Goal: Contribute content: Contribute content

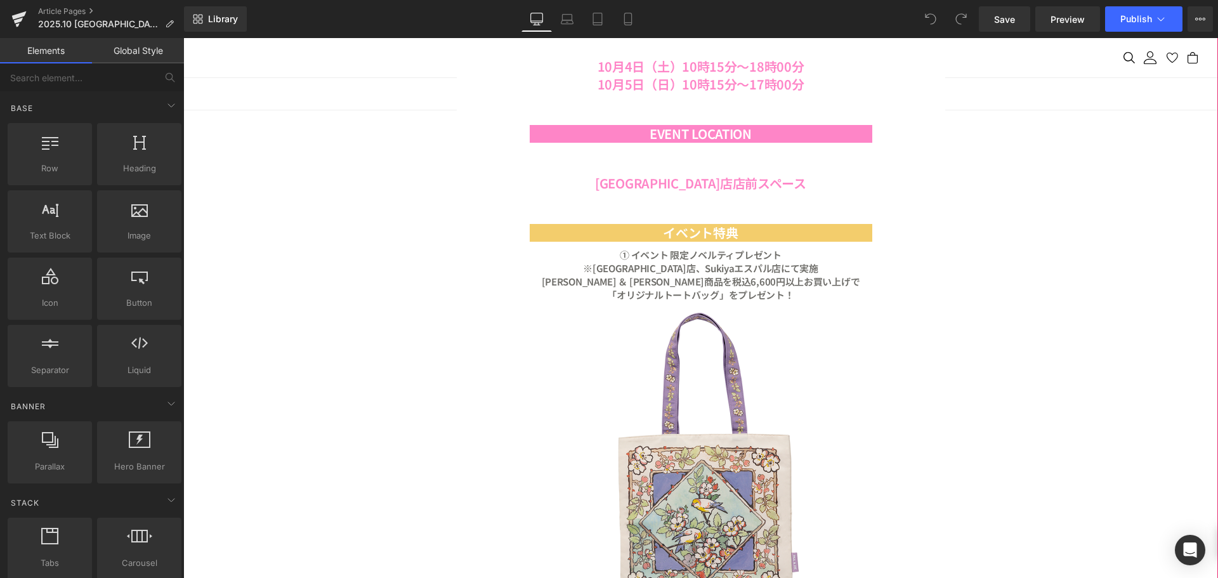
scroll to position [1332, 0]
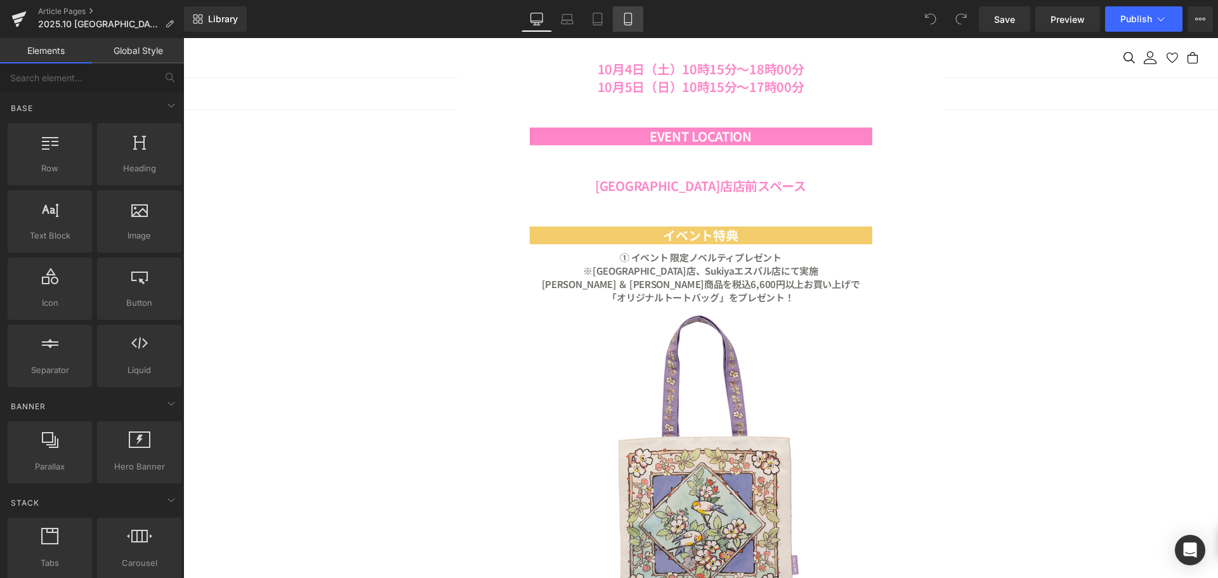
click at [640, 23] on link "Mobile" at bounding box center [628, 18] width 30 height 25
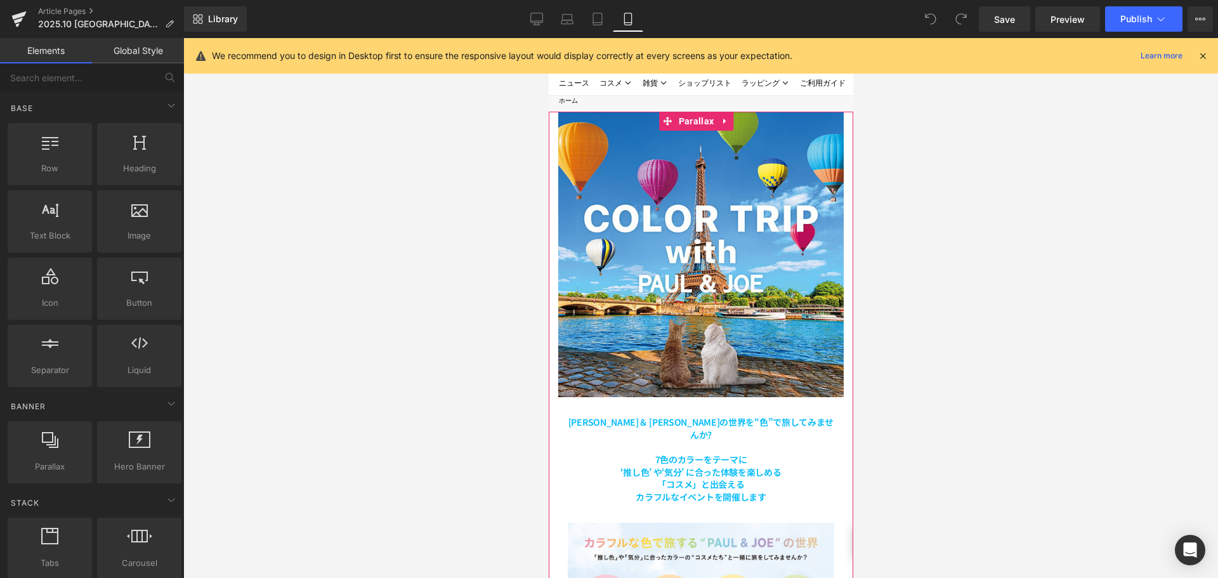
scroll to position [0, 0]
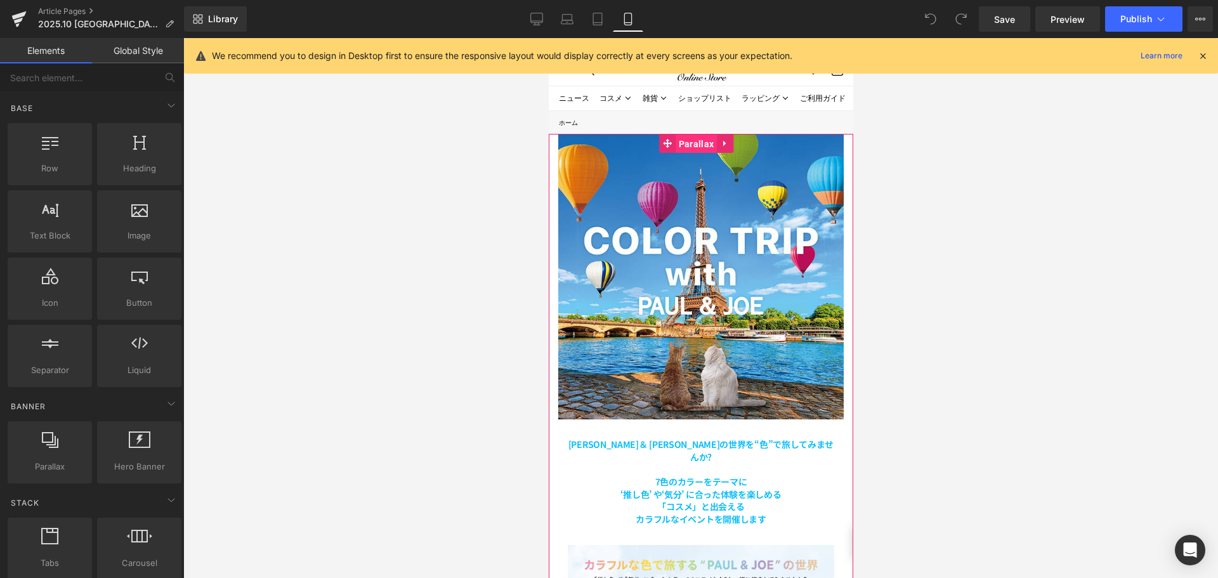
drag, startPoint x: 693, startPoint y: 139, endPoint x: 961, endPoint y: 176, distance: 270.9
click at [693, 139] on span "Parallax" at bounding box center [695, 143] width 41 height 19
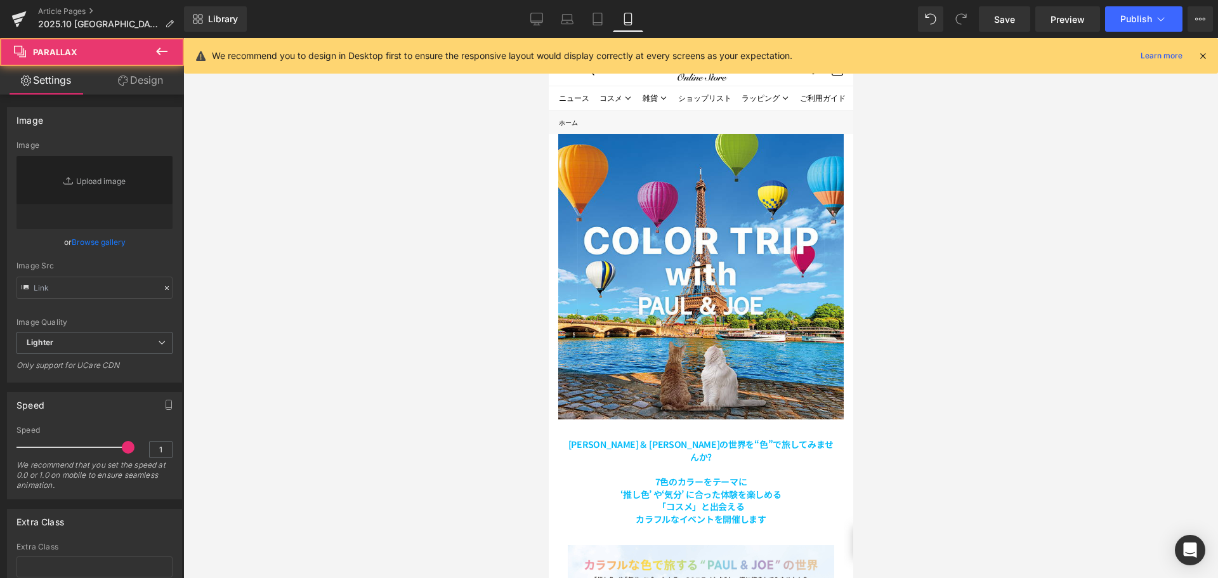
type input "[URL][DOMAIN_NAME]"
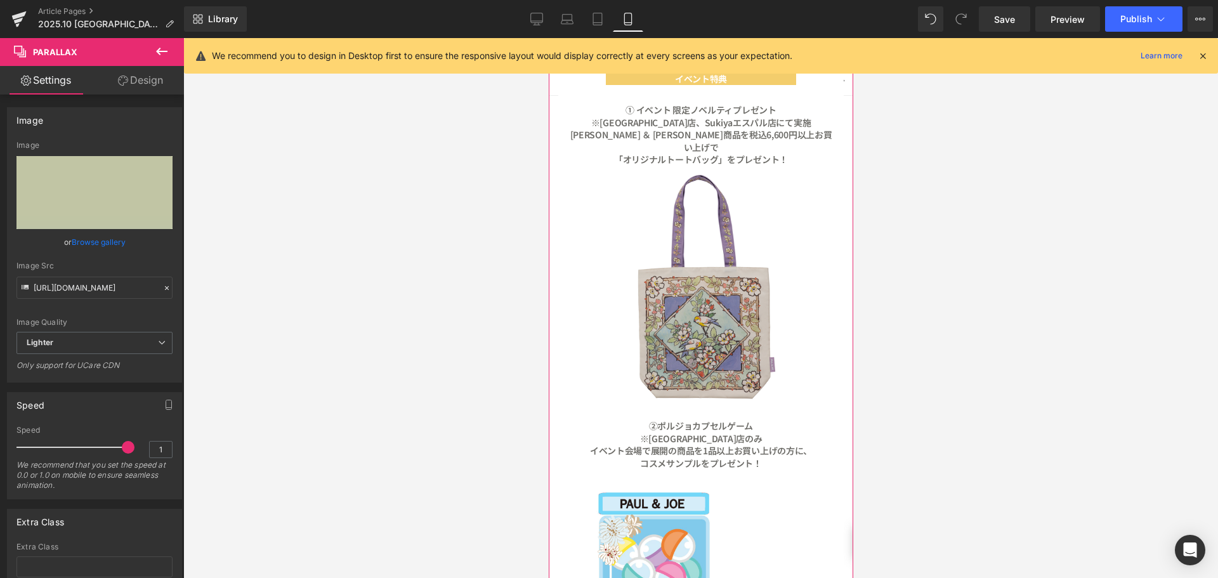
scroll to position [1015, 0]
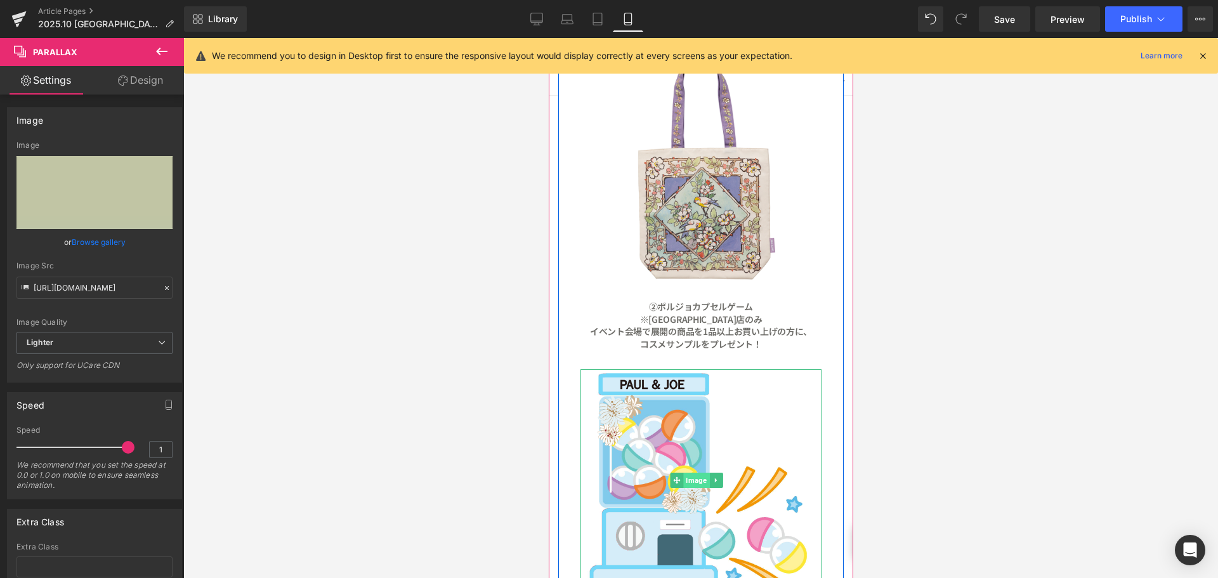
click at [697, 473] on span "Image" at bounding box center [696, 480] width 26 height 15
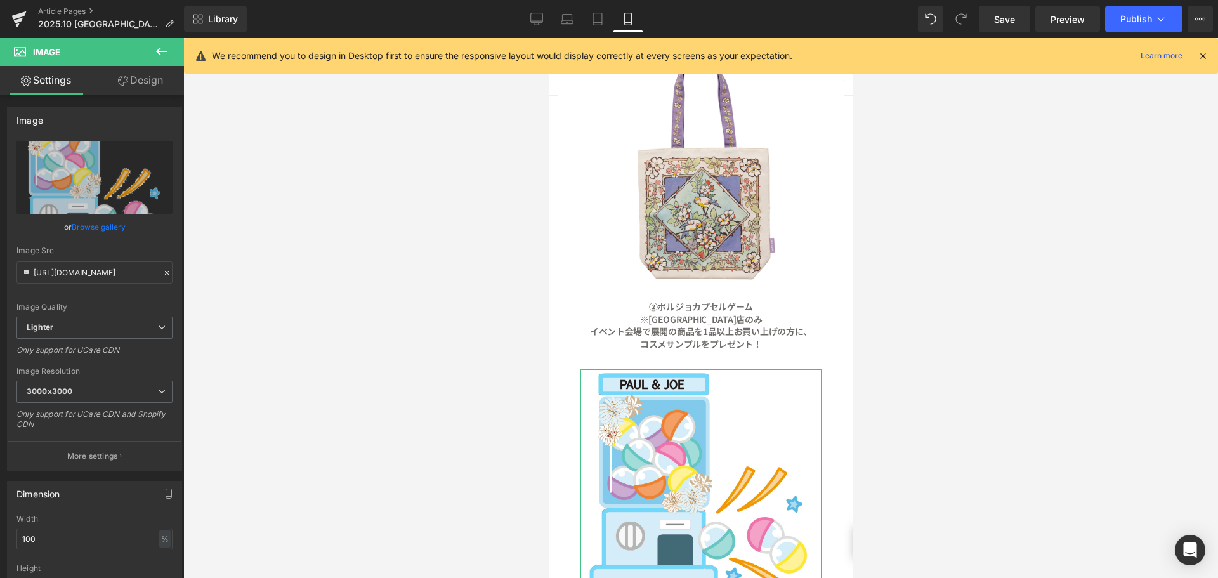
click at [154, 82] on link "Design" at bounding box center [141, 80] width 92 height 29
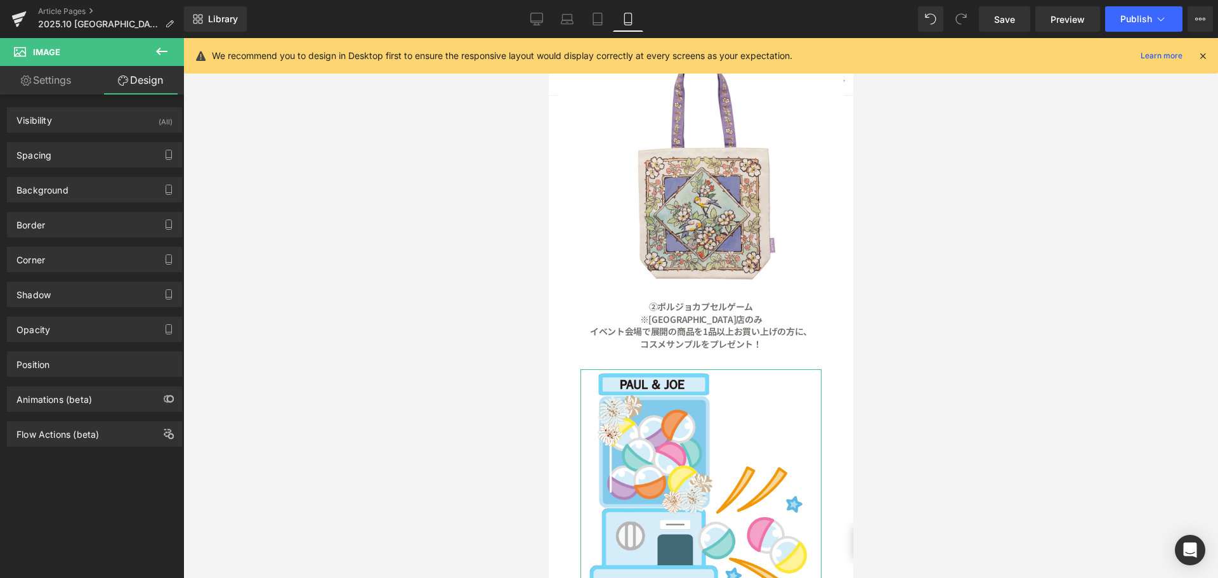
type input "30"
type input "20"
type input "30"
type input "20"
type input "0"
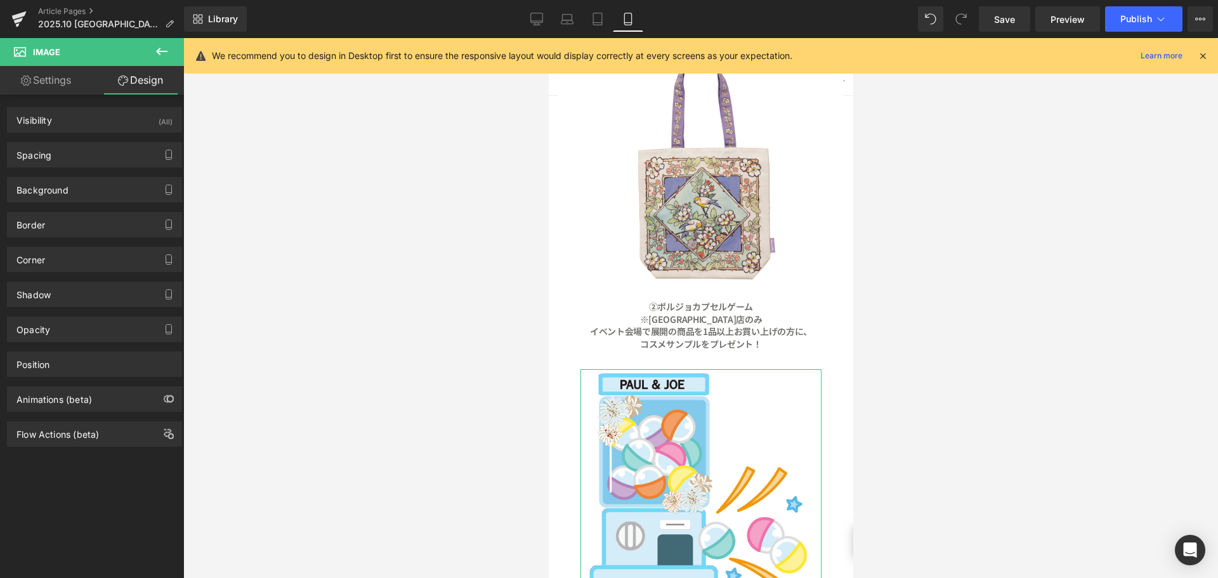
type input "0"
click at [104, 157] on div "Spacing" at bounding box center [95, 155] width 174 height 24
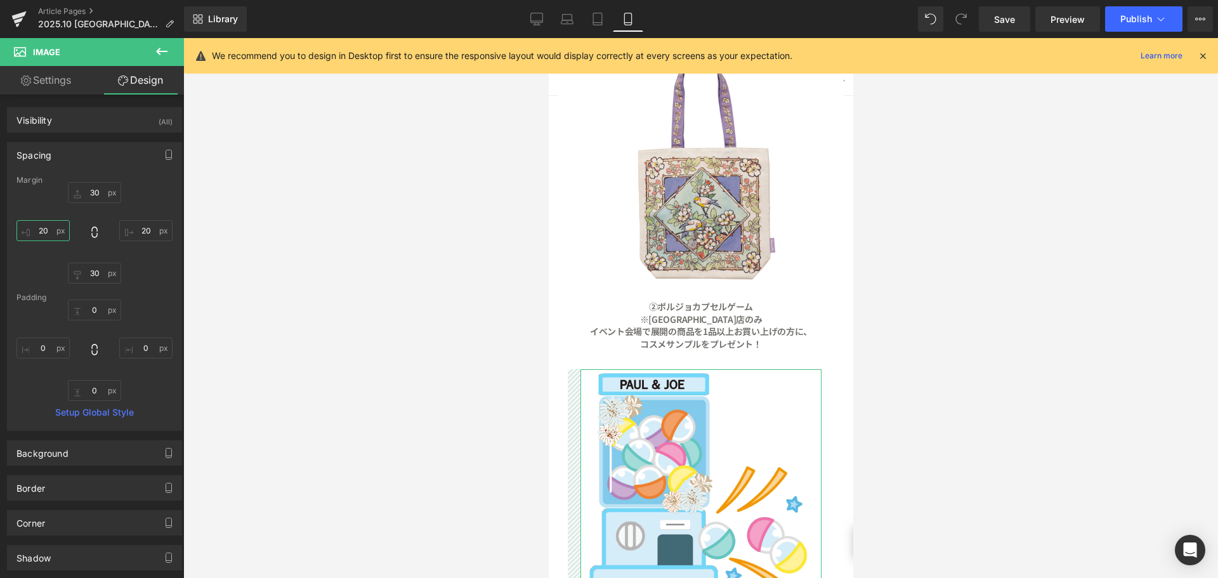
click at [52, 239] on input "20" at bounding box center [42, 230] width 53 height 21
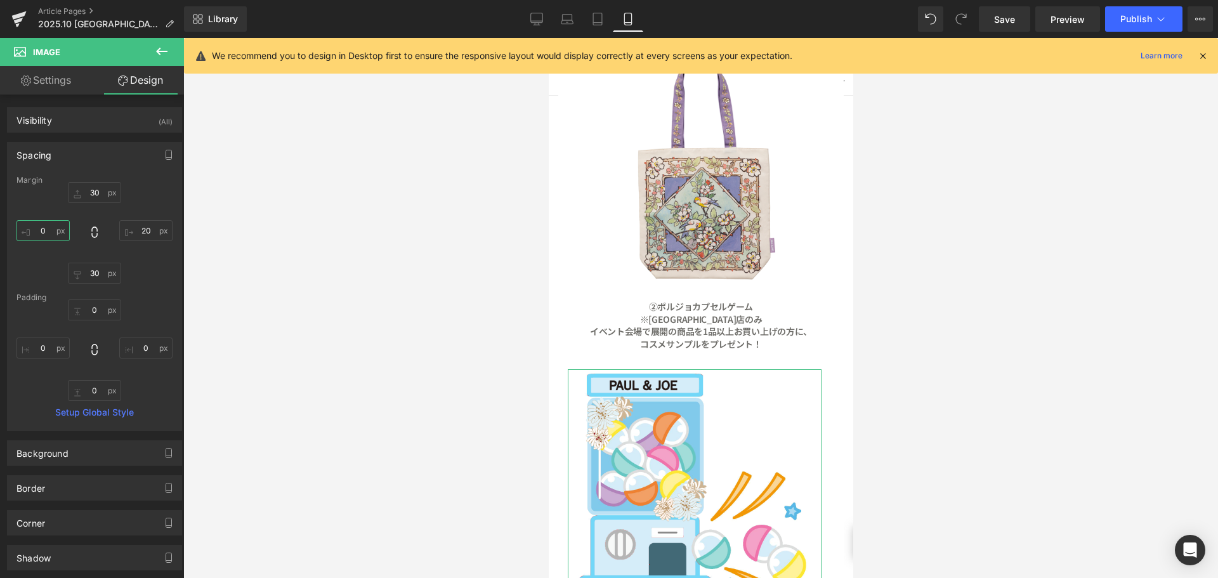
type input "５"
type input "５０"
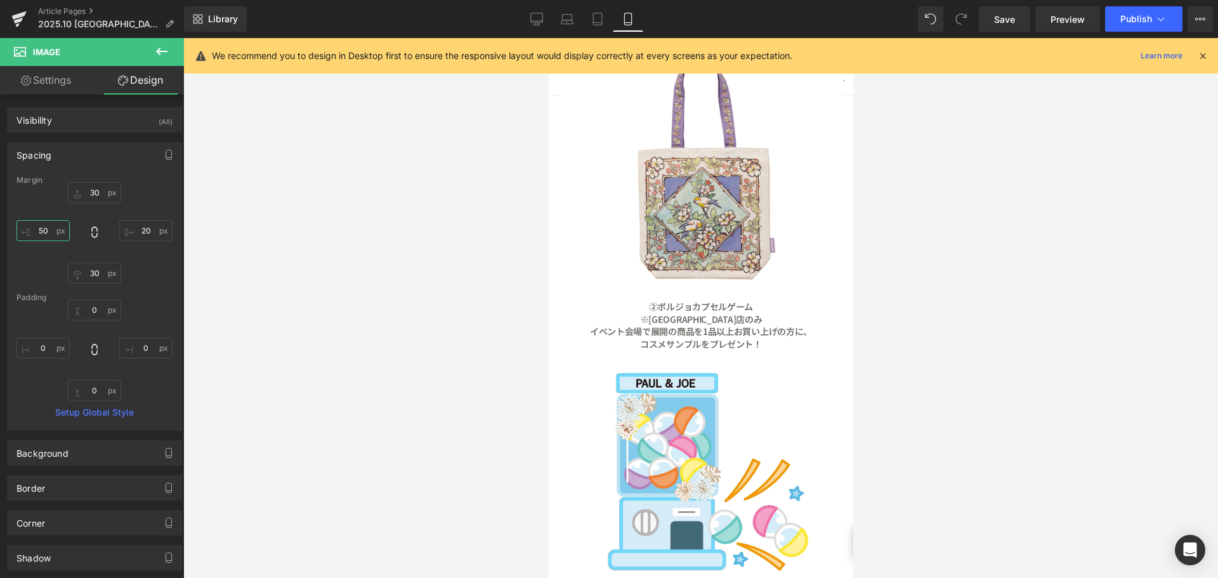
type input "5"
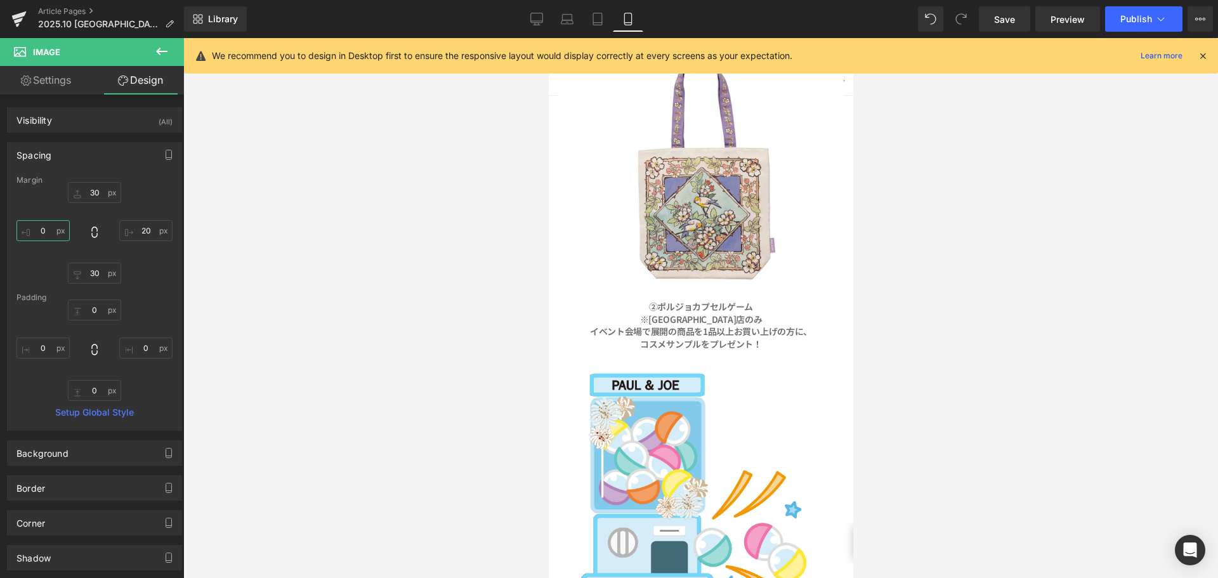
type input "７"
type input "７０"
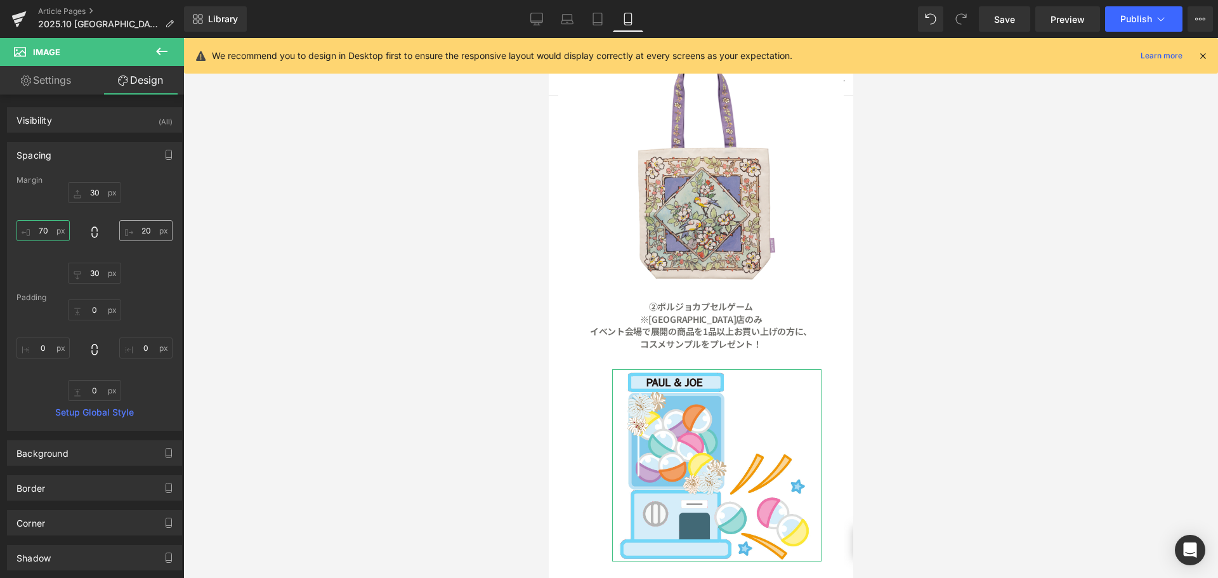
type input "70"
click at [154, 236] on input "20" at bounding box center [145, 230] width 53 height 21
type input "７"
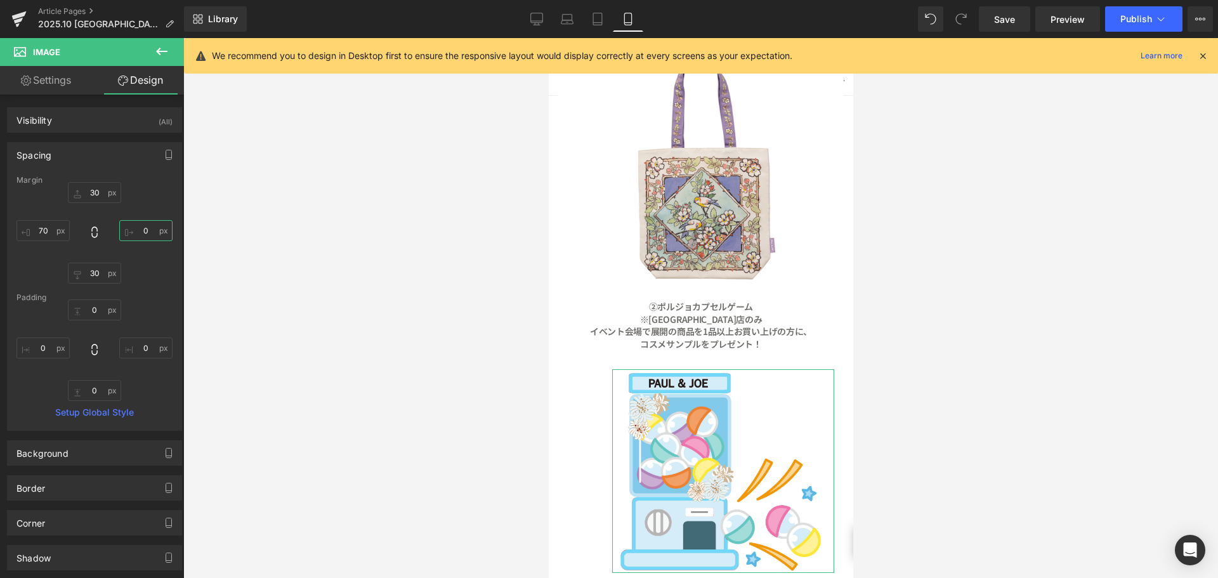
type input "７０"
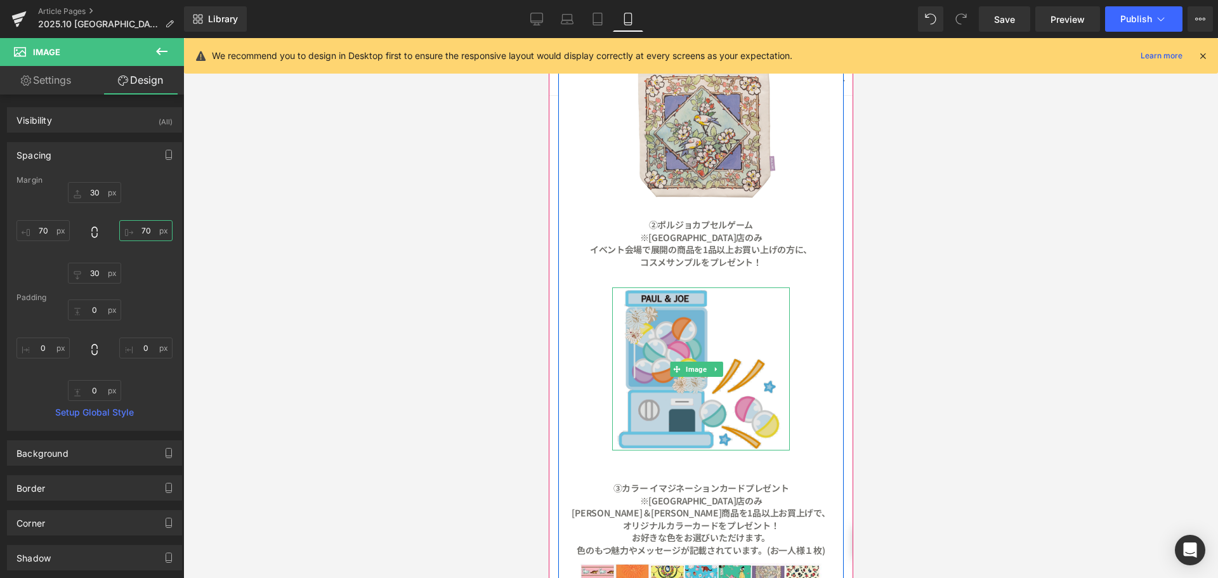
scroll to position [1205, 0]
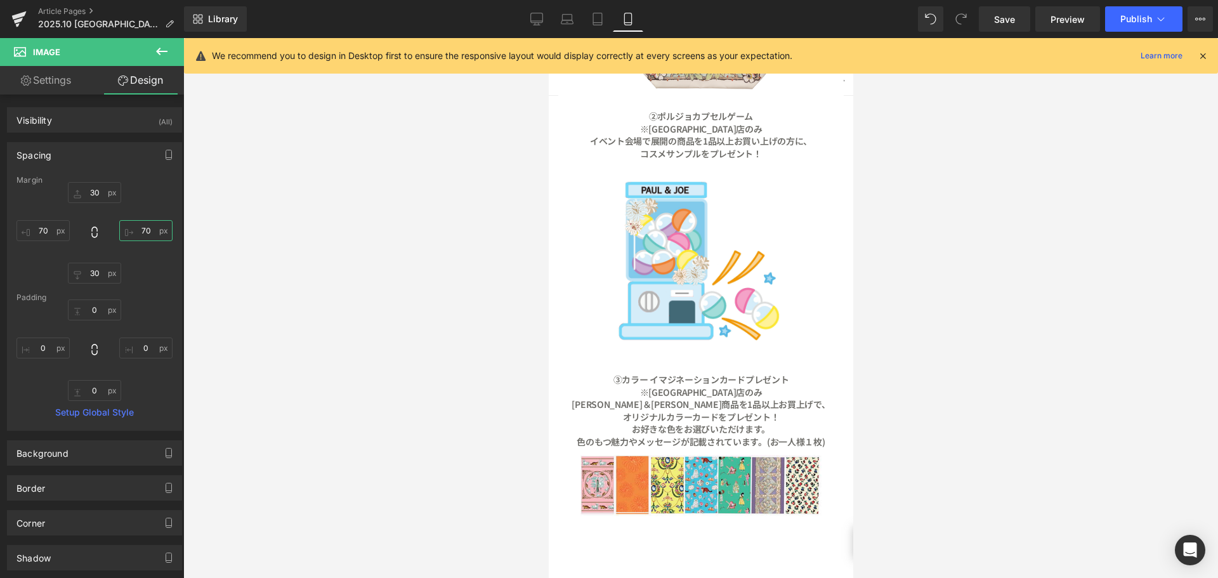
type input "70"
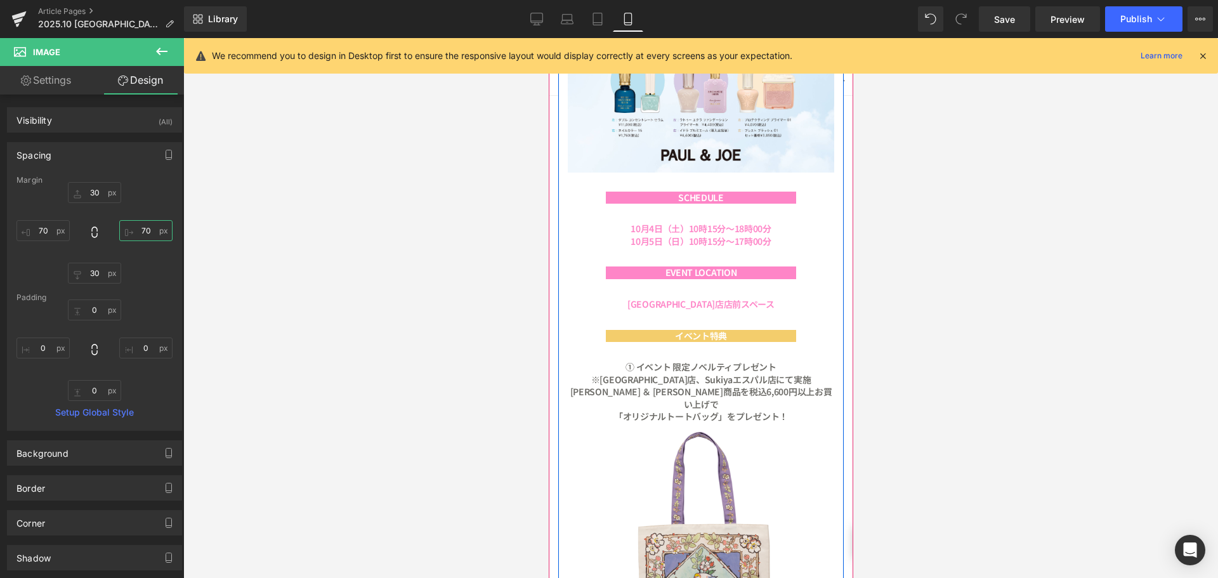
scroll to position [634, 0]
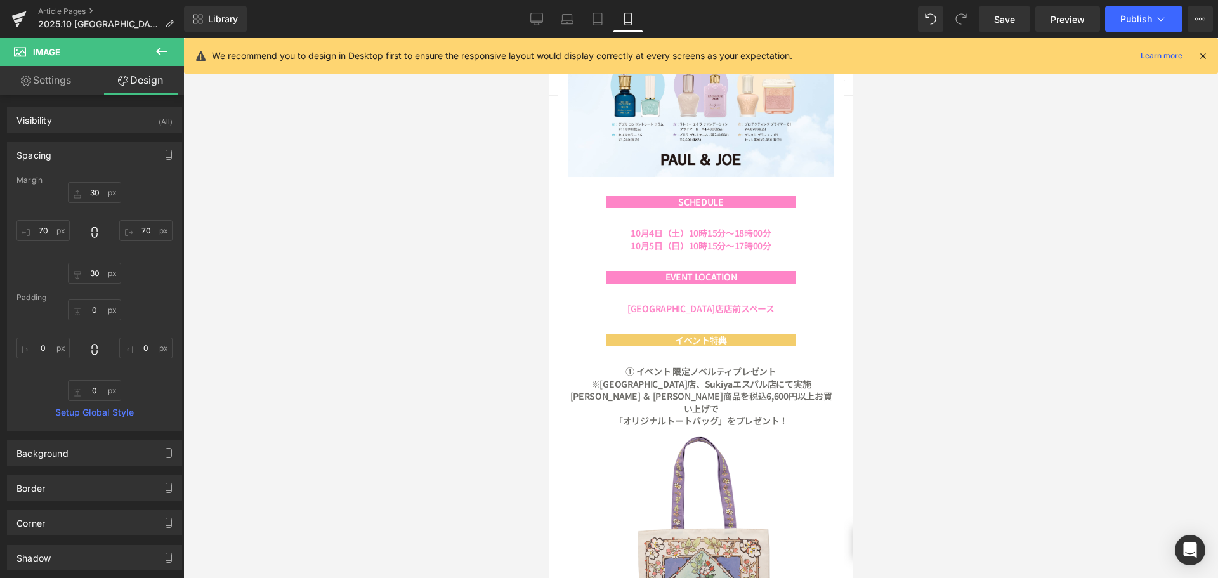
drag, startPoint x: 532, startPoint y: 16, endPoint x: 558, endPoint y: 40, distance: 35.5
click at [533, 20] on icon at bounding box center [536, 19] width 13 height 13
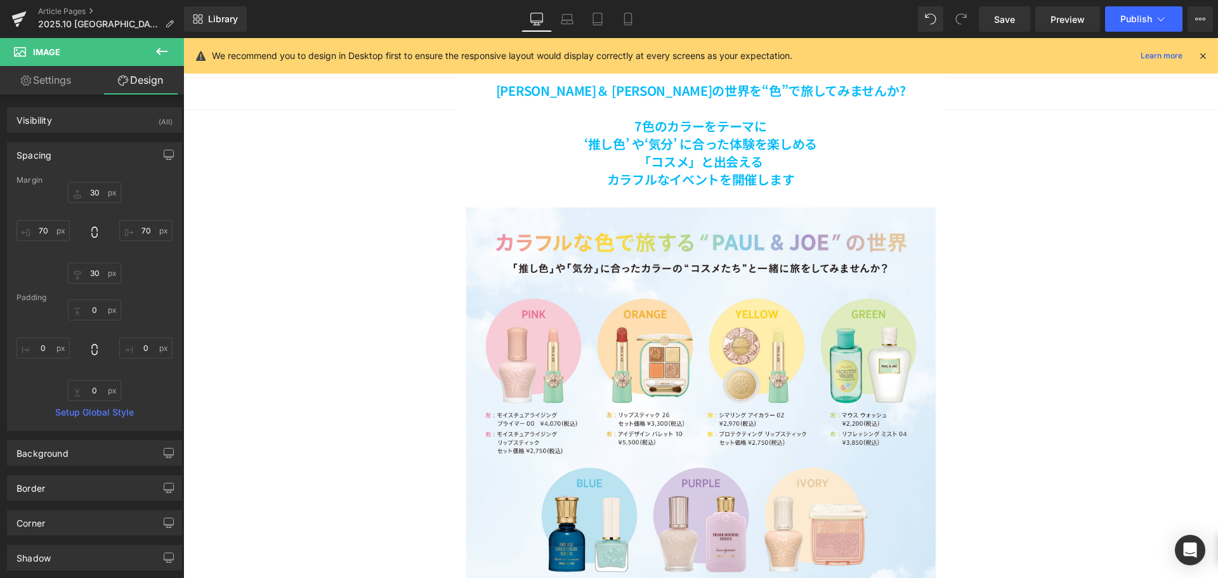
type input "30"
type input "200"
type input "30"
type input "200"
type input "0"
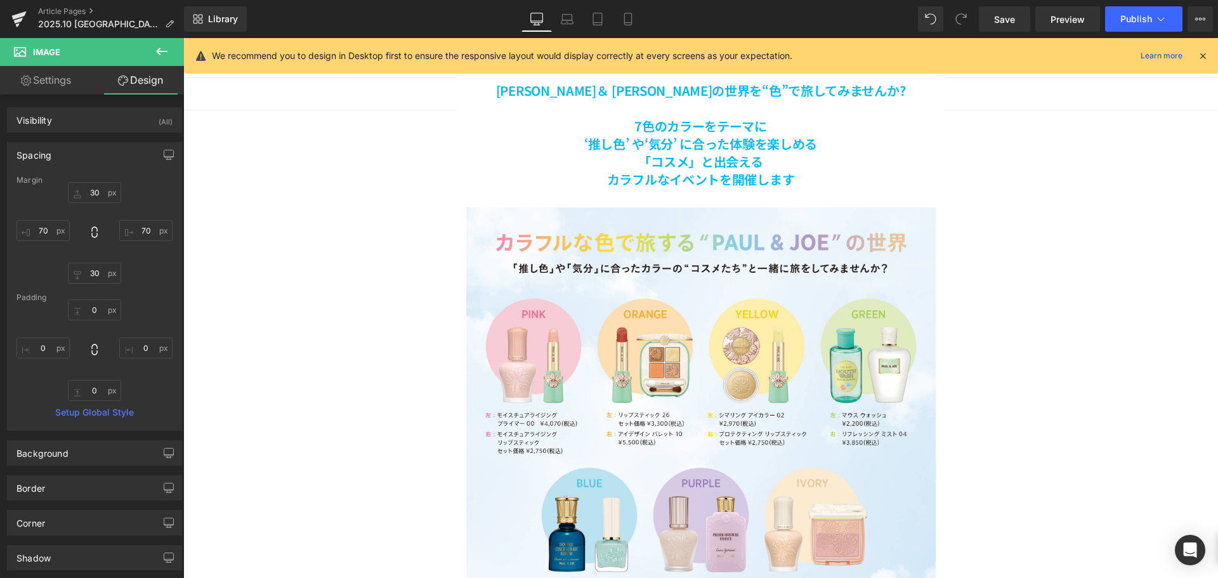
type input "0"
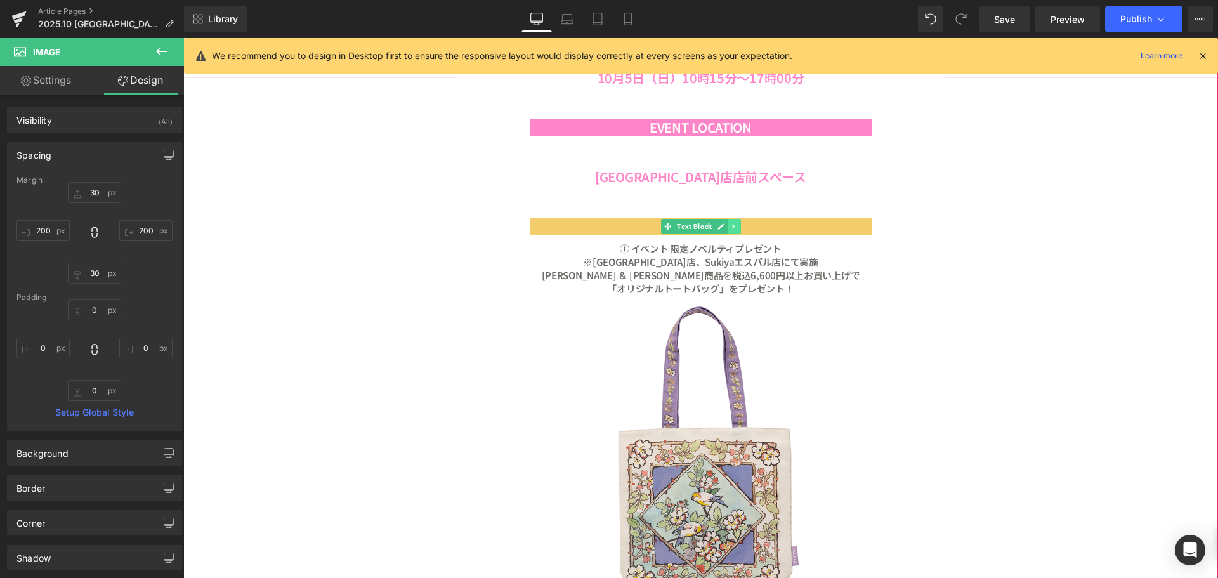
click at [730, 226] on icon at bounding box center [733, 227] width 7 height 8
click at [724, 226] on icon at bounding box center [727, 226] width 7 height 7
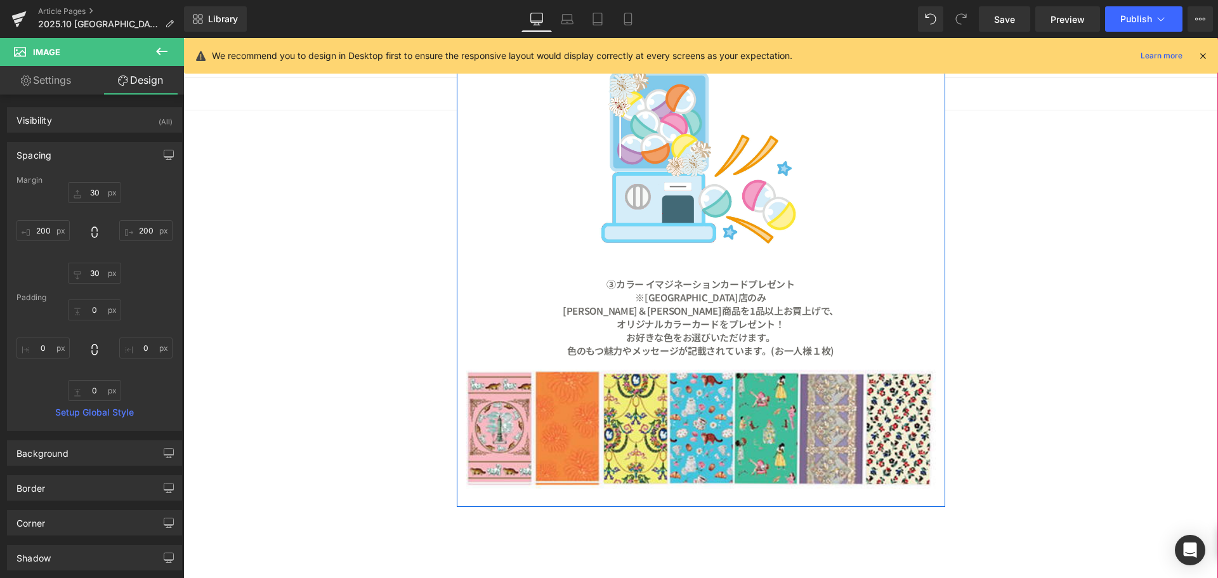
scroll to position [2102, 0]
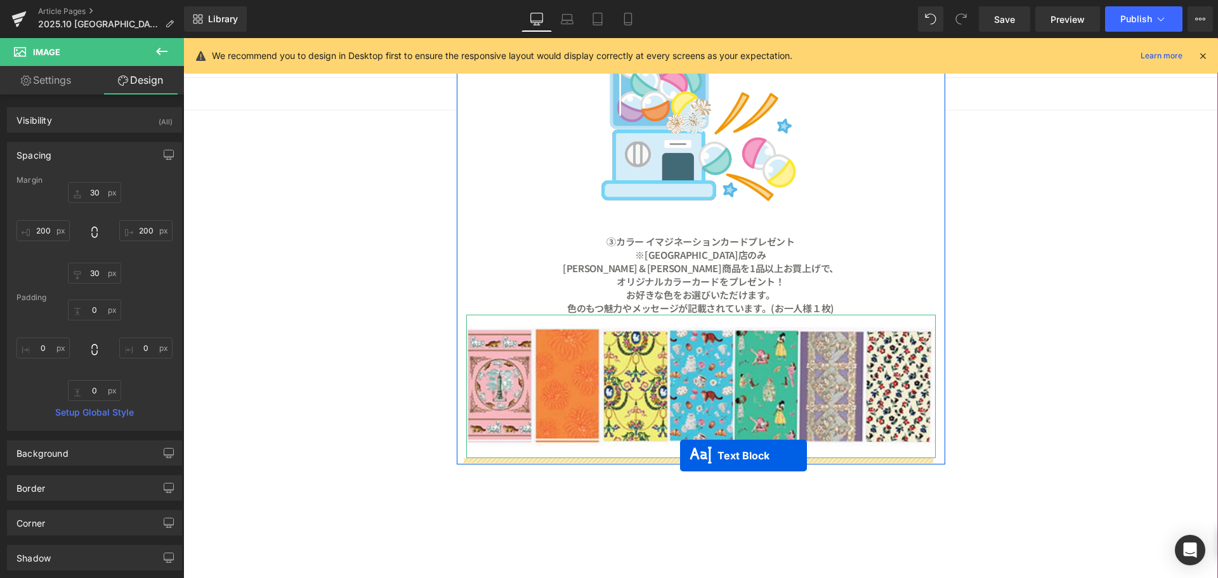
drag, startPoint x: 699, startPoint y: 283, endPoint x: 680, endPoint y: 455, distance: 173.6
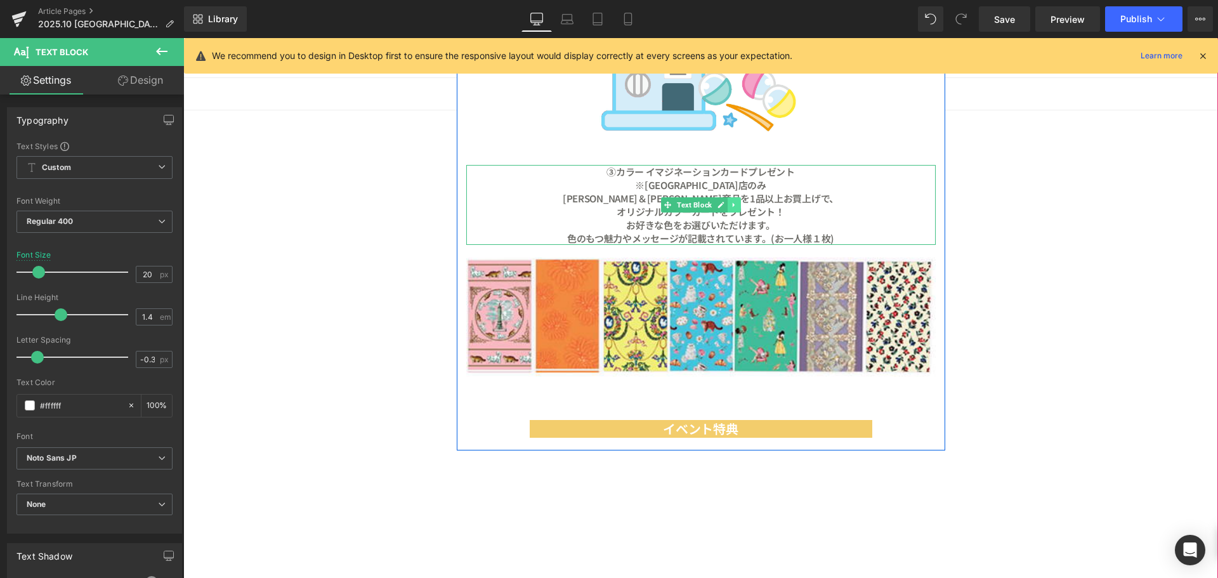
click at [730, 202] on icon at bounding box center [733, 205] width 7 height 8
click at [724, 204] on icon at bounding box center [727, 205] width 7 height 7
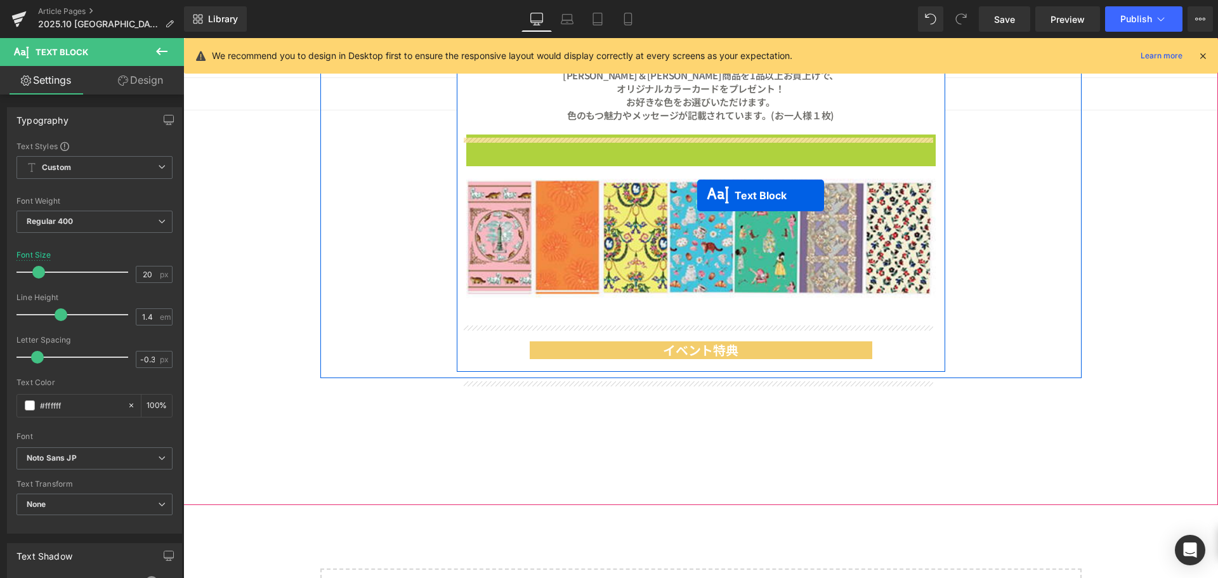
scroll to position [2229, 0]
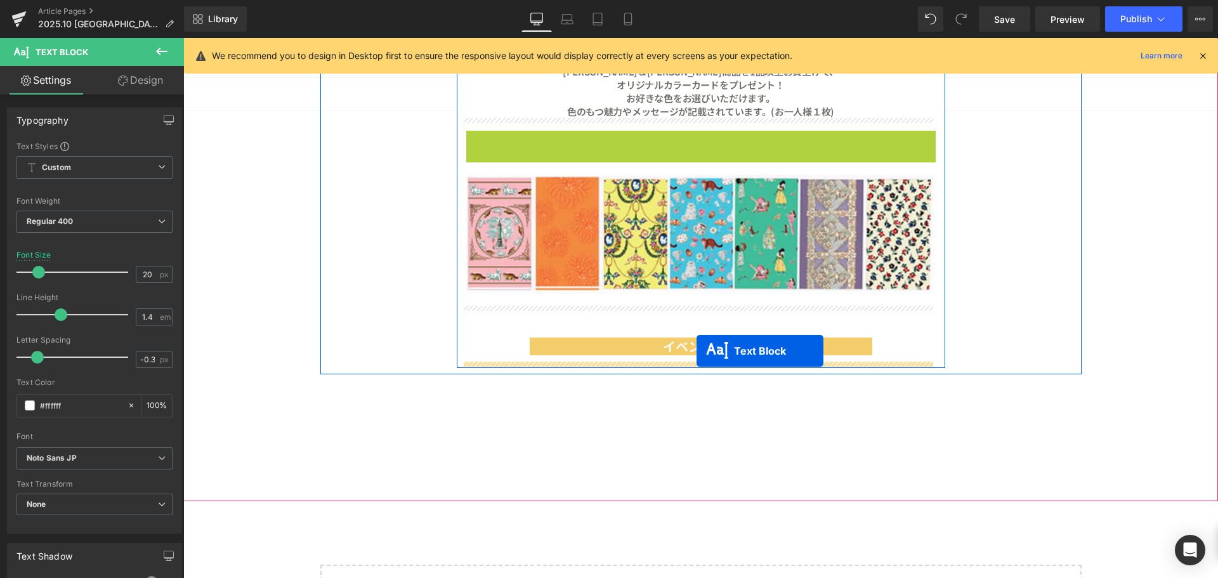
drag, startPoint x: 695, startPoint y: 303, endPoint x: 697, endPoint y: 351, distance: 48.2
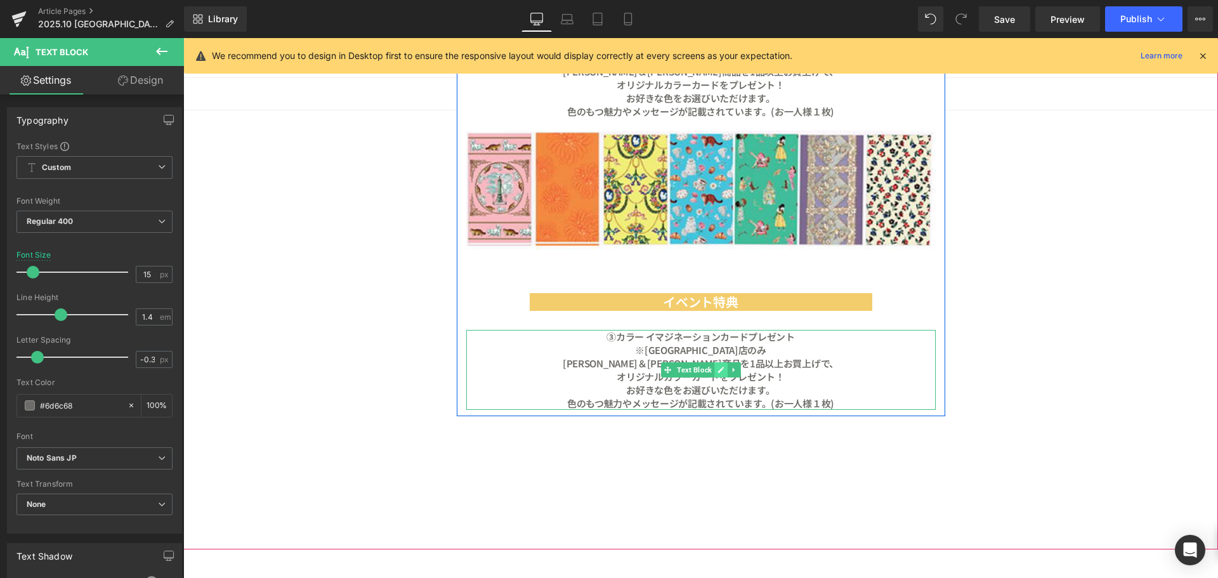
click at [714, 376] on link at bounding box center [720, 369] width 13 height 15
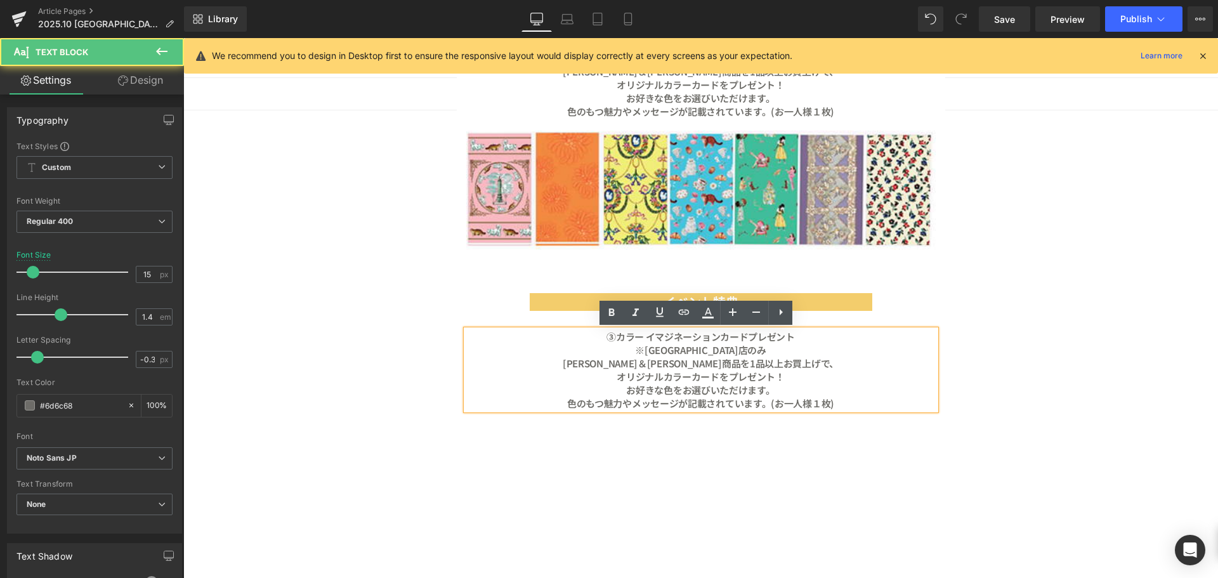
click at [866, 402] on p "色のもつ魅力やメッセージが記載されています。(お一人様１枚)" at bounding box center [700, 402] width 469 height 13
drag, startPoint x: 866, startPoint y: 402, endPoint x: 580, endPoint y: 331, distance: 294.8
click at [580, 331] on div "③カラー イマジネーションカードプレゼント　 ※Sukiya一番町店のみ [PERSON_NAME]＆ジョー商品を1品以上お買上げで、 オリジナルカラーカード…" at bounding box center [700, 370] width 469 height 80
paste div
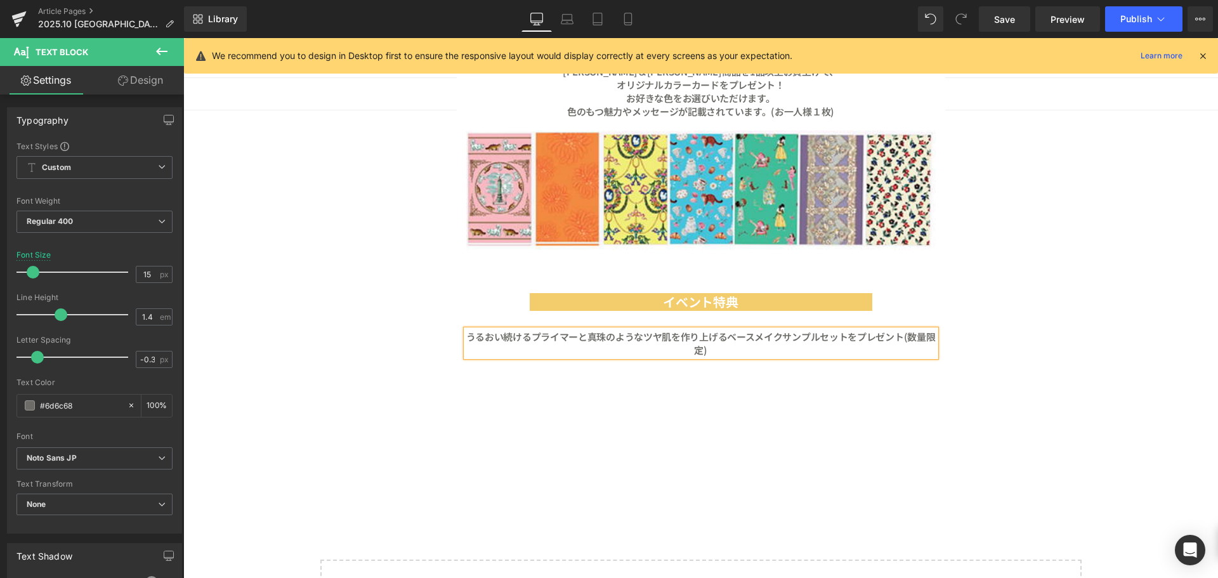
click at [599, 348] on p "うるおい続けるプライマーと真珠のようなツヤ肌を作り上げるベースメイクサンプルセットをプレゼント(数量限定)" at bounding box center [700, 343] width 469 height 27
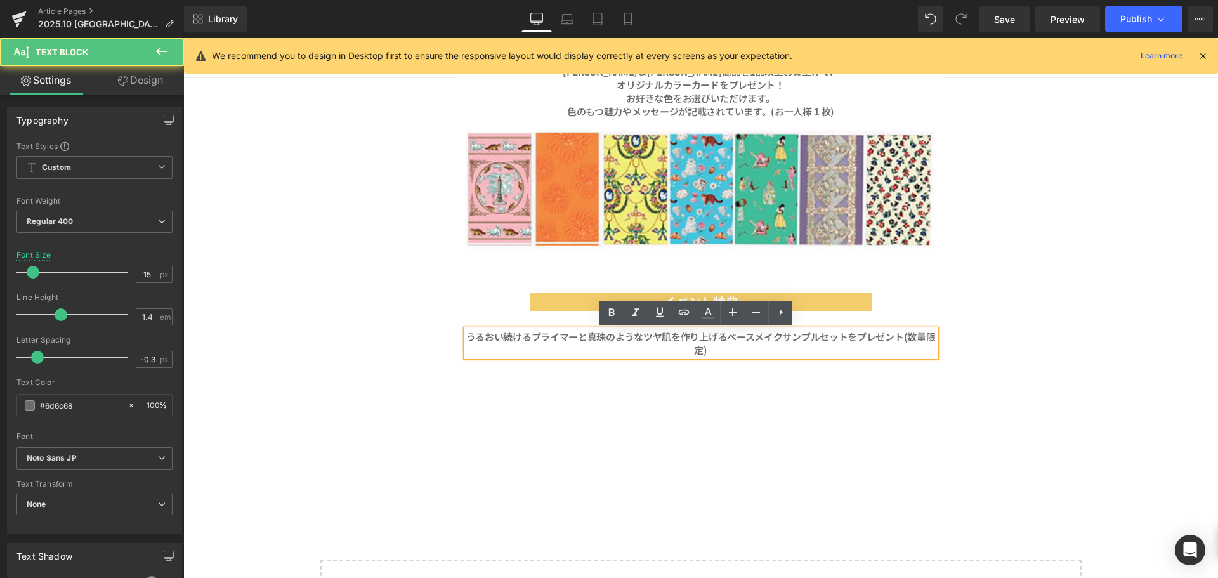
click at [636, 337] on b "うるおい続けるプライマーと真珠のようなツヤ肌を作り上げるベースメイクサンプルセットをプレゼント(数量限定)" at bounding box center [700, 343] width 469 height 27
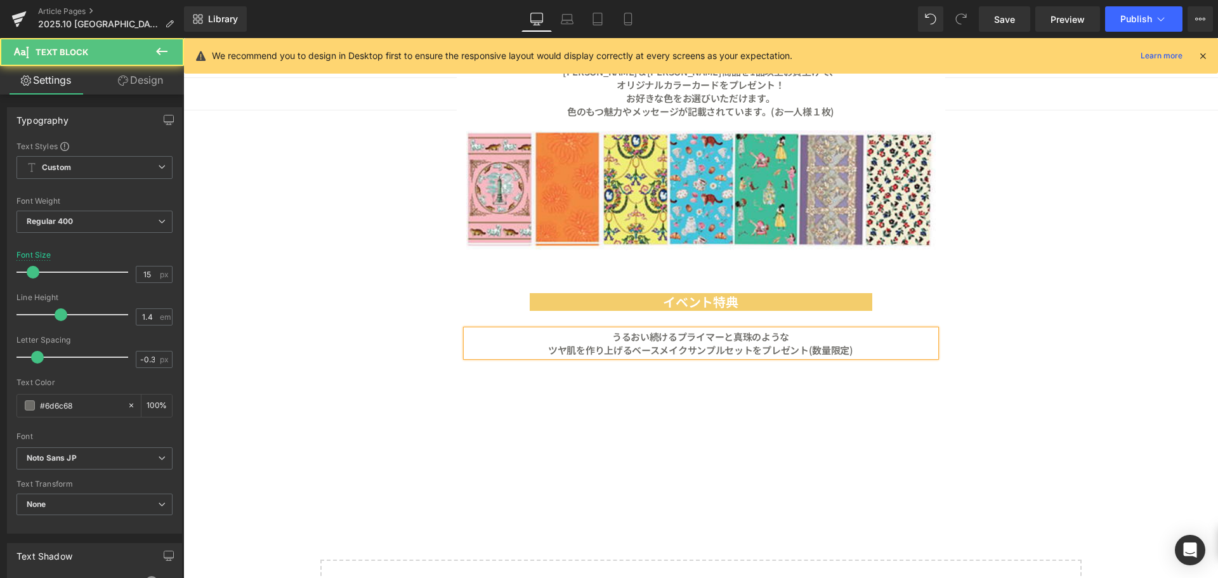
click at [756, 352] on b "ツヤ肌を作り上げるベースメイクサンプルセットをプレゼント(数量限定)" at bounding box center [700, 349] width 305 height 13
click at [808, 357] on div "うるおい続けるプライマーと真珠のような ツヤ肌を作り上げるベースメイクサンプルセットをプレゼント(数量限定)" at bounding box center [700, 343] width 469 height 27
click at [804, 351] on b "ツヤ肌を作り上げるベースメイクサンプルセットをプレゼント(数量限定)" at bounding box center [700, 349] width 305 height 13
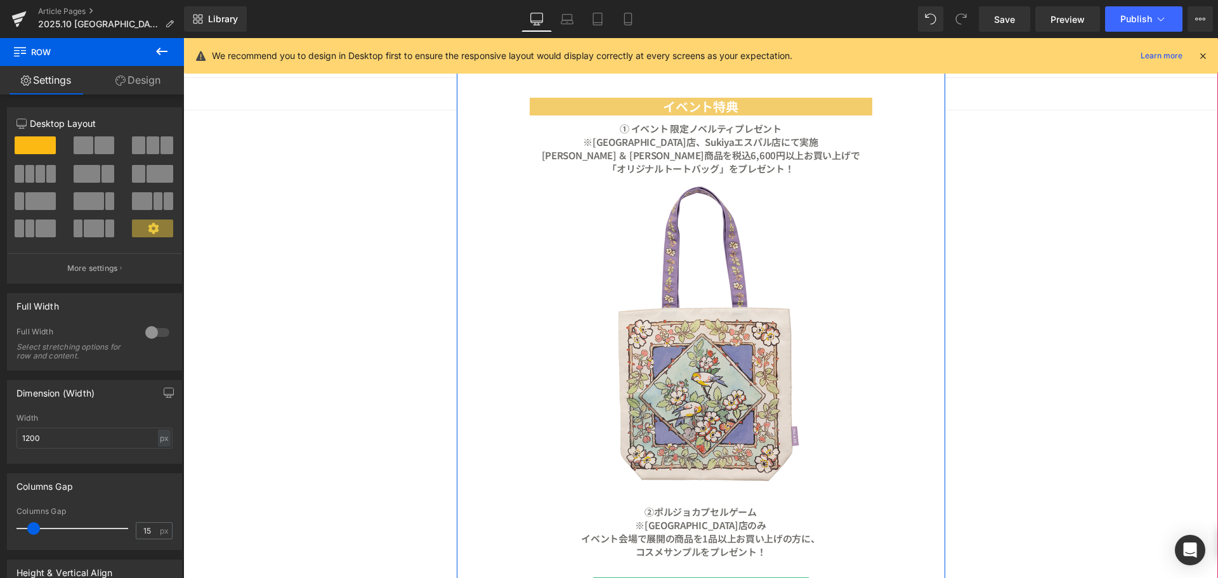
scroll to position [1278, 0]
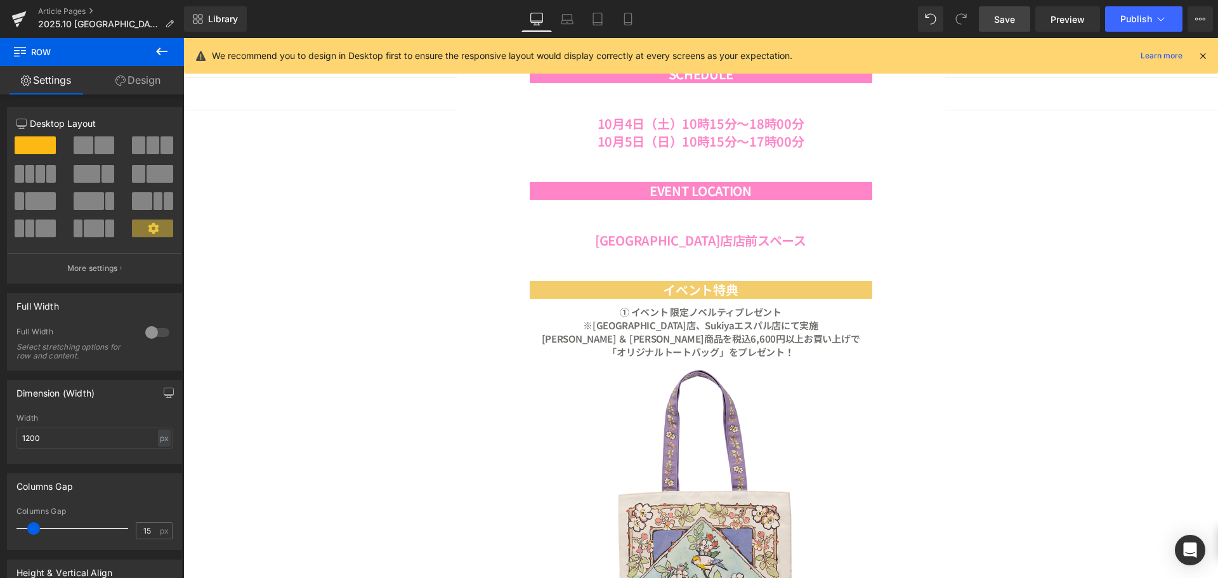
click at [1005, 14] on span "Save" at bounding box center [1004, 19] width 21 height 13
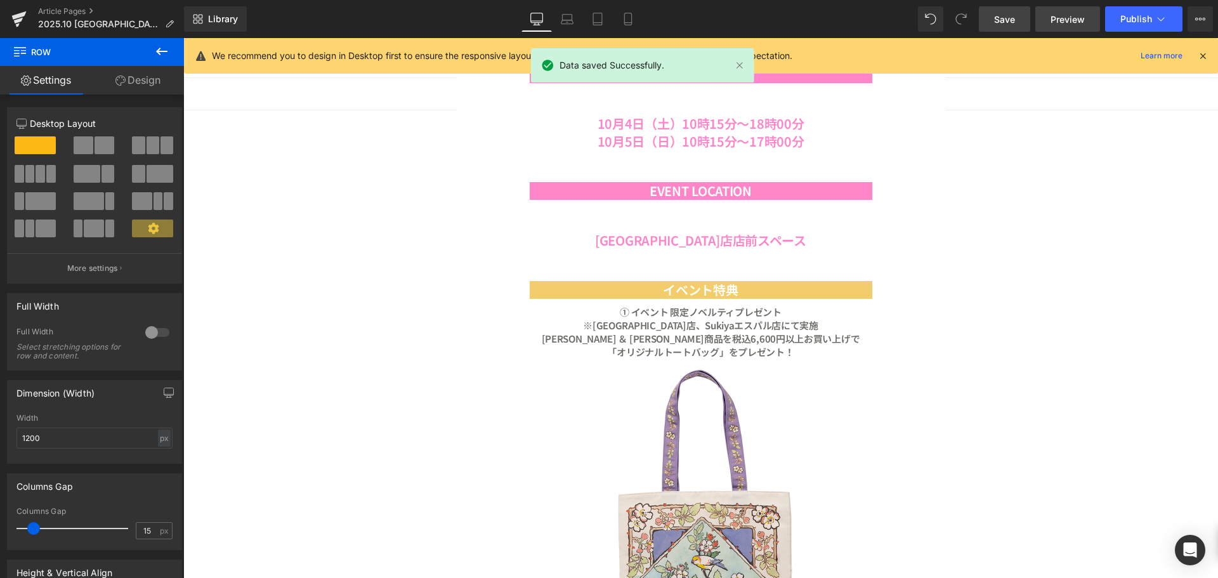
click at [1081, 23] on span "Preview" at bounding box center [1067, 19] width 34 height 13
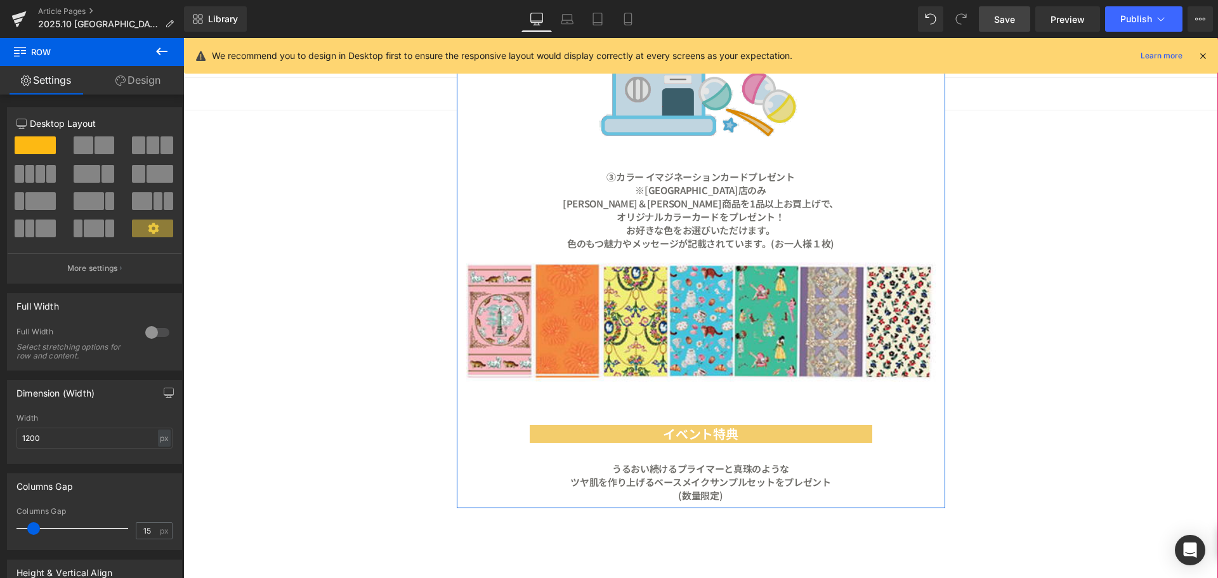
scroll to position [2166, 0]
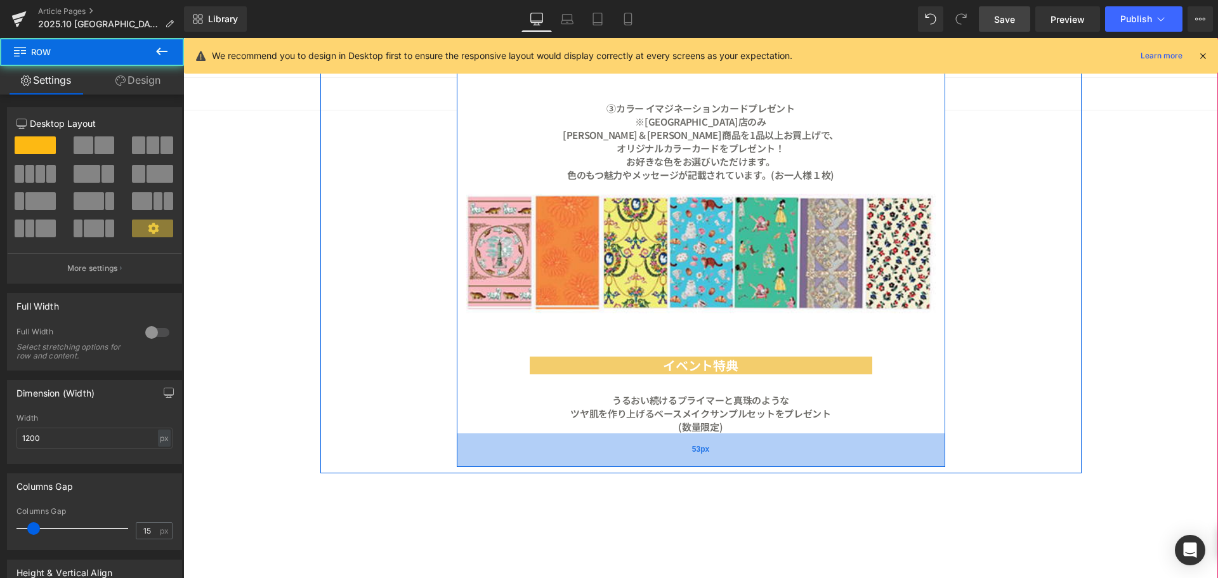
drag, startPoint x: 606, startPoint y: 436, endPoint x: 606, endPoint y: 464, distance: 27.3
click at [606, 464] on div "53px" at bounding box center [701, 450] width 488 height 34
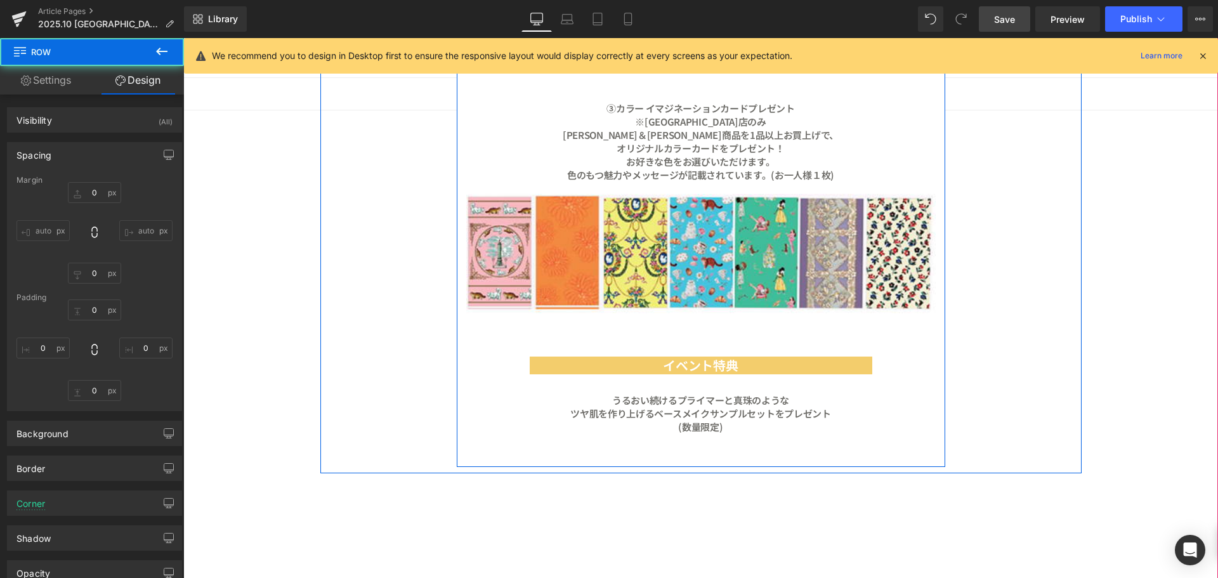
type input "0"
type input "30"
type input "0"
type input "53"
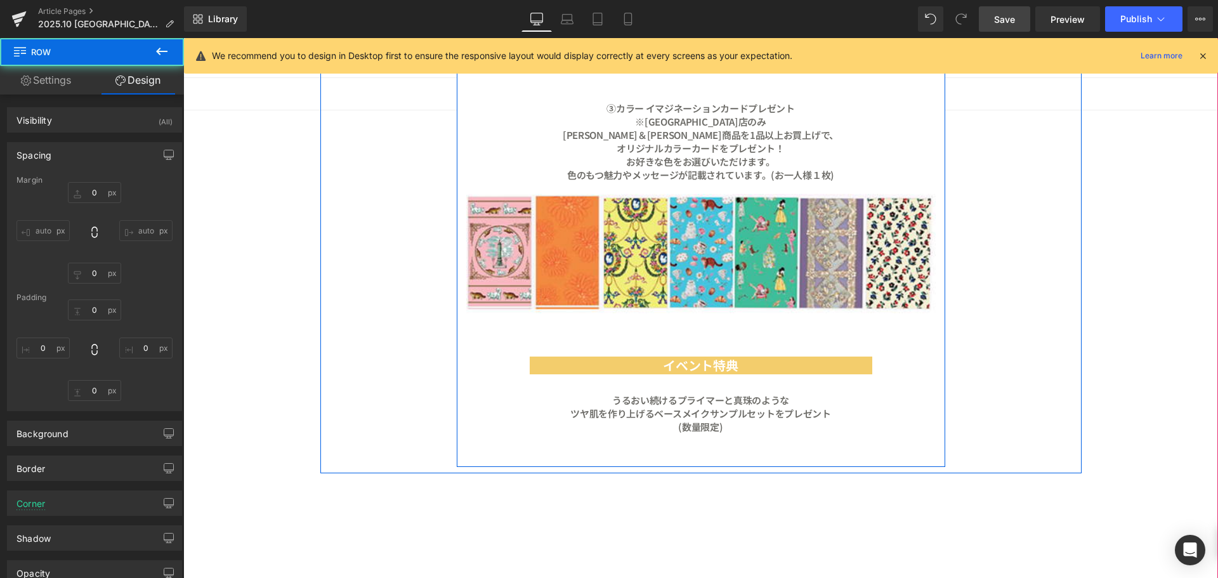
type input "0"
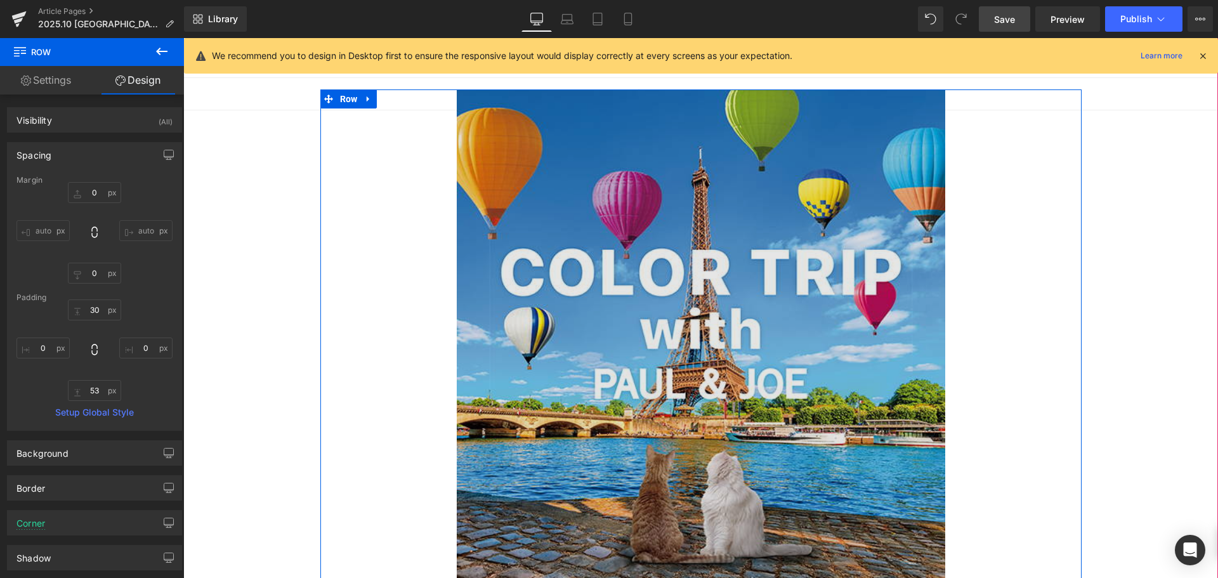
scroll to position [0, 0]
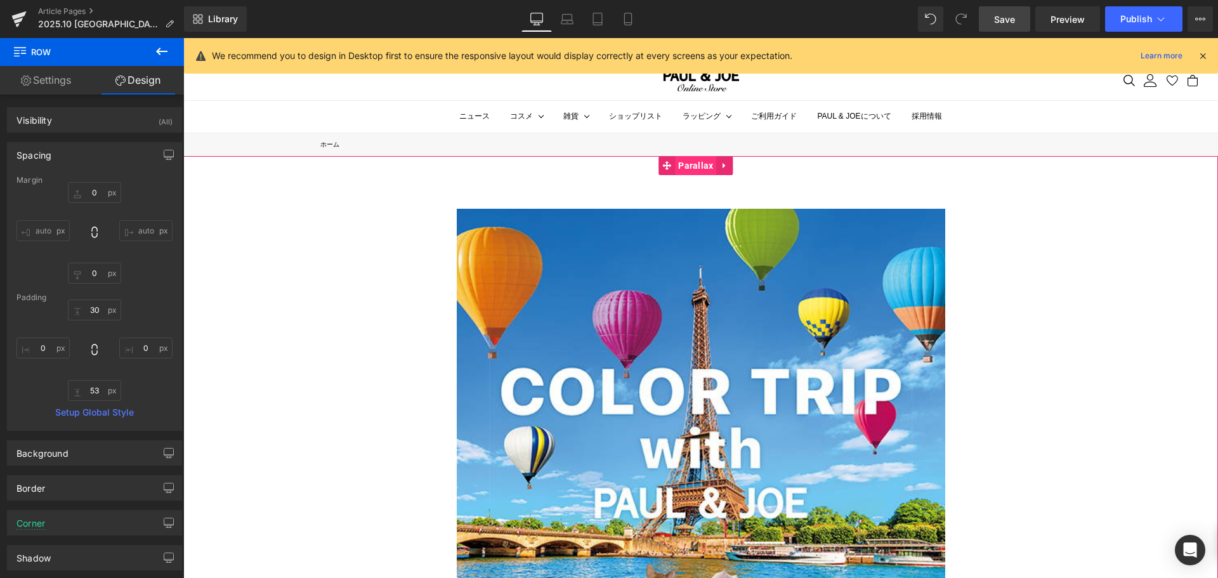
click at [693, 164] on span "Parallax" at bounding box center [695, 165] width 41 height 19
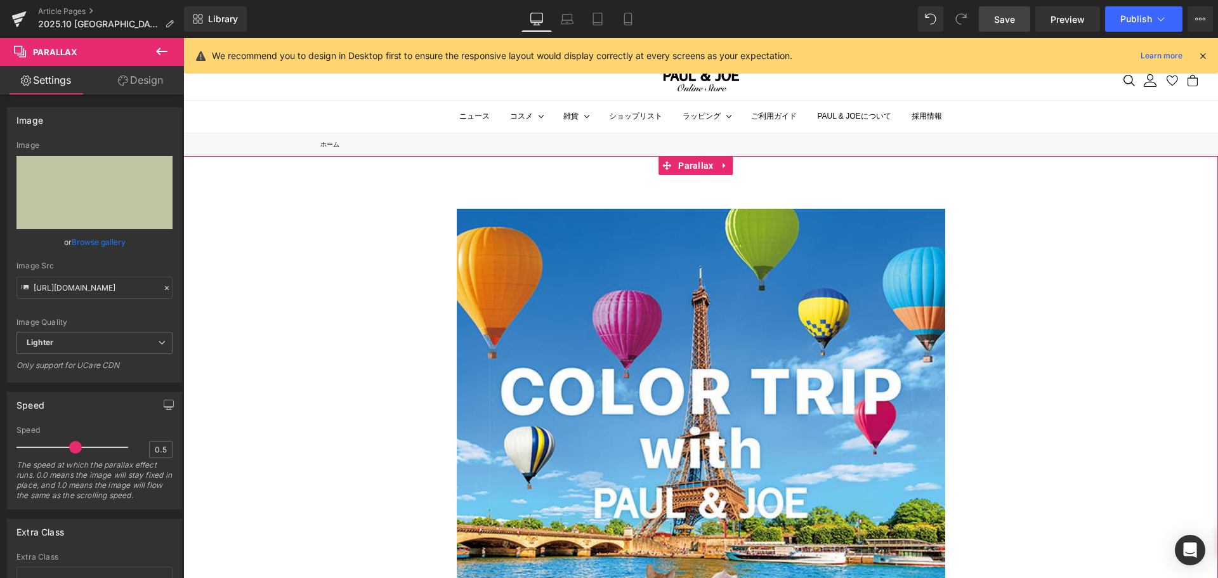
click at [138, 80] on link "Design" at bounding box center [141, 80] width 92 height 29
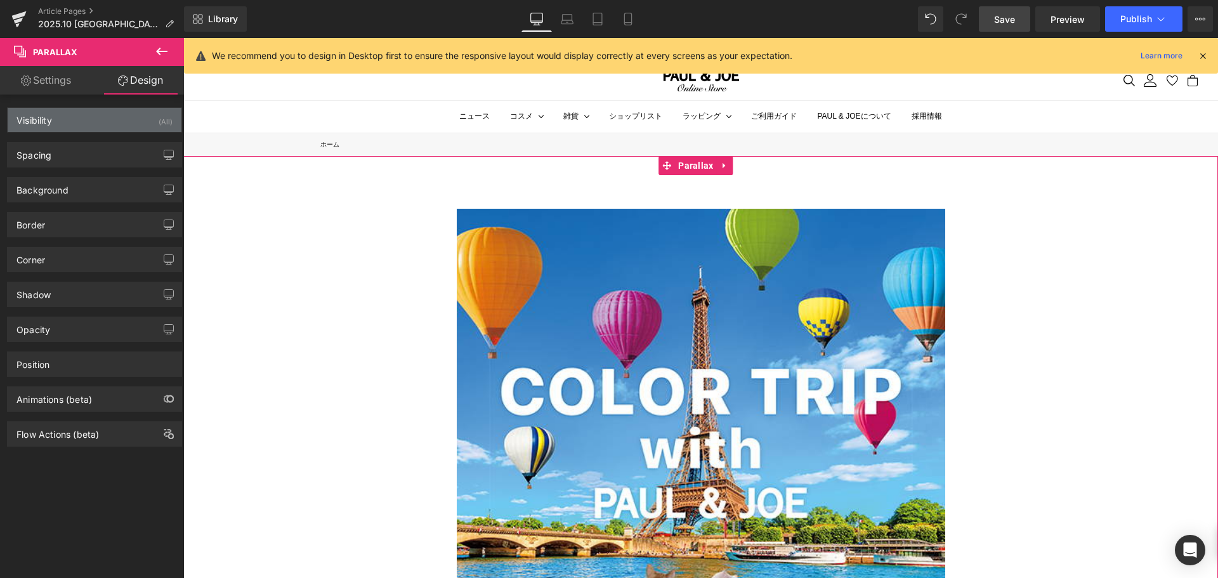
click at [138, 123] on div "Visibility (All)" at bounding box center [95, 120] width 174 height 24
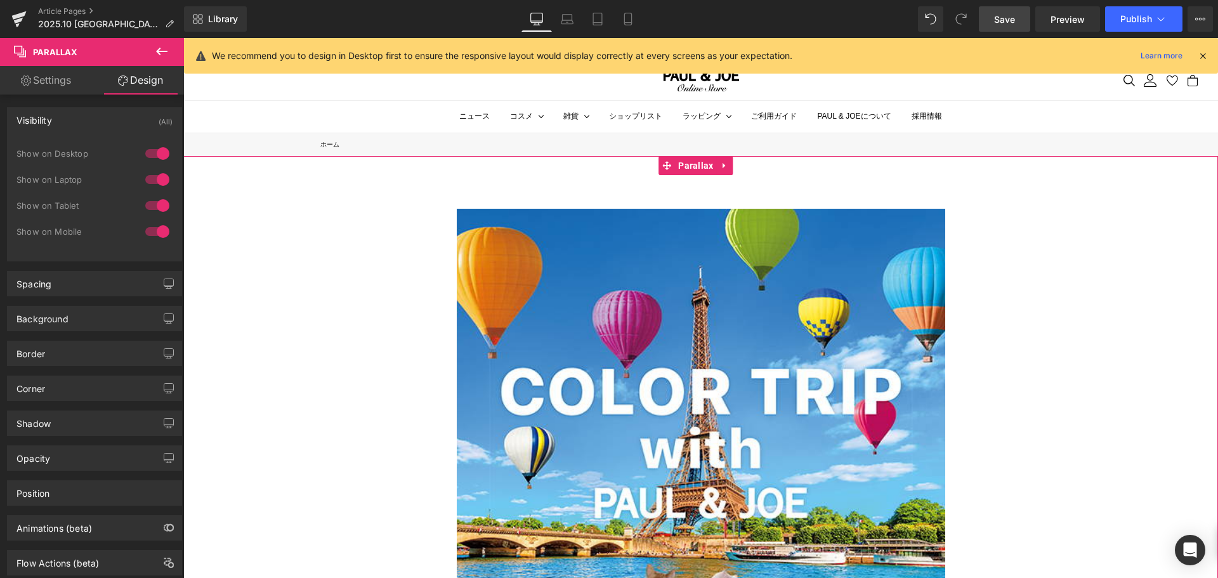
click at [154, 150] on div at bounding box center [157, 153] width 30 height 20
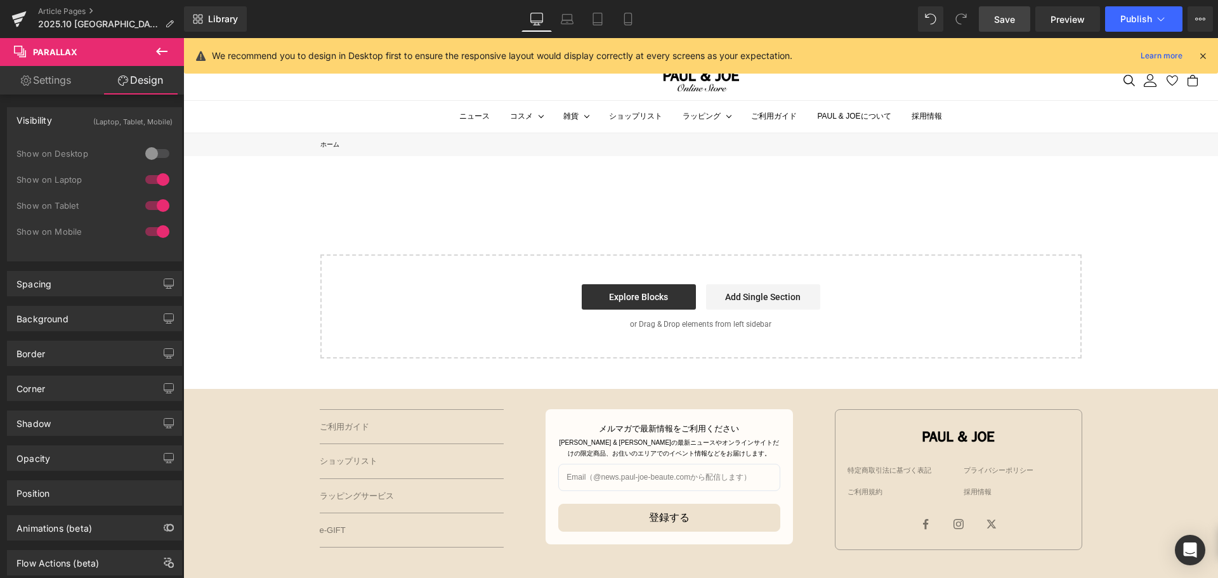
click at [159, 177] on div at bounding box center [157, 179] width 30 height 20
click at [157, 159] on div at bounding box center [157, 153] width 30 height 20
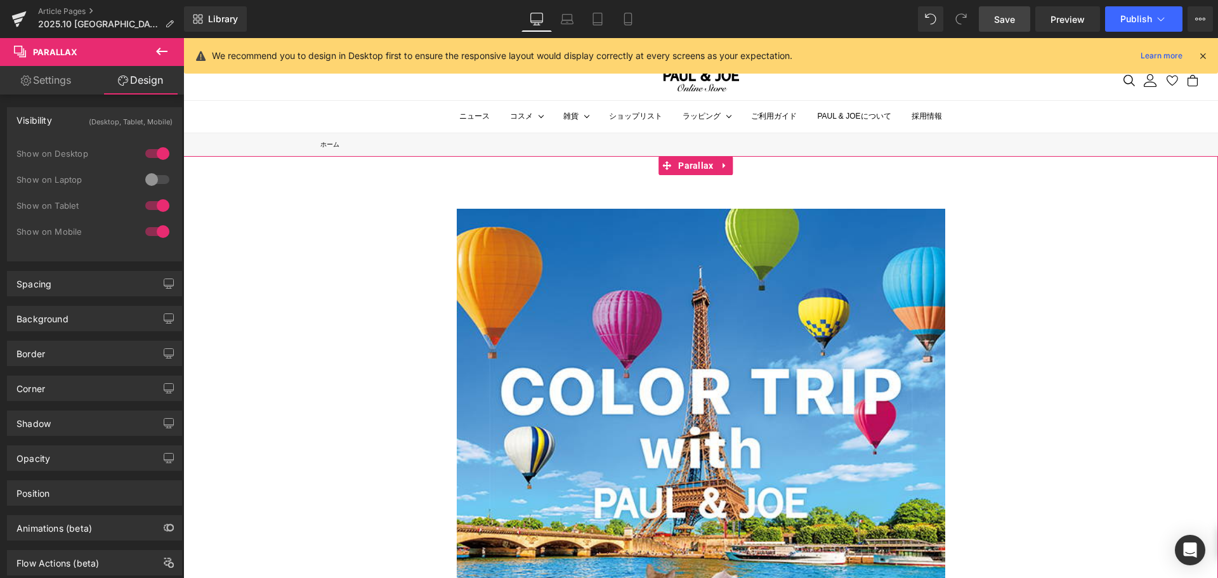
click at [157, 181] on div at bounding box center [157, 179] width 30 height 20
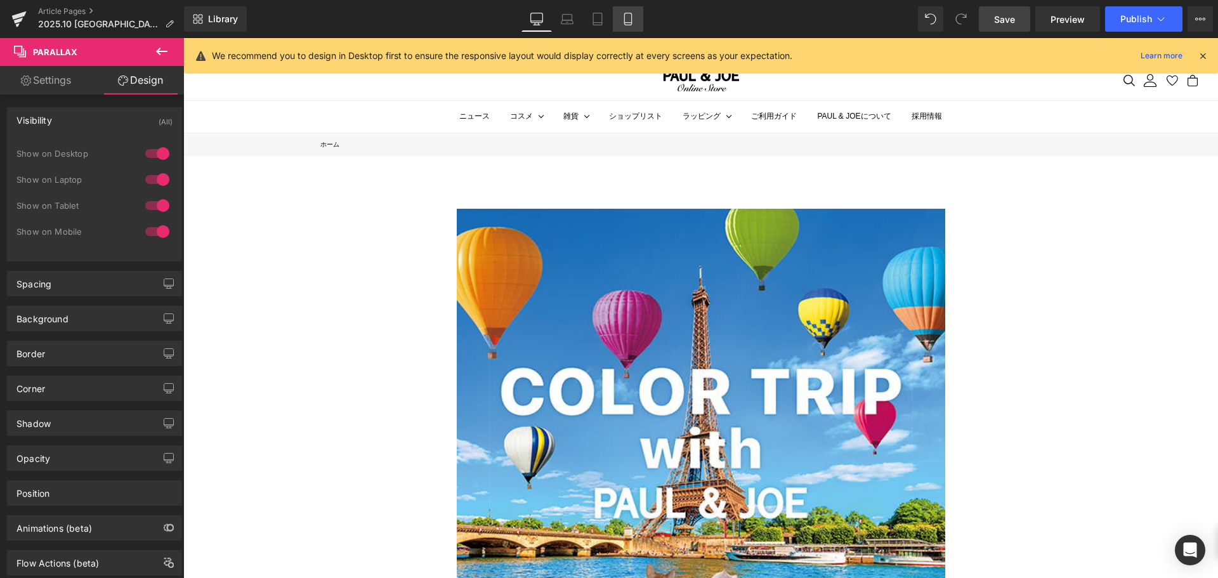
click at [635, 22] on link "Mobile" at bounding box center [628, 18] width 30 height 25
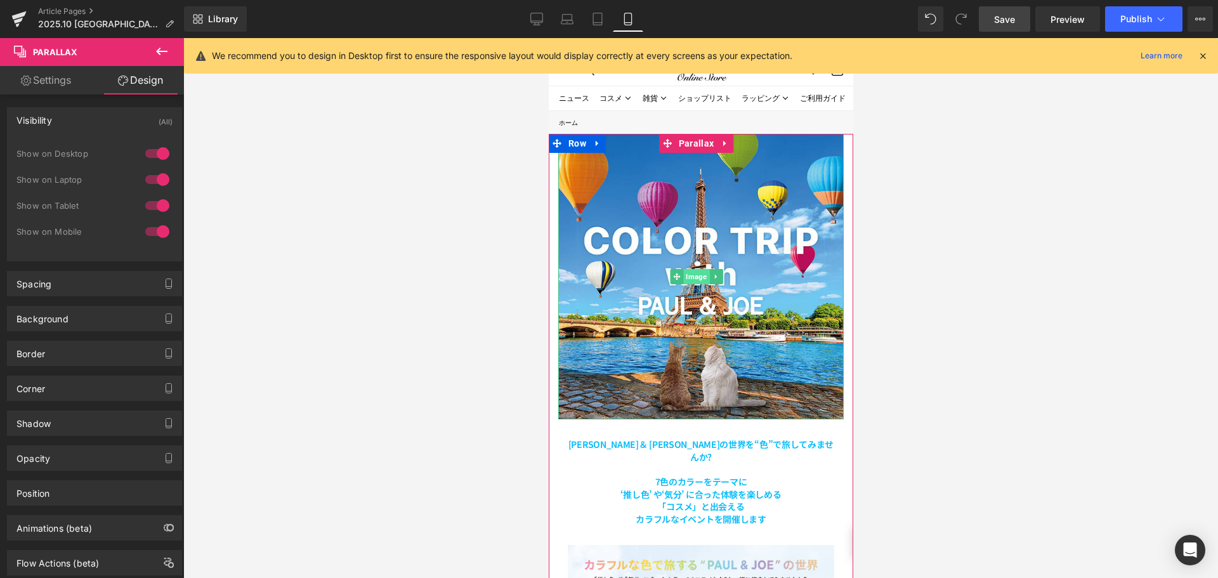
click at [698, 269] on span "Image" at bounding box center [696, 276] width 26 height 15
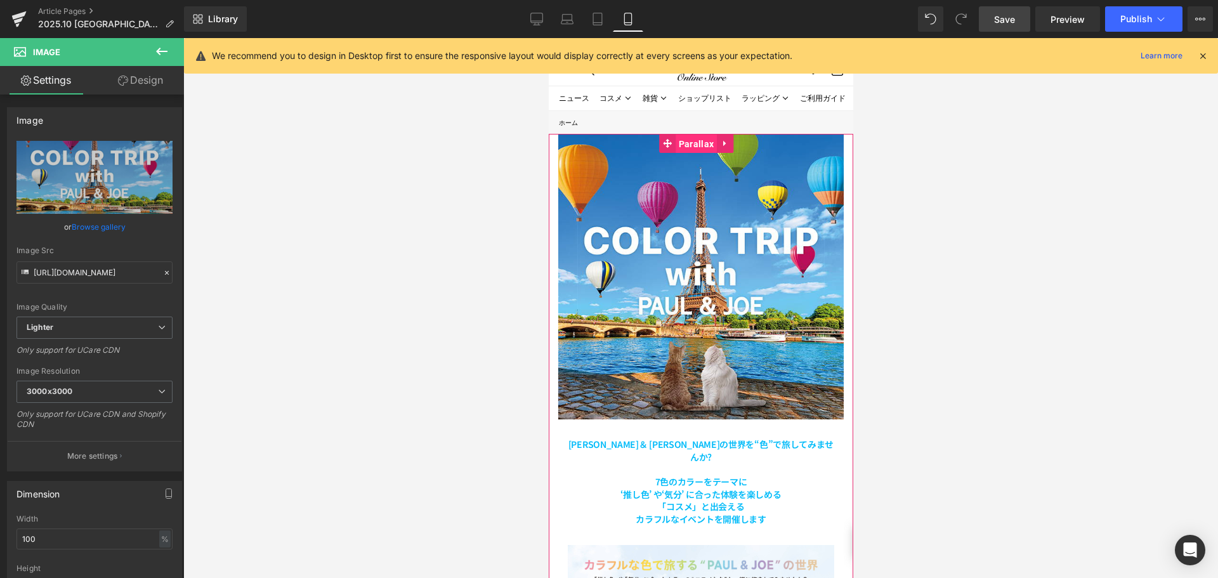
click at [689, 149] on span "Parallax" at bounding box center [695, 143] width 41 height 19
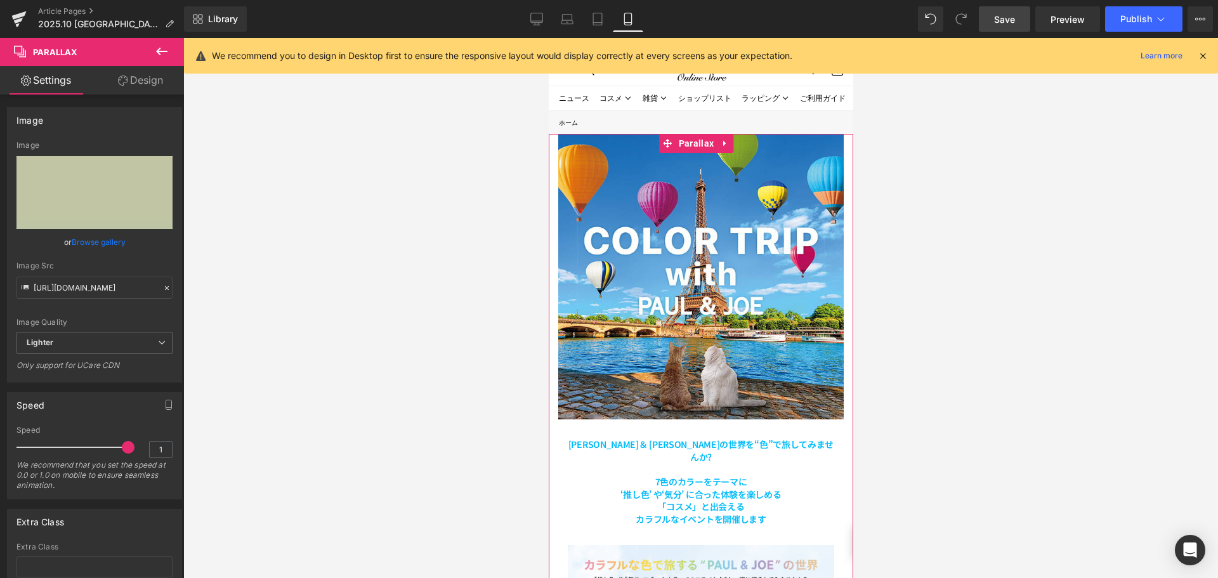
click at [140, 79] on link "Design" at bounding box center [141, 80] width 92 height 29
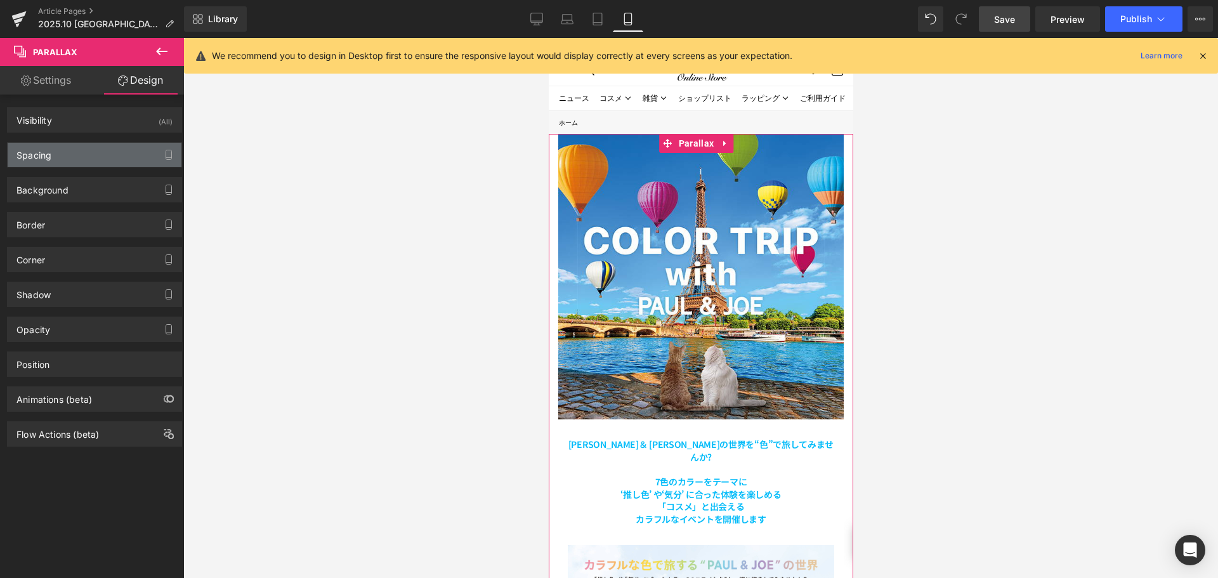
click at [112, 155] on div "Spacing" at bounding box center [95, 155] width 174 height 24
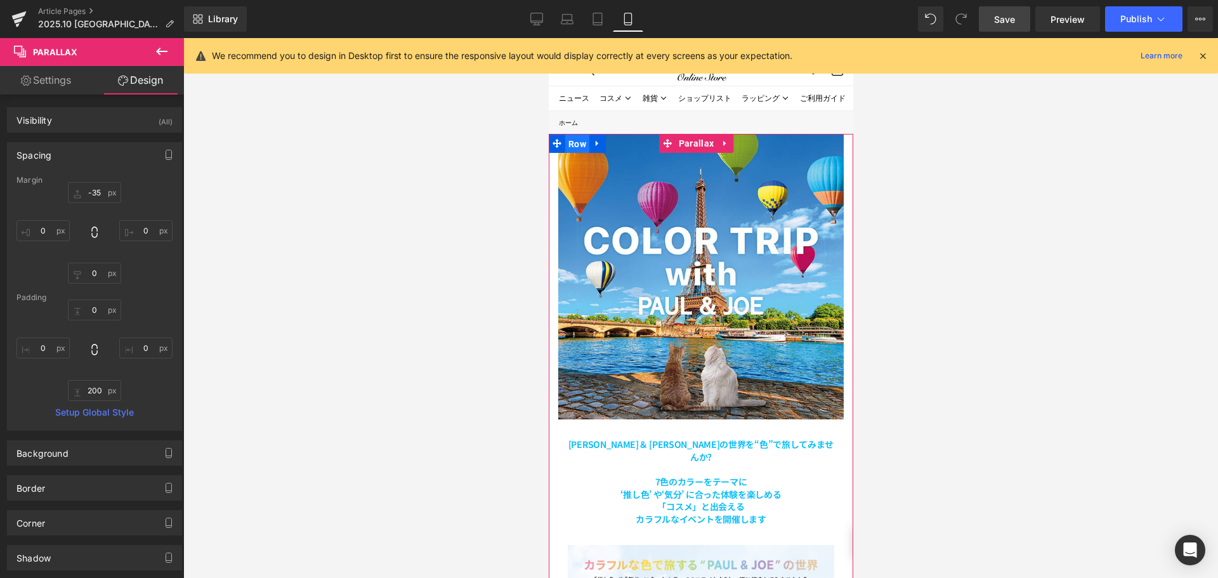
drag, startPoint x: 575, startPoint y: 144, endPoint x: 1063, endPoint y: 173, distance: 489.3
click at [575, 144] on span "Row" at bounding box center [577, 143] width 24 height 19
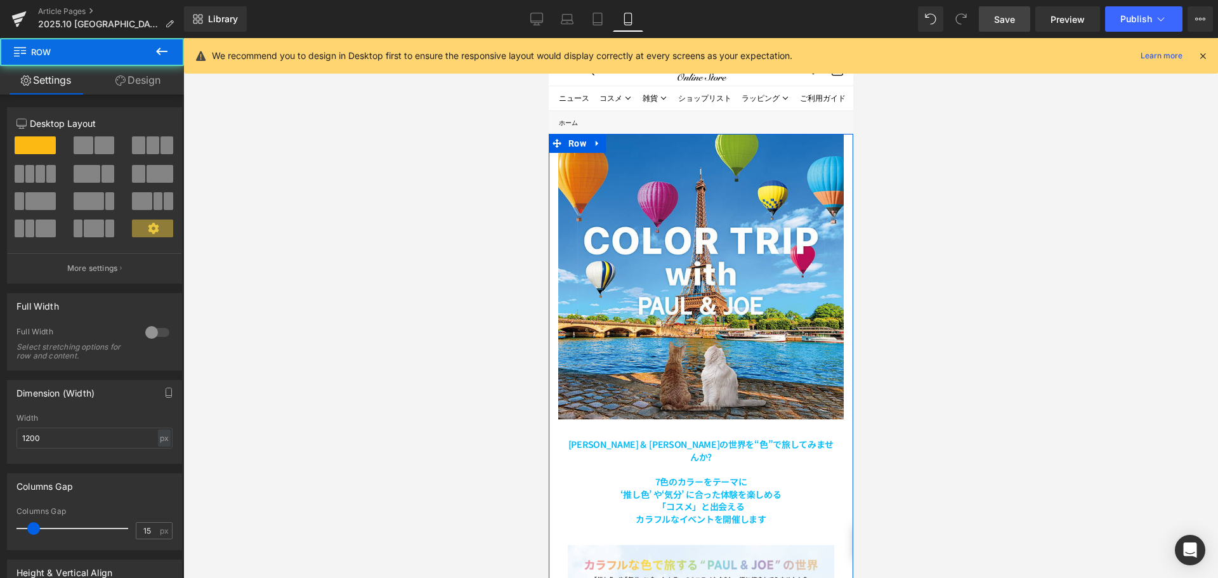
click at [167, 86] on link "Design" at bounding box center [138, 80] width 92 height 29
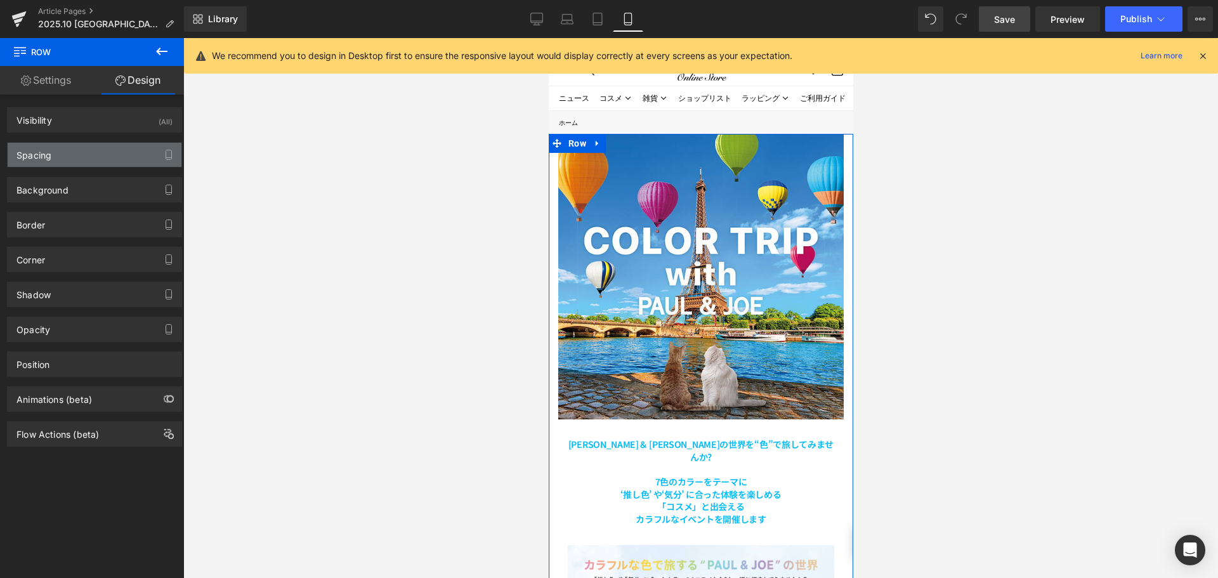
type input "0"
type input "10"
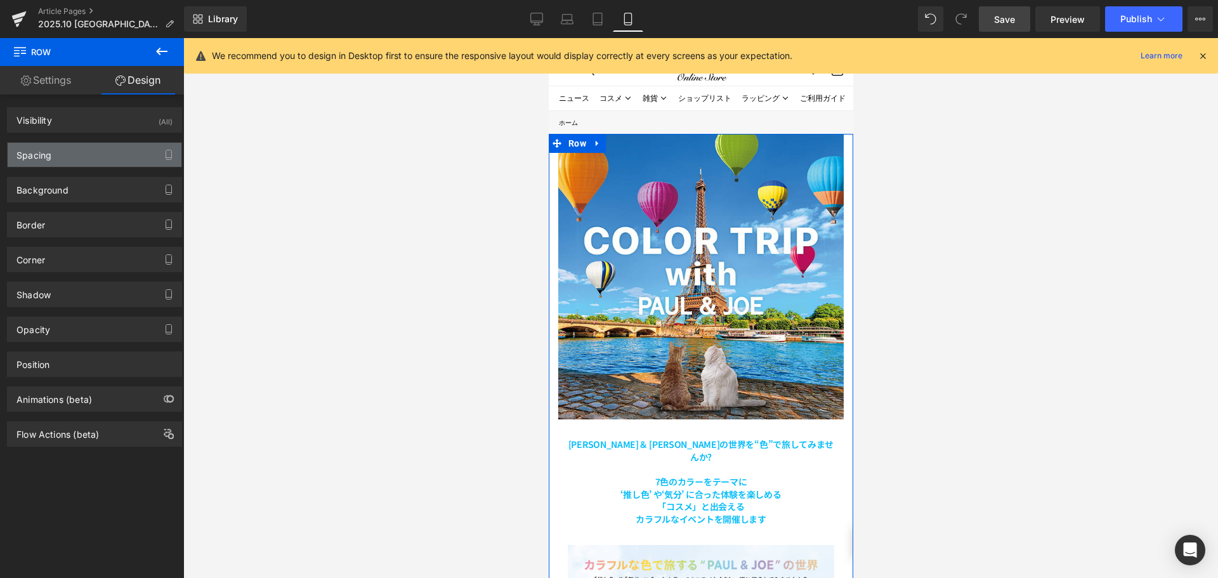
type input "0"
click at [137, 154] on div "Spacing" at bounding box center [95, 155] width 174 height 24
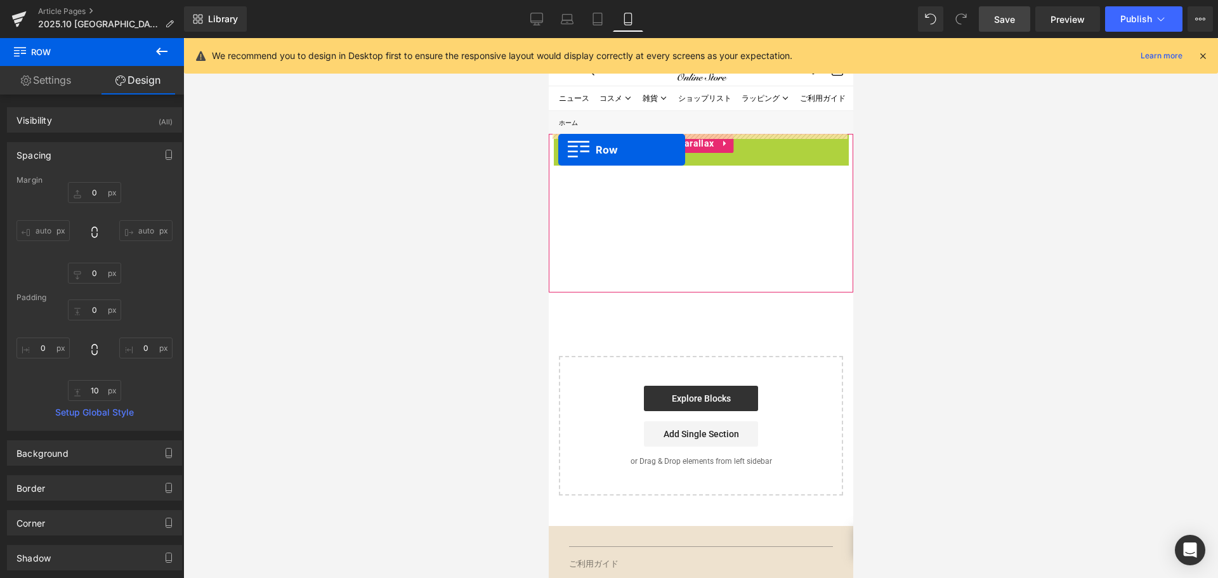
drag, startPoint x: 577, startPoint y: 143, endPoint x: 558, endPoint y: 150, distance: 20.1
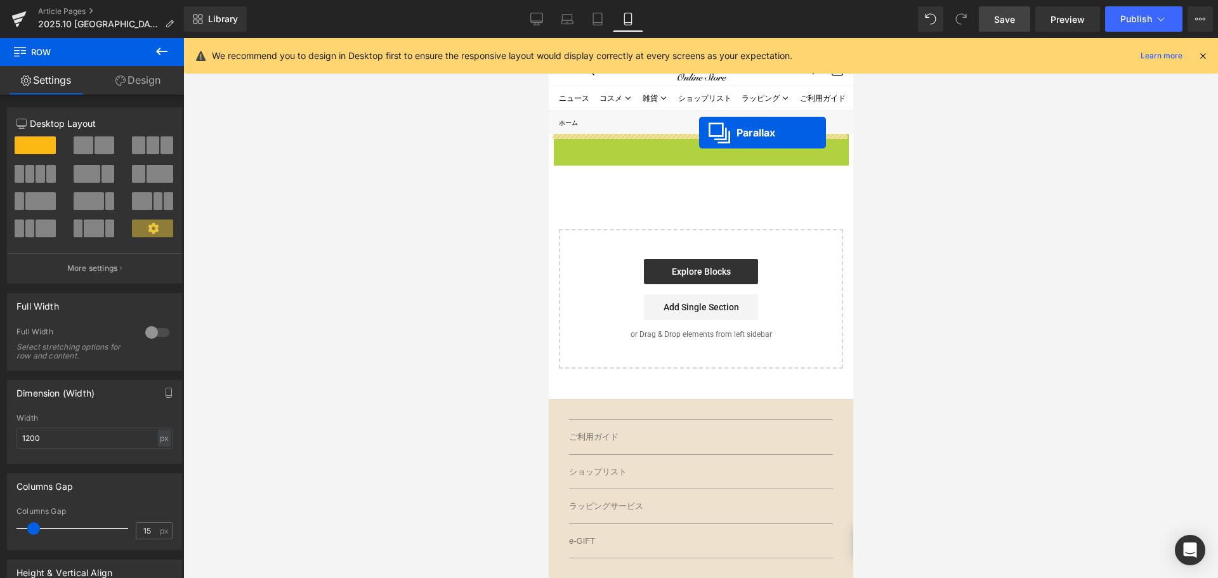
drag, startPoint x: 702, startPoint y: 143, endPoint x: 698, endPoint y: 133, distance: 11.2
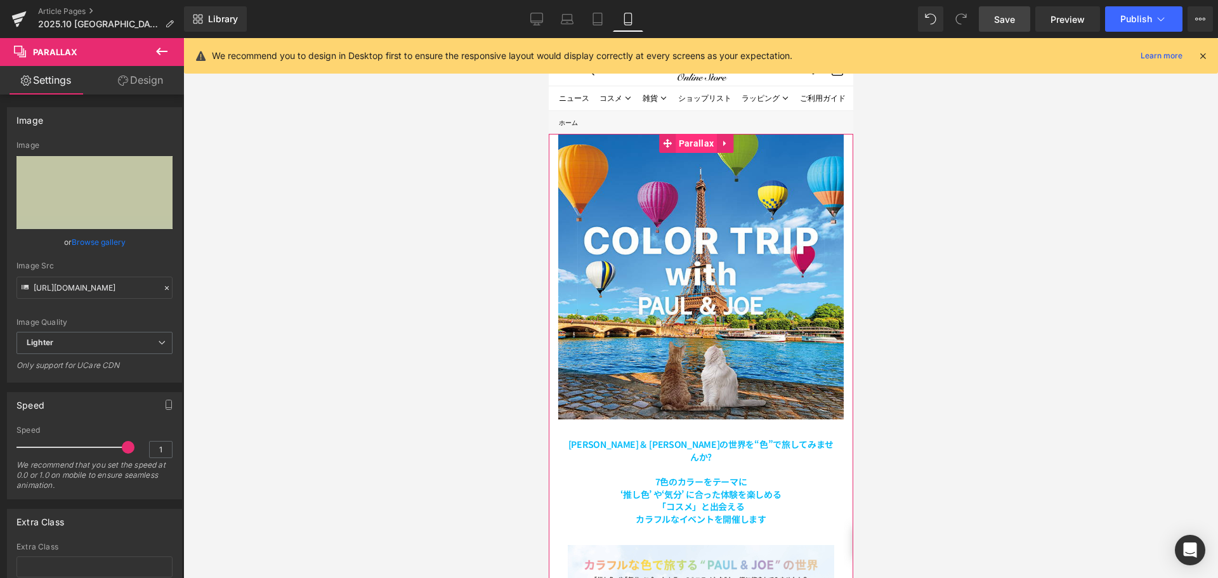
click at [702, 137] on span "Parallax" at bounding box center [695, 143] width 41 height 19
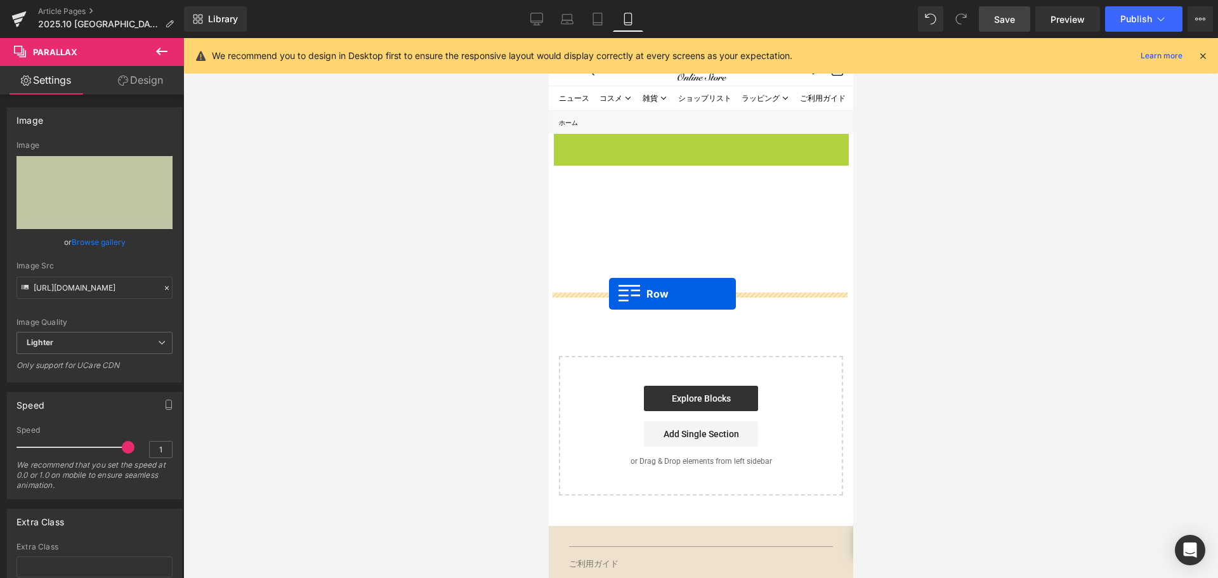
drag, startPoint x: 578, startPoint y: 145, endPoint x: 608, endPoint y: 294, distance: 152.1
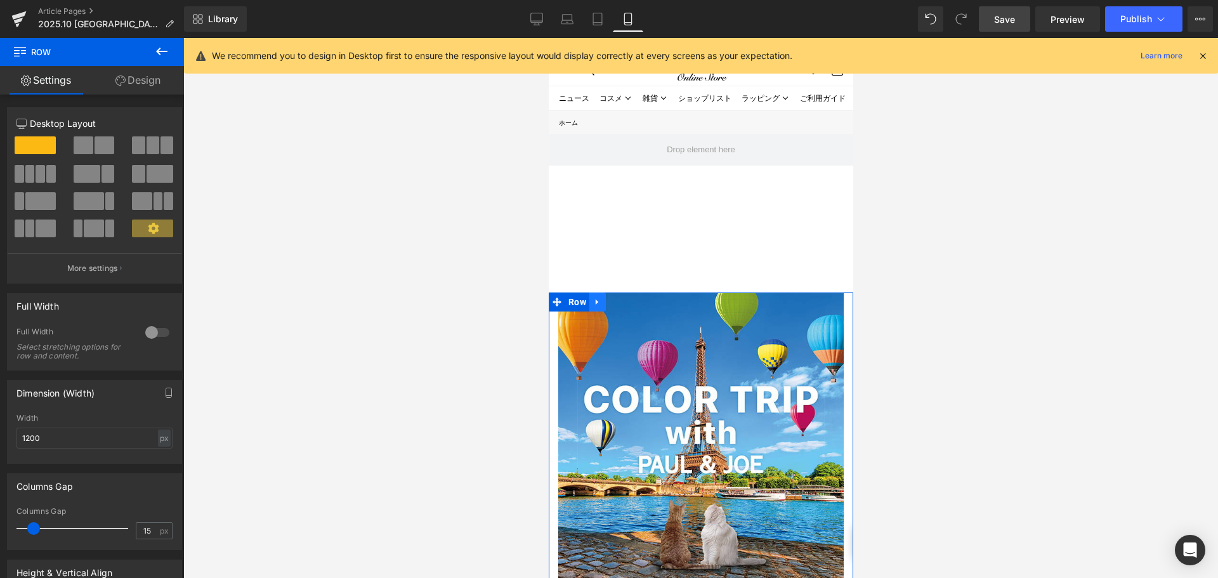
click at [596, 300] on icon at bounding box center [596, 302] width 3 height 6
click at [129, 82] on link "Design" at bounding box center [138, 80] width 92 height 29
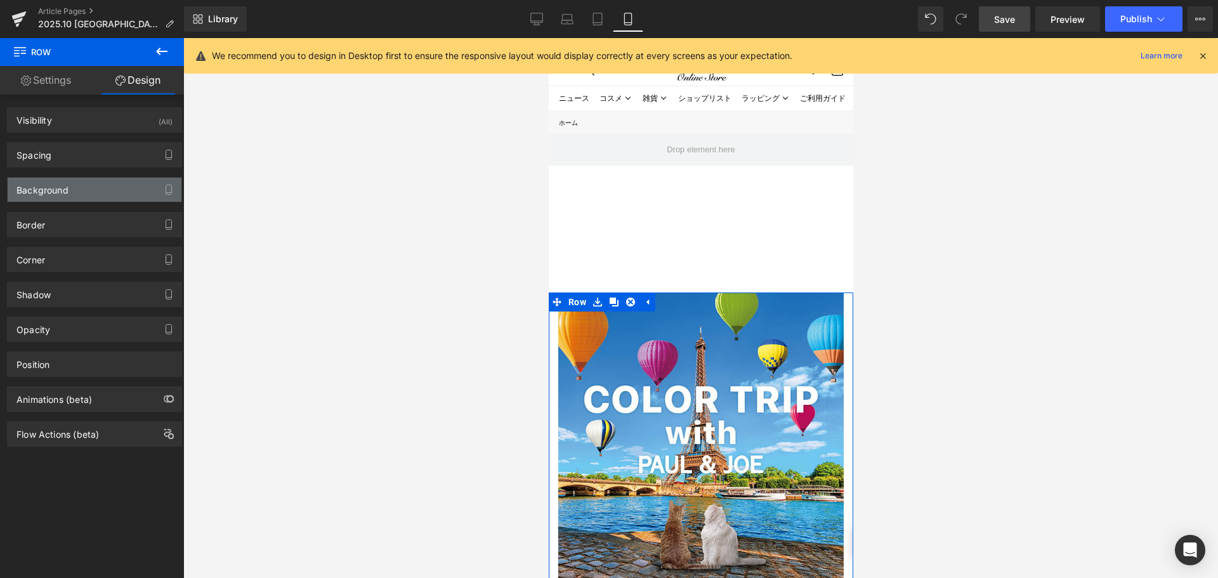
click at [114, 192] on div "Background" at bounding box center [95, 190] width 174 height 24
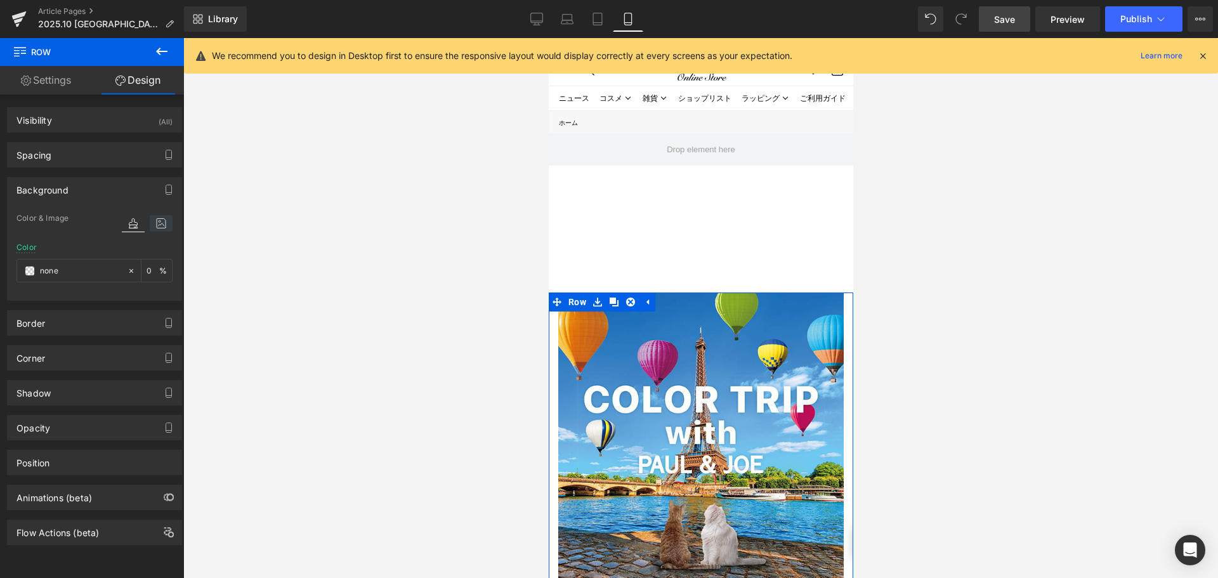
click at [150, 221] on icon at bounding box center [161, 223] width 23 height 16
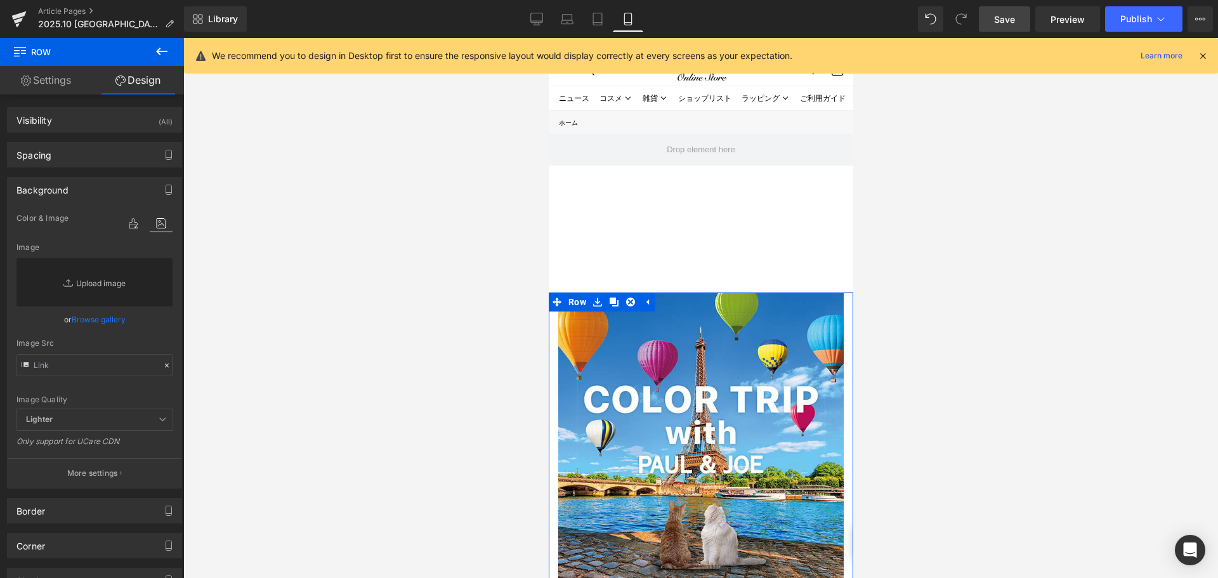
click at [103, 278] on link "Replace Image" at bounding box center [94, 282] width 156 height 48
type input "C:\fakepath\名称未設定 2.png"
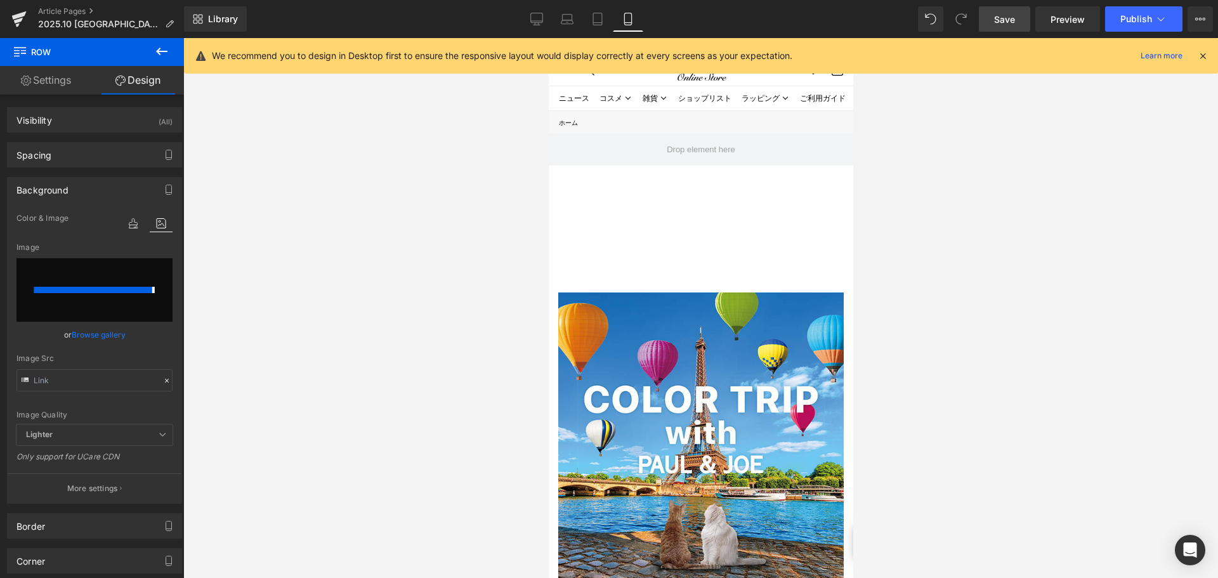
type input "[URL][DOMAIN_NAME]"
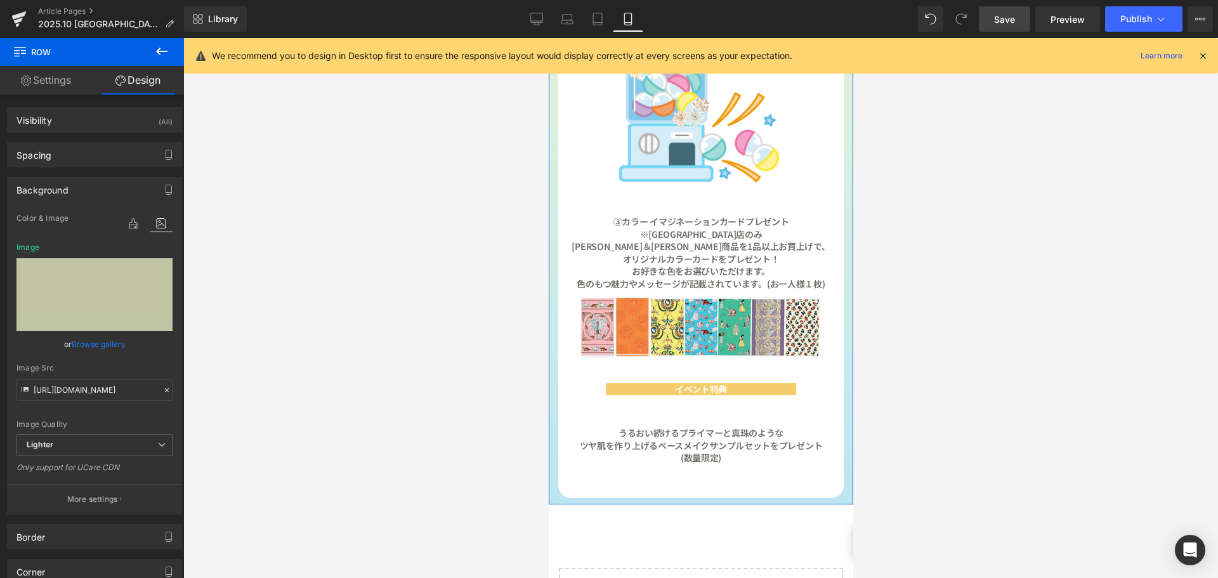
scroll to position [1522, 0]
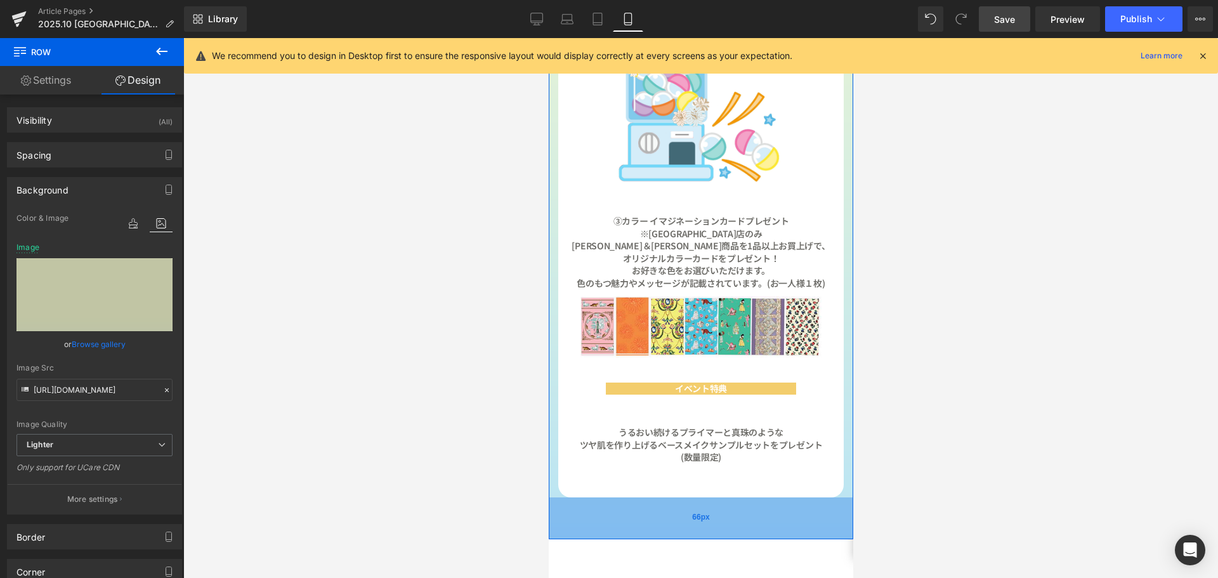
drag, startPoint x: 719, startPoint y: 436, endPoint x: 720, endPoint y: 472, distance: 36.2
click at [720, 497] on div "66px" at bounding box center [700, 518] width 304 height 42
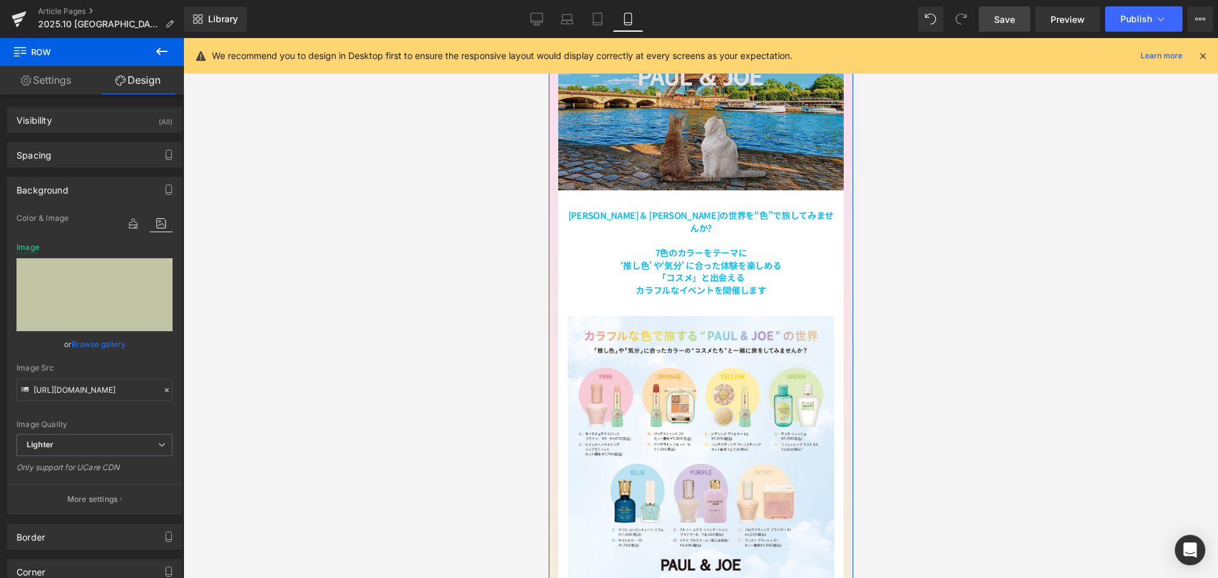
scroll to position [317, 0]
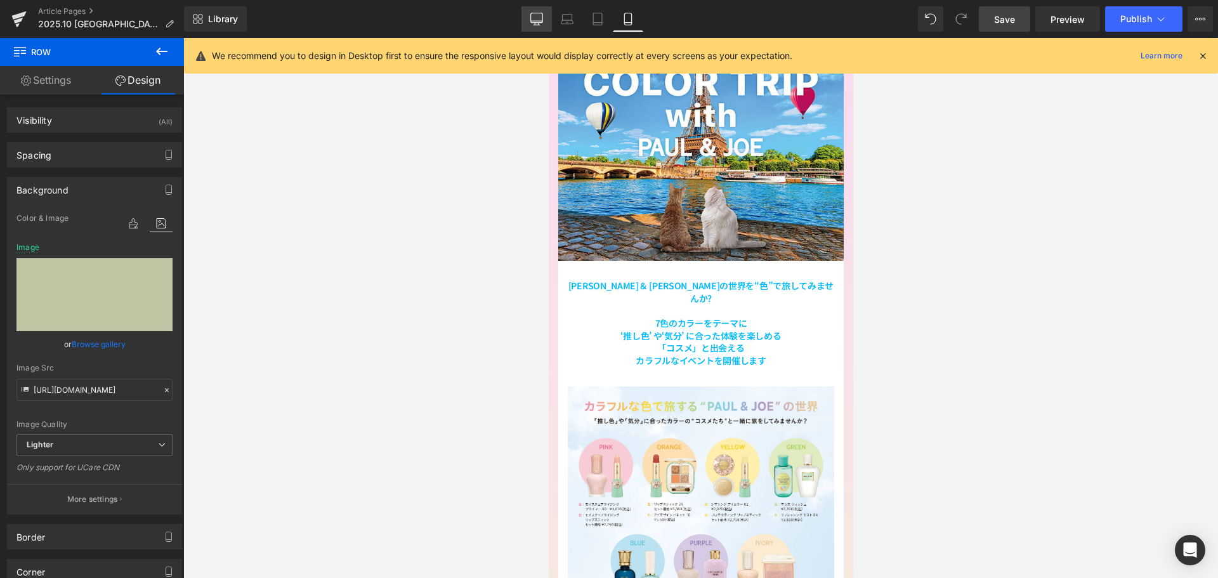
click at [542, 16] on icon at bounding box center [536, 19] width 13 height 13
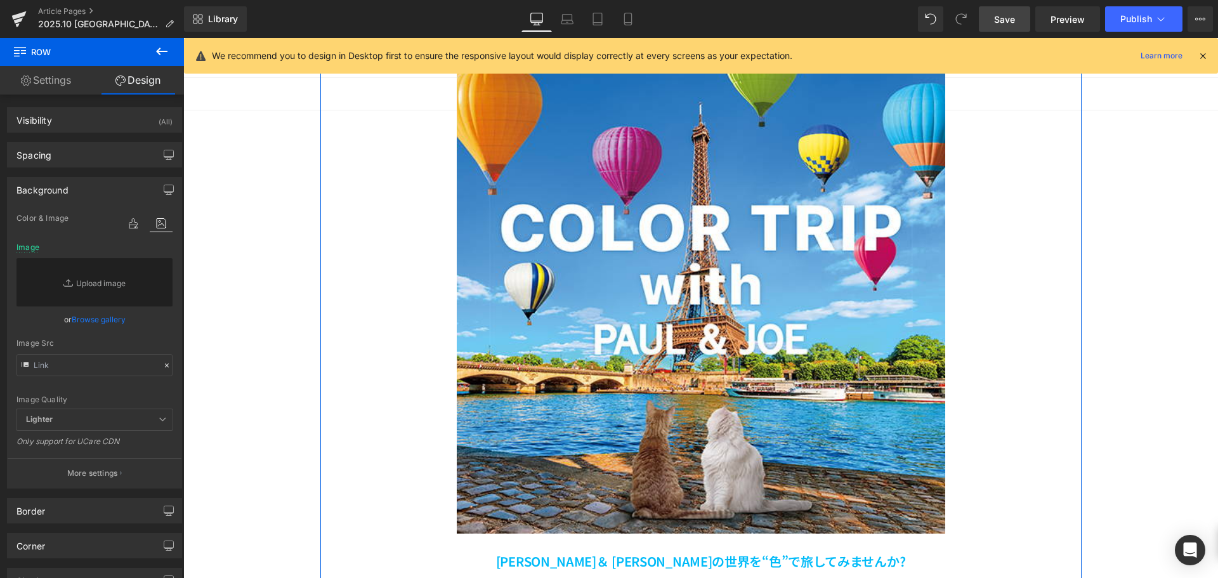
scroll to position [147, 0]
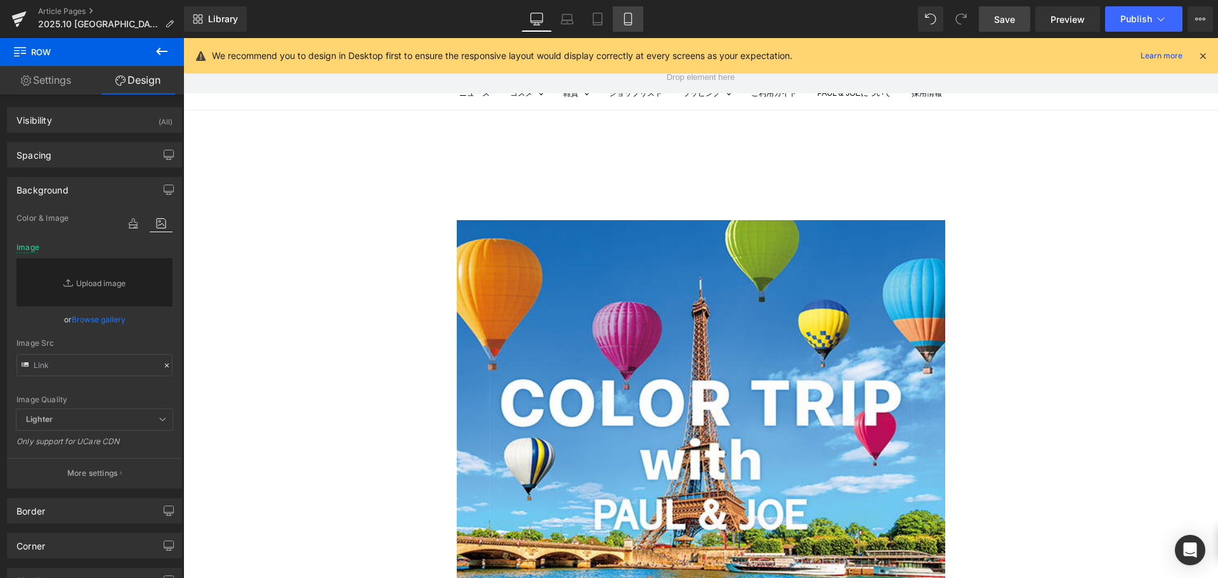
click at [631, 19] on icon at bounding box center [627, 19] width 7 height 12
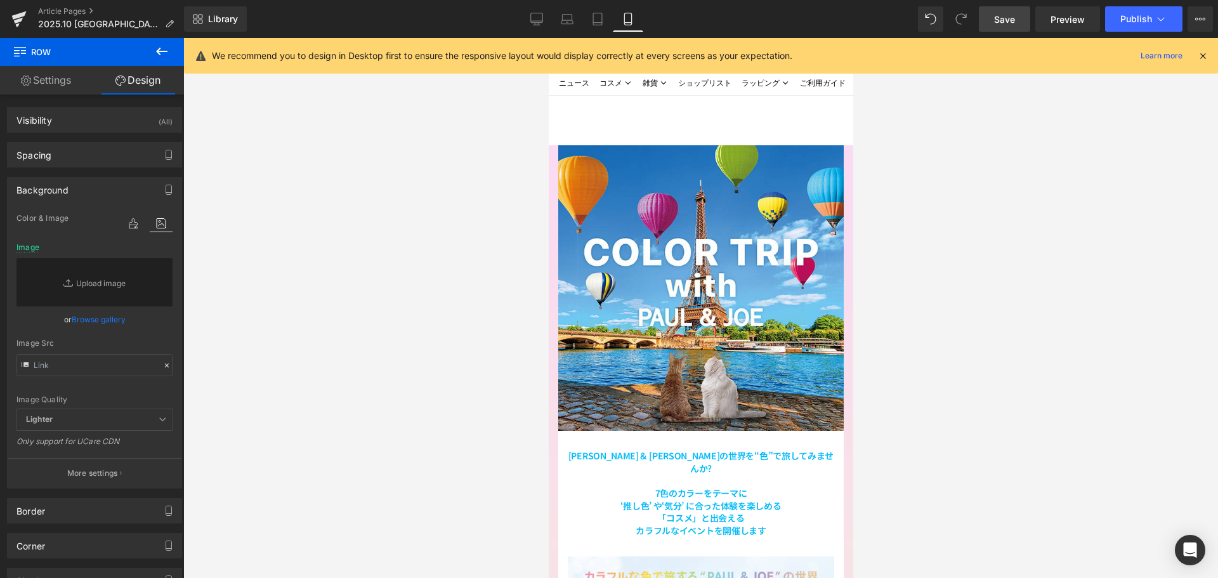
type input "[URL][DOMAIN_NAME]"
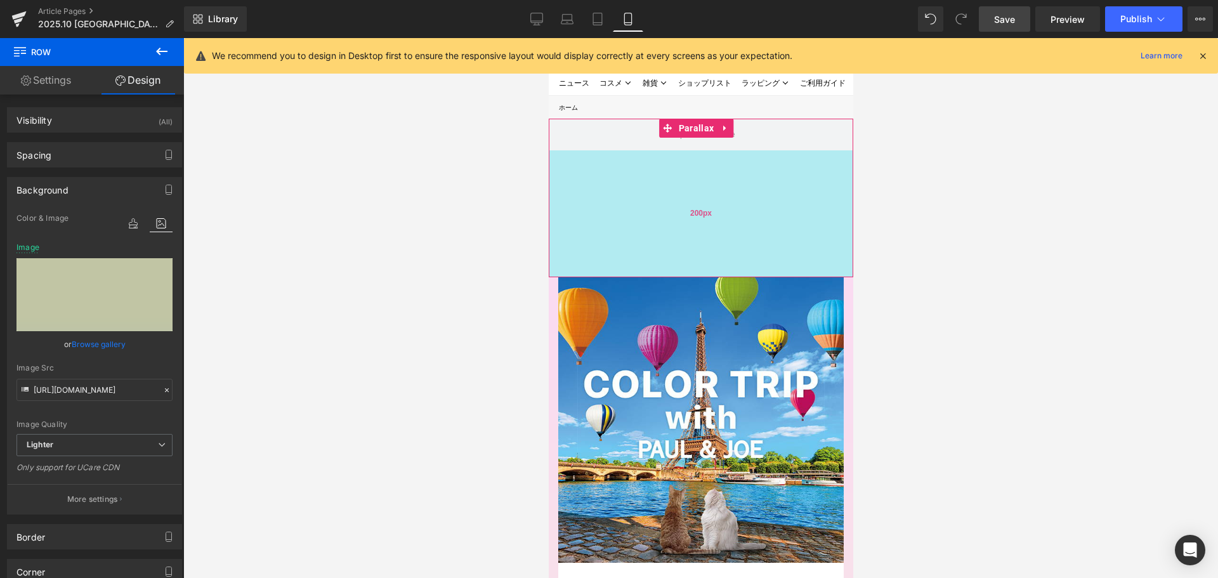
scroll to position [0, 0]
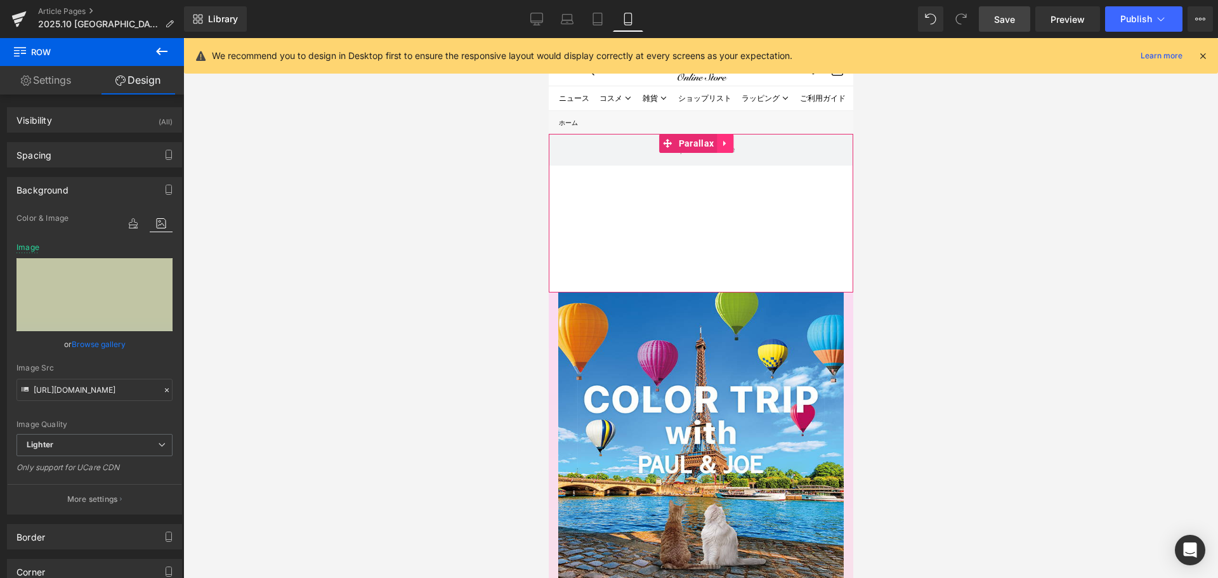
click at [723, 144] on icon at bounding box center [724, 144] width 3 height 6
click at [731, 146] on icon at bounding box center [732, 143] width 9 height 9
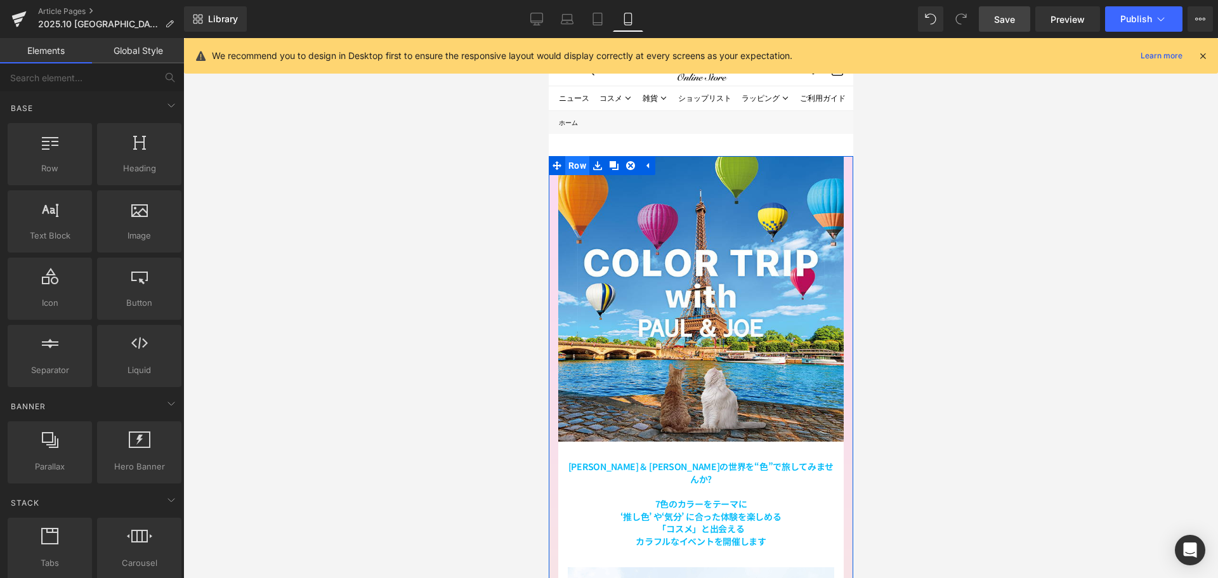
click at [575, 164] on span "Row" at bounding box center [577, 165] width 24 height 19
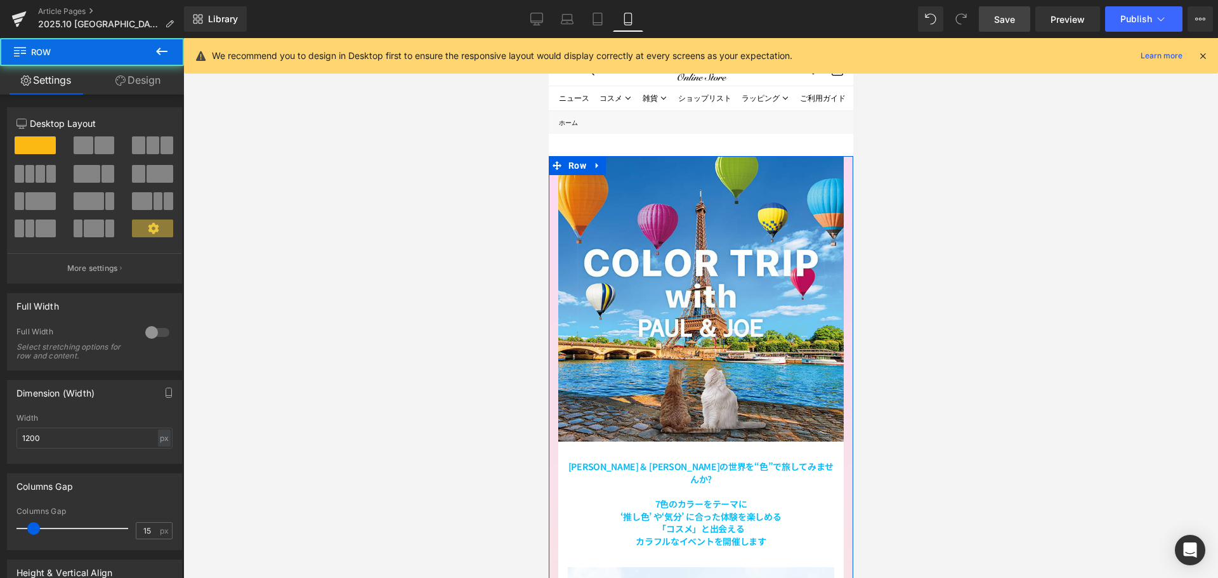
click at [162, 76] on link "Design" at bounding box center [138, 80] width 92 height 29
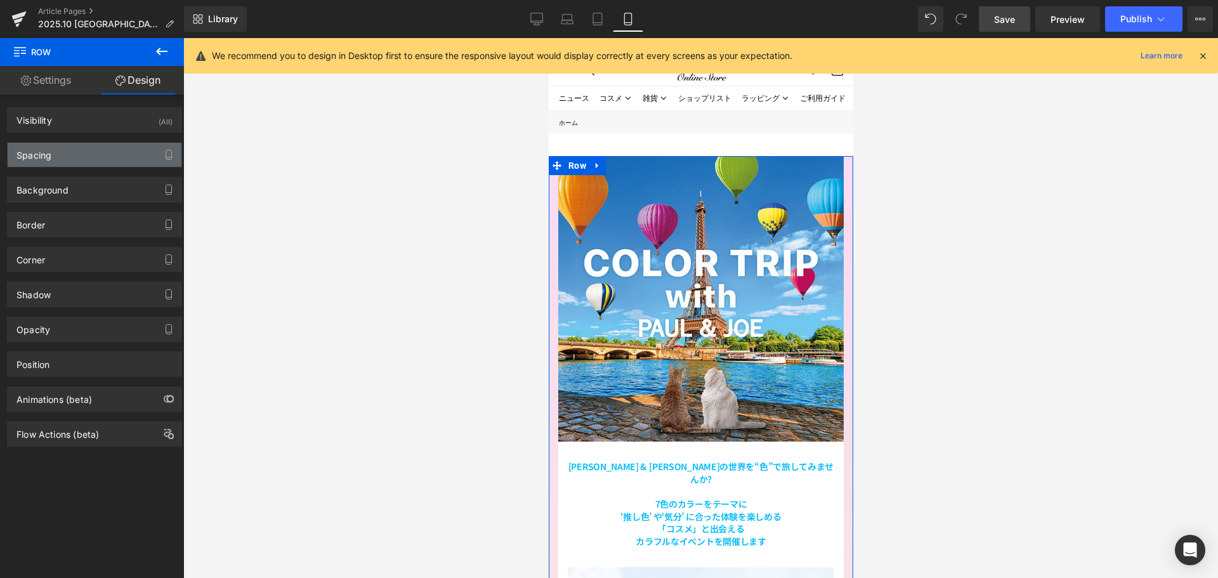
click at [116, 148] on div "Spacing" at bounding box center [95, 155] width 174 height 24
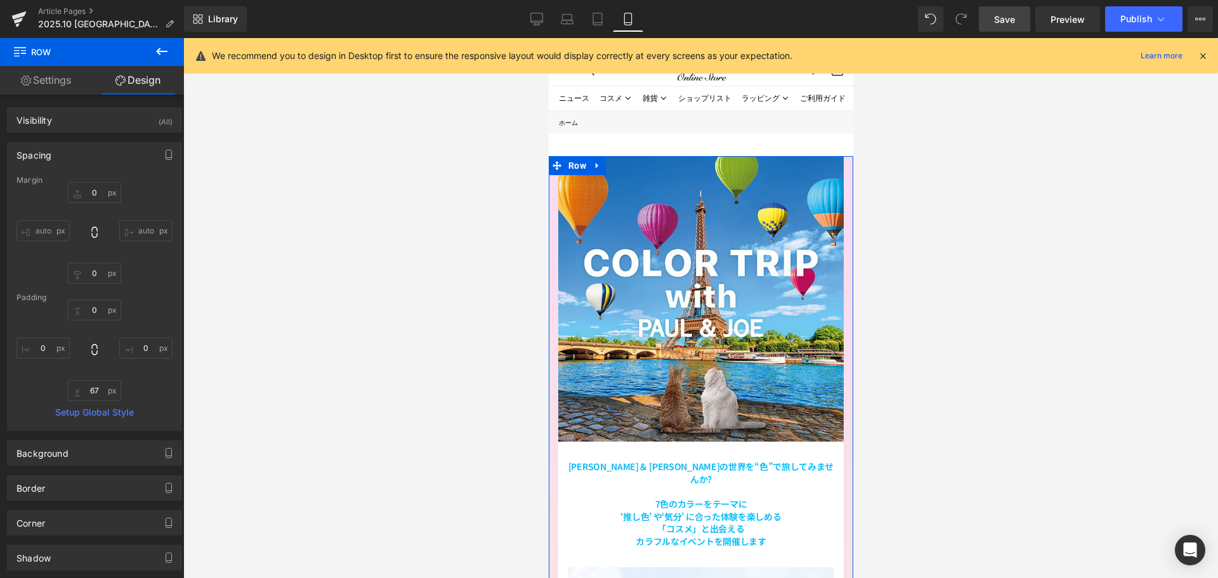
type input "0"
type input "67"
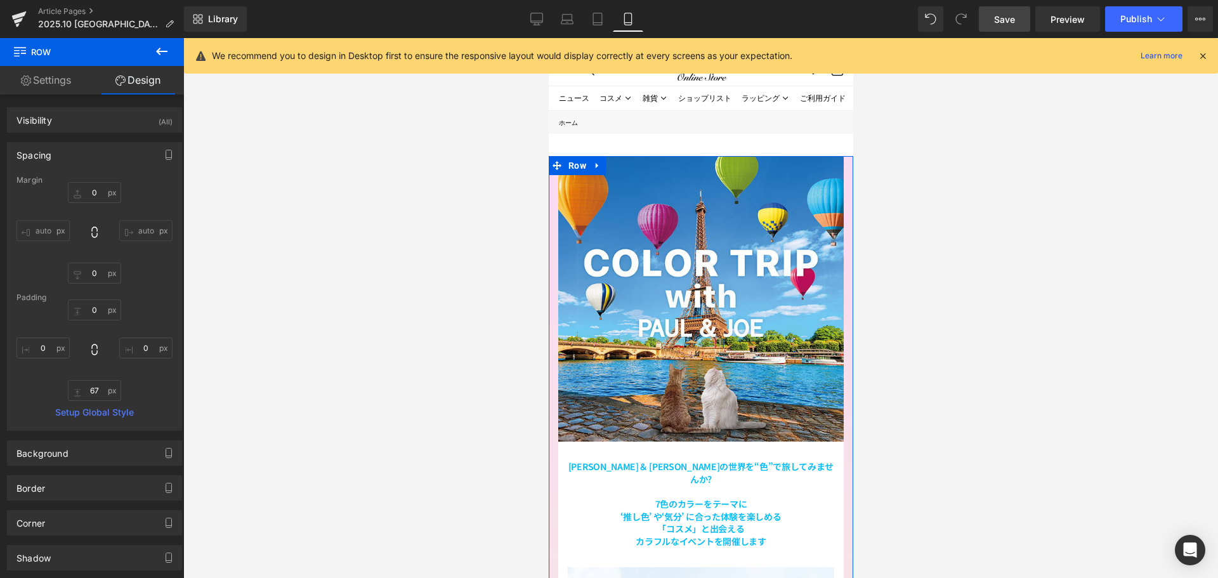
type input "0"
click at [108, 188] on input "0" at bounding box center [94, 192] width 53 height 21
type input "ー"
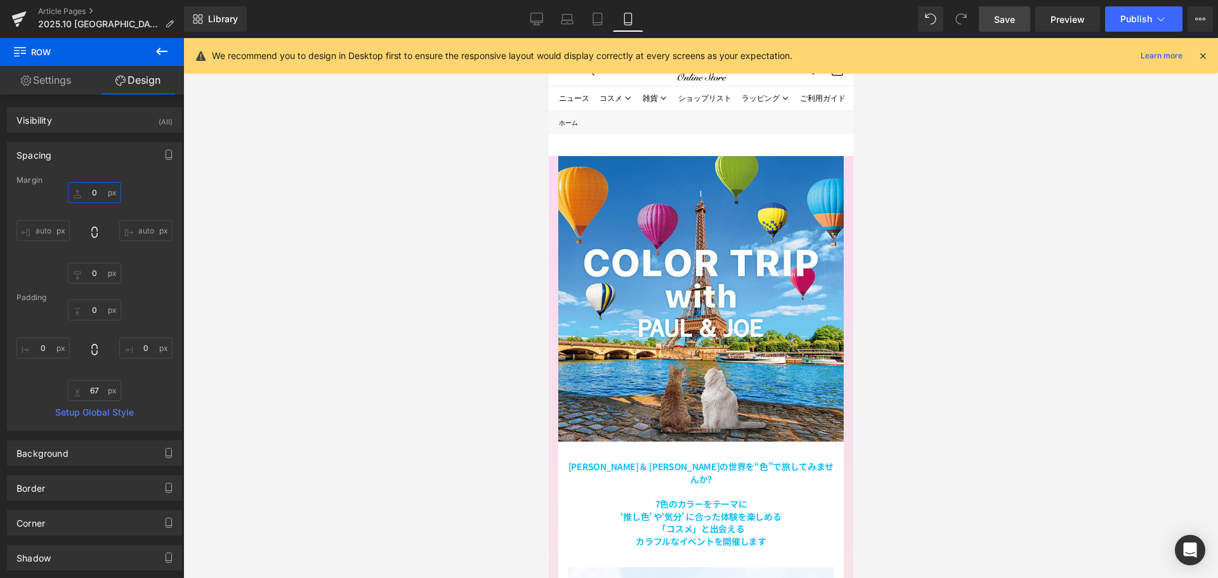
type input "ー３"
type input "ー３５"
type input "-35"
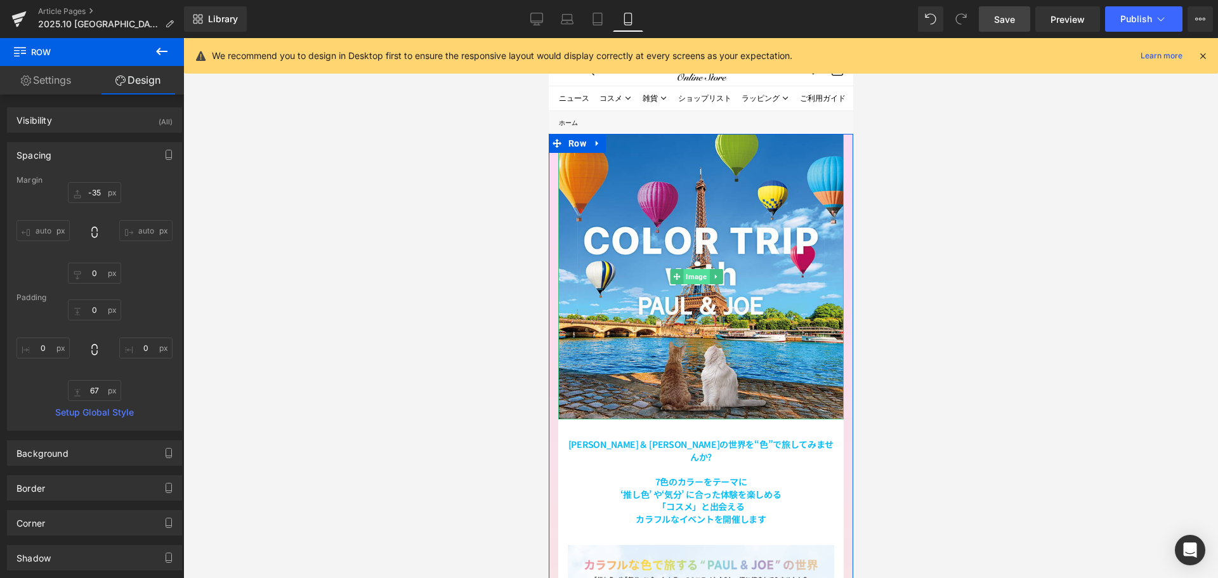
click at [693, 273] on span "Image" at bounding box center [696, 276] width 26 height 15
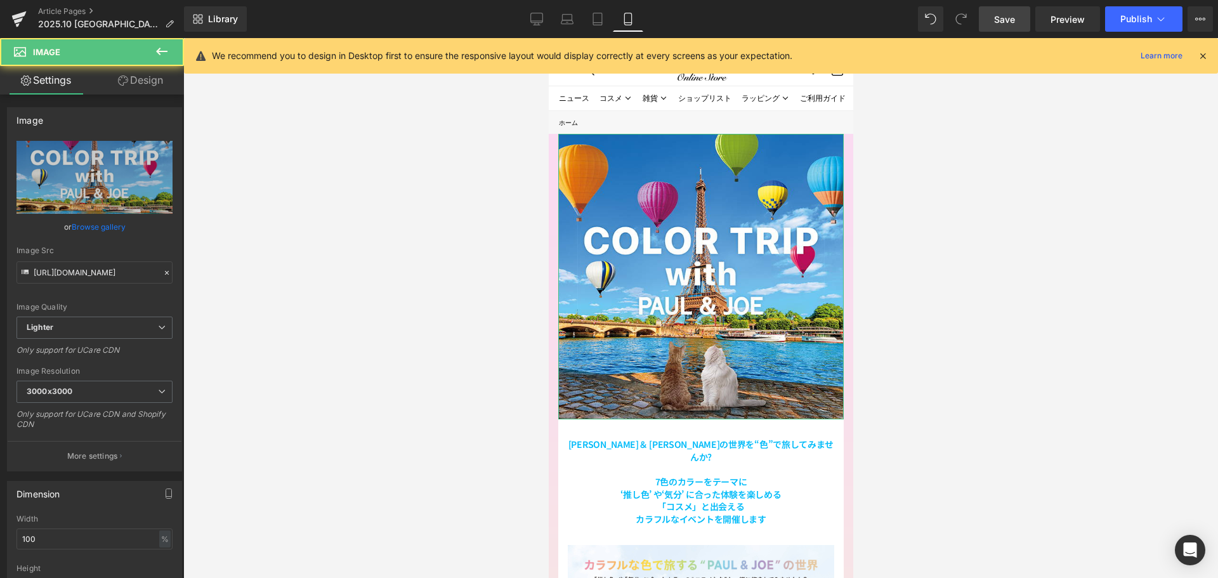
click at [155, 79] on link "Design" at bounding box center [141, 80] width 92 height 29
click at [0, 0] on div "Spacing" at bounding box center [0, 0] width 0 height 0
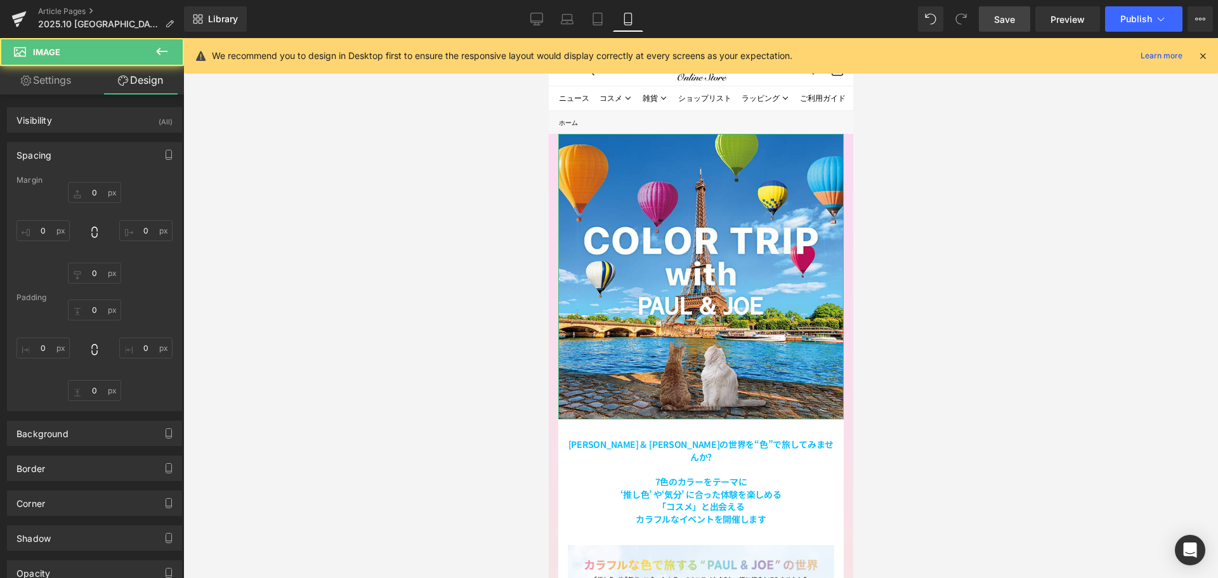
type input "0"
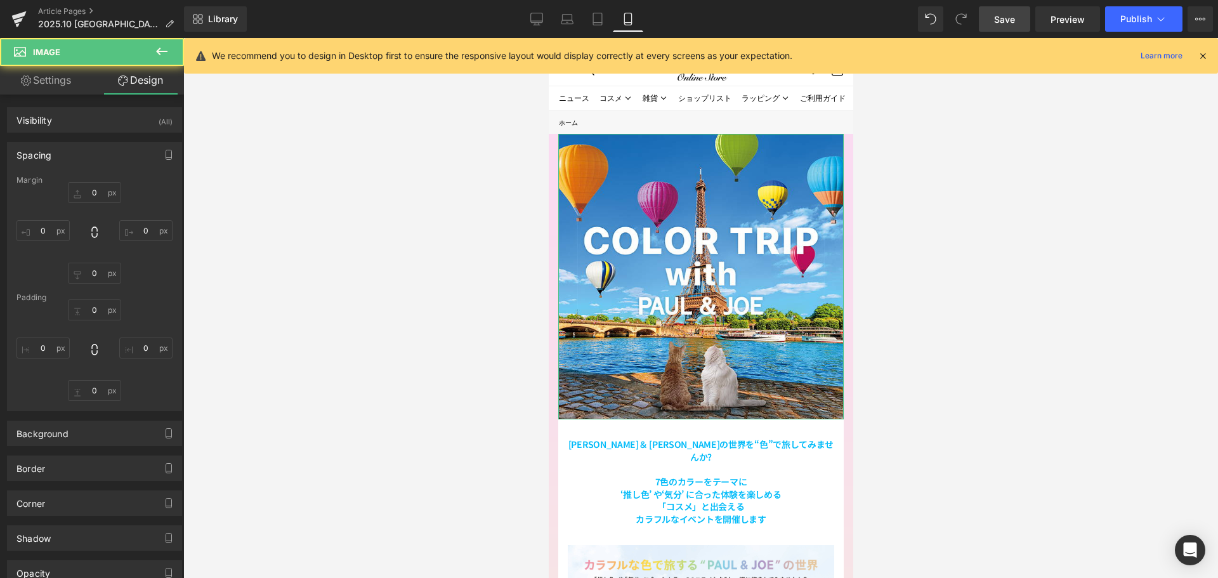
type input "0"
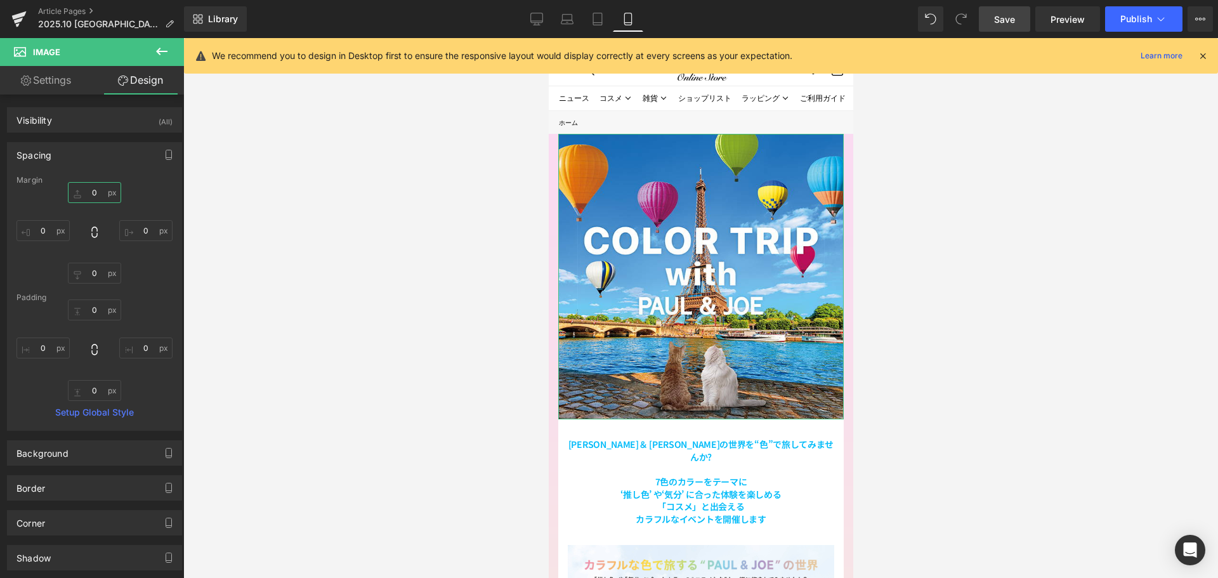
click at [103, 190] on input "0" at bounding box center [94, 192] width 53 height 21
type input "２"
type input "２０"
type input "20"
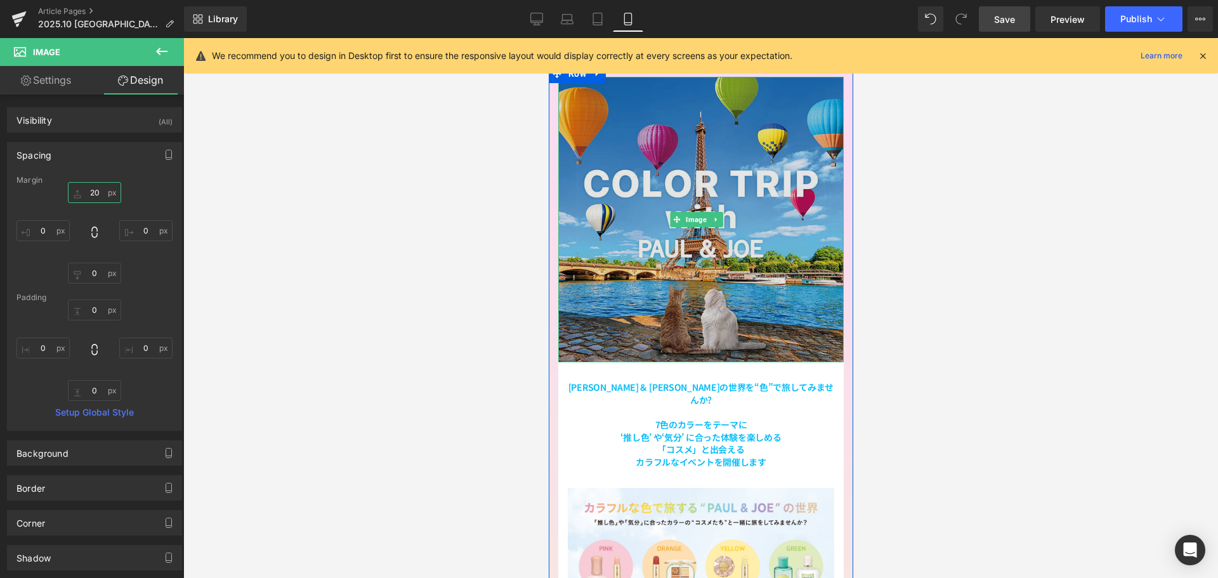
scroll to position [254, 0]
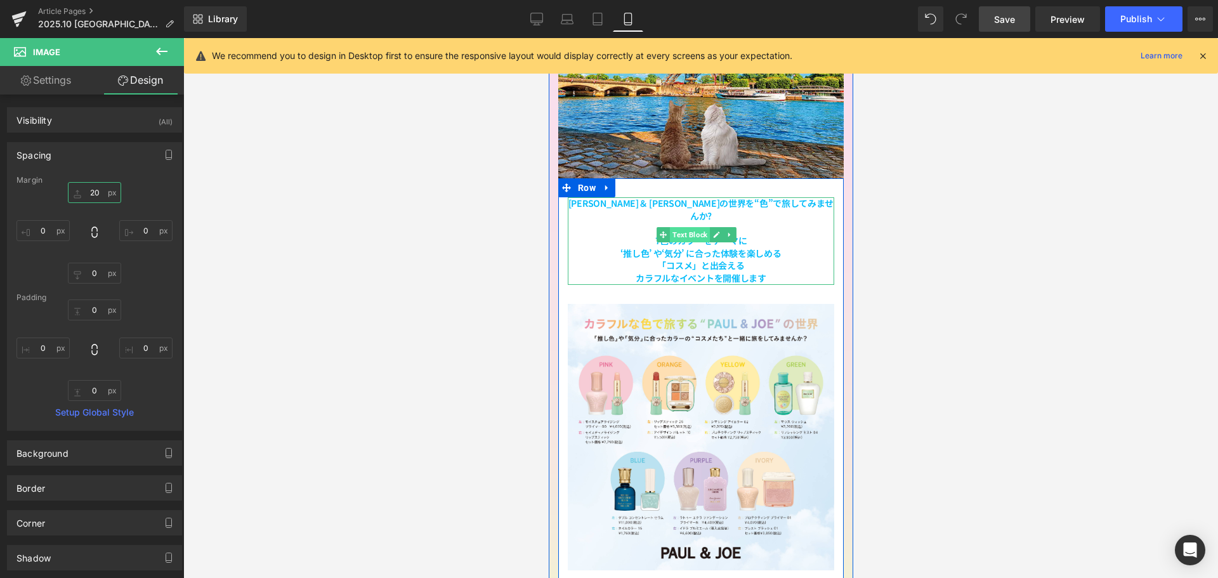
drag, startPoint x: 692, startPoint y: 224, endPoint x: 929, endPoint y: 291, distance: 246.0
click at [692, 227] on span "Text Block" at bounding box center [689, 234] width 40 height 15
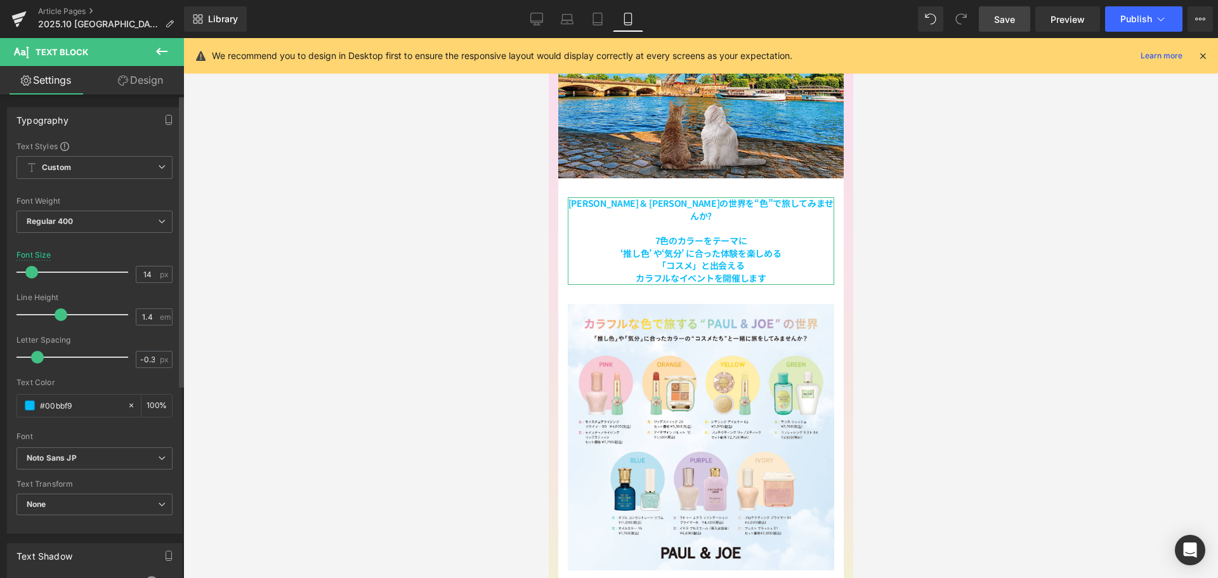
type input "13"
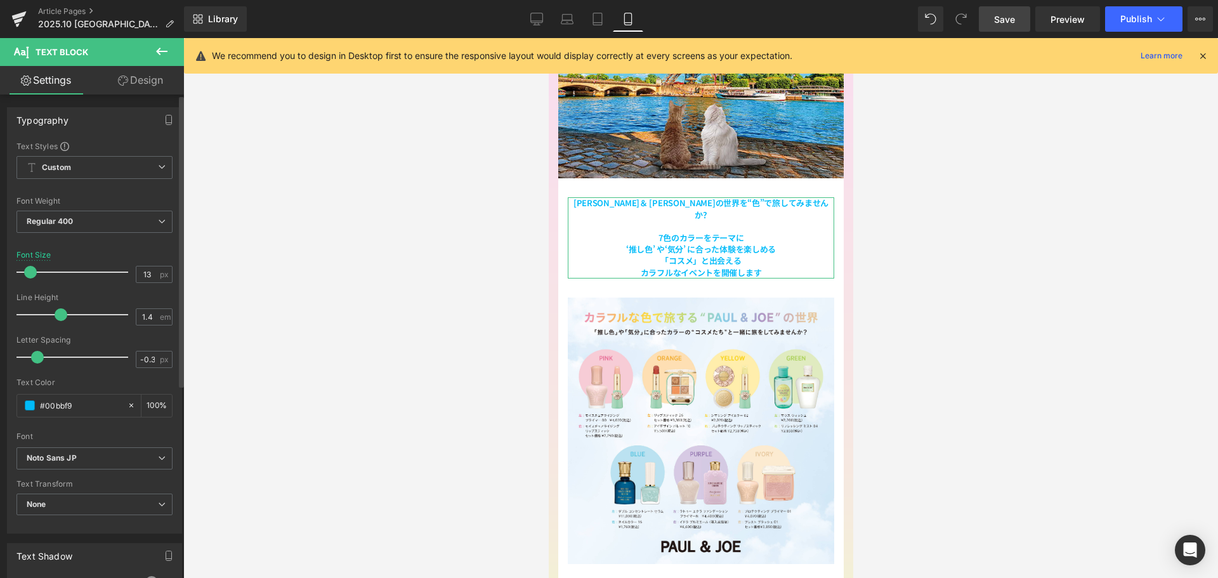
click at [32, 273] on span at bounding box center [30, 272] width 13 height 13
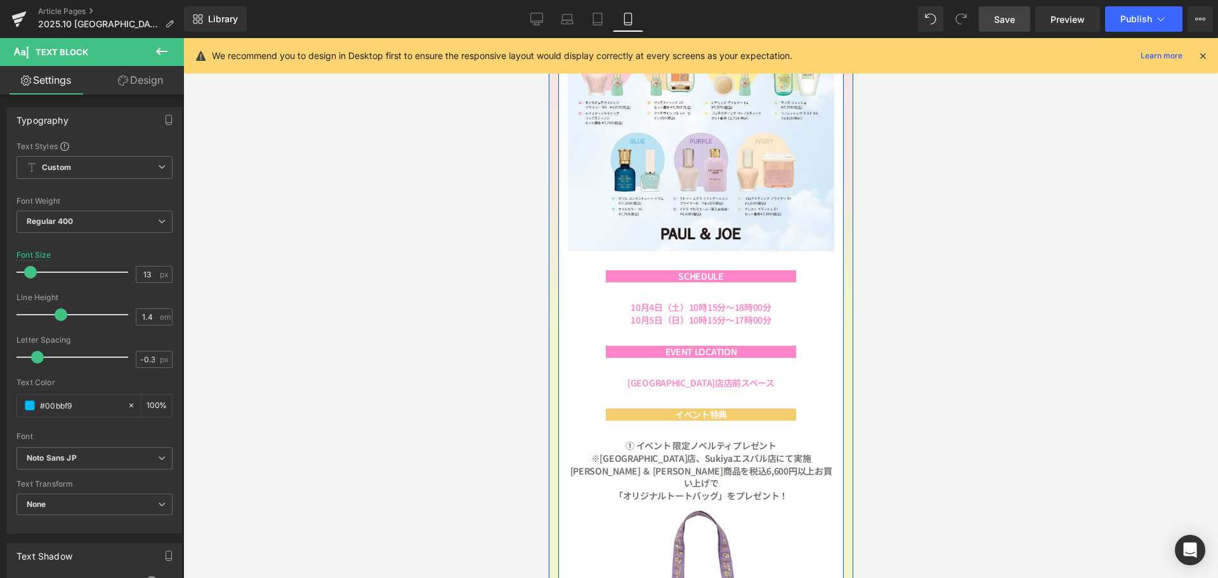
scroll to position [571, 0]
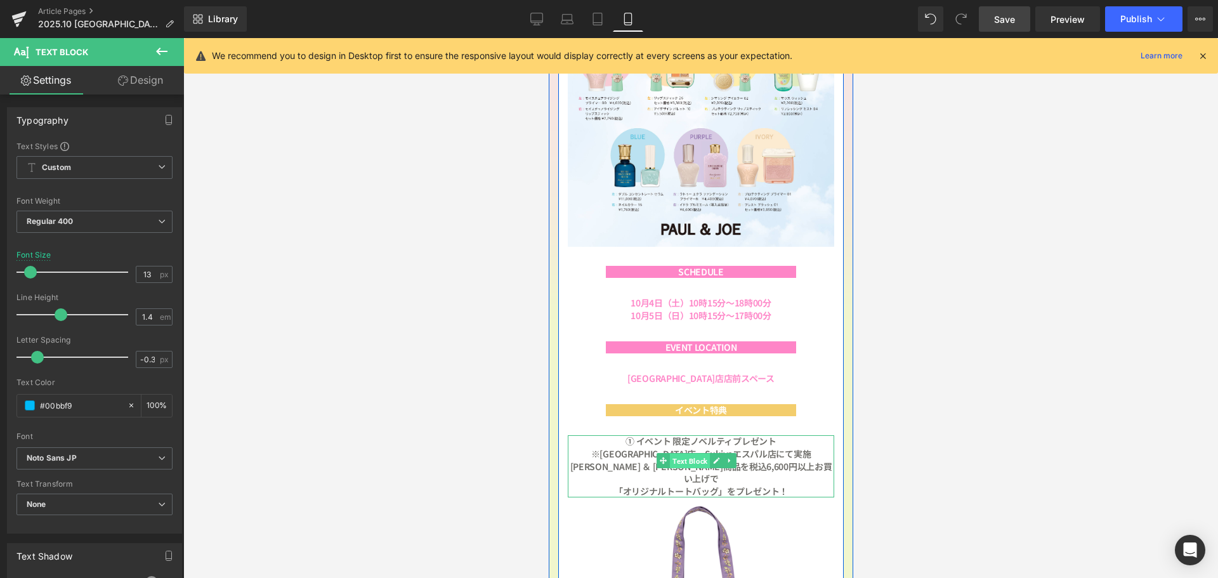
click at [688, 453] on span "Text Block" at bounding box center [689, 460] width 40 height 15
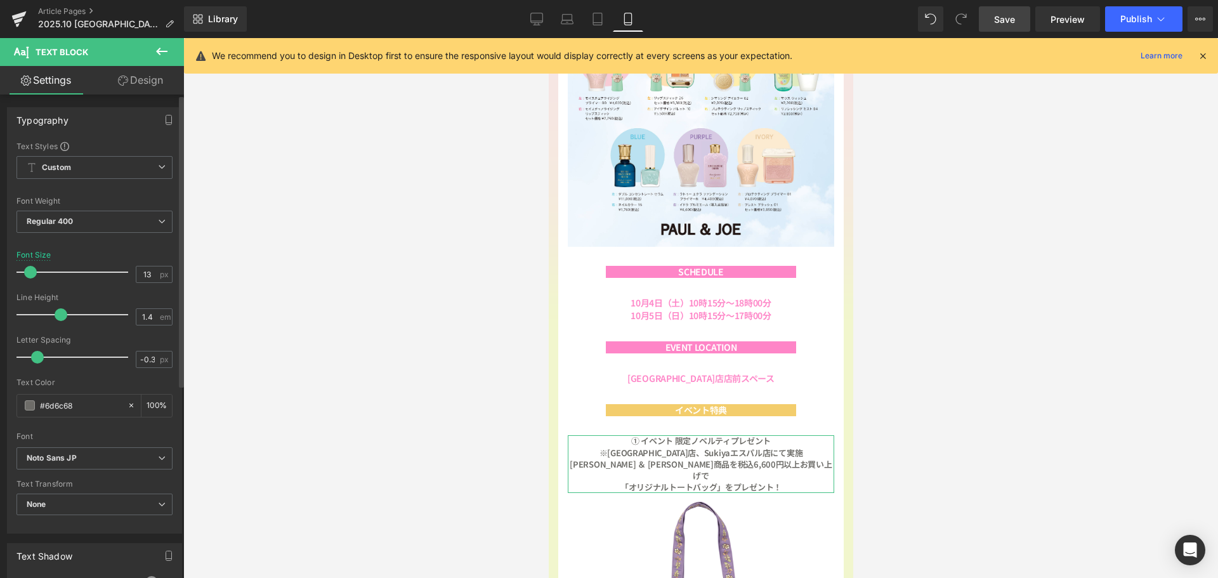
type input "12"
click at [29, 272] on span at bounding box center [29, 272] width 13 height 13
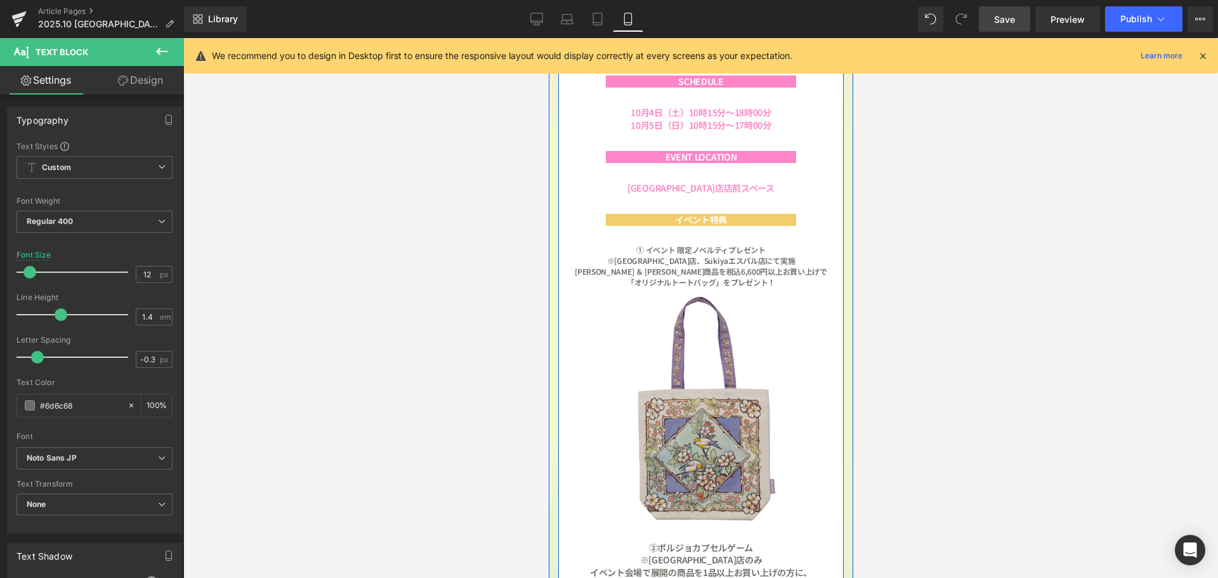
scroll to position [952, 0]
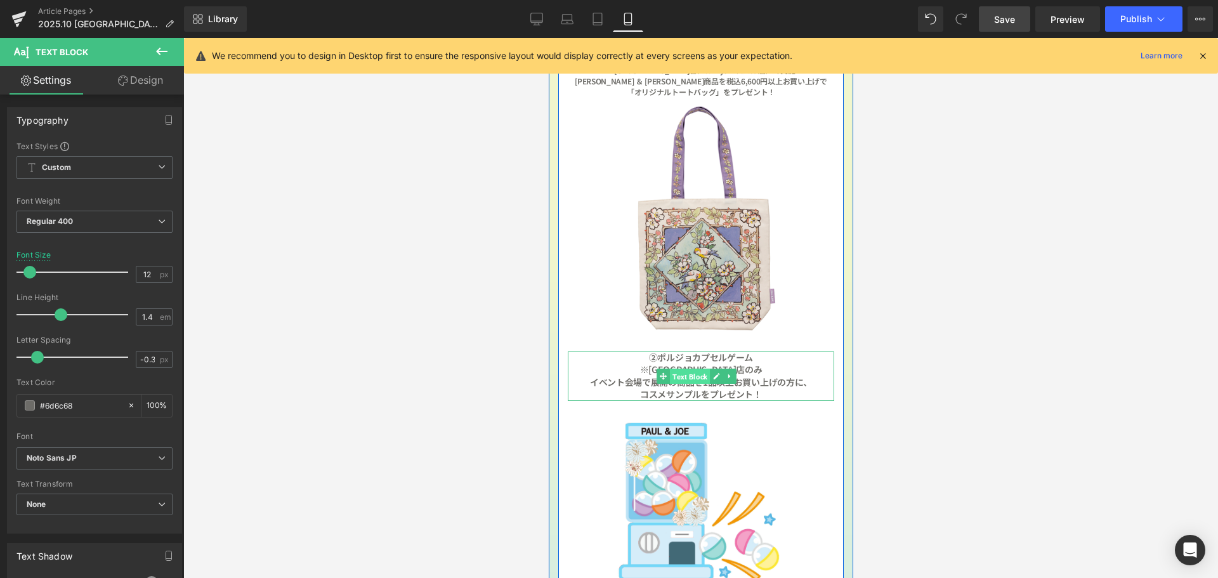
click at [690, 369] on span "Text Block" at bounding box center [689, 376] width 40 height 15
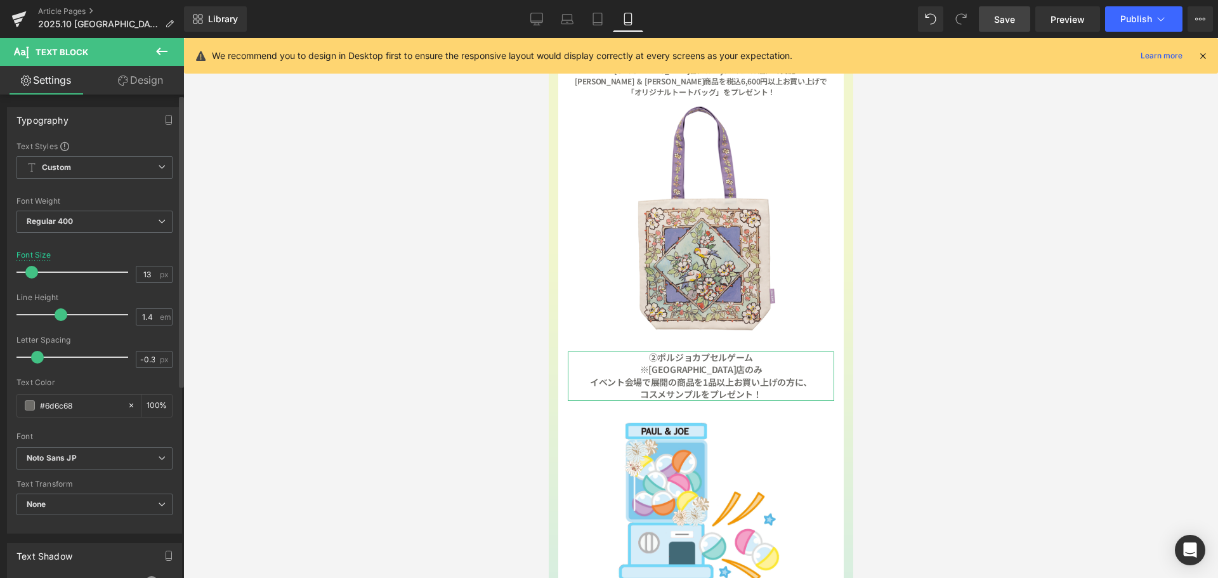
type input "12"
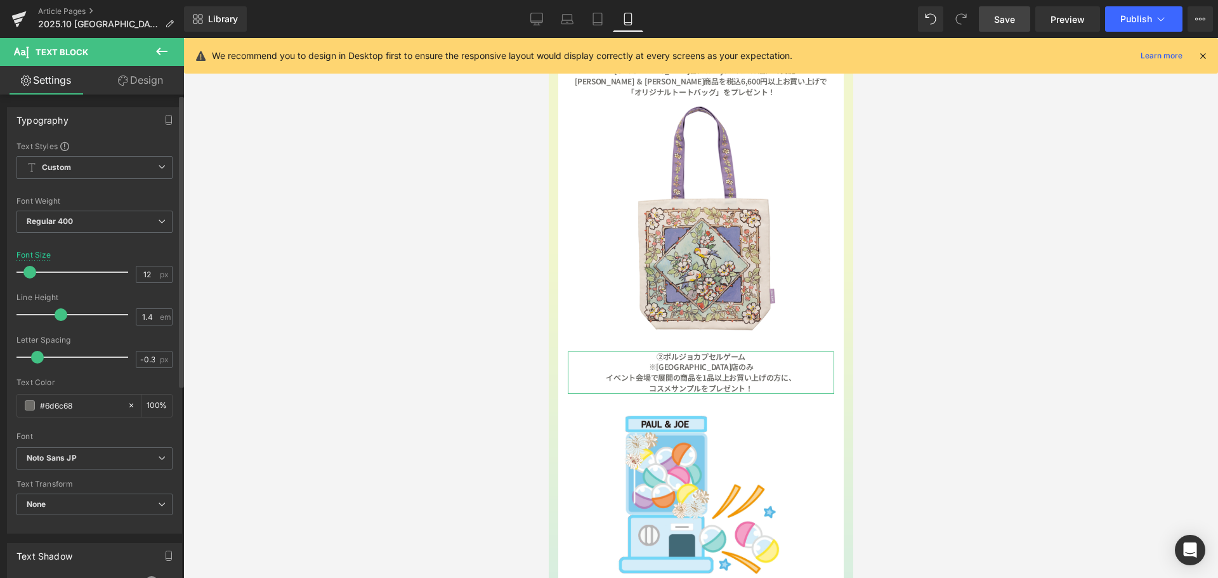
click at [31, 272] on span at bounding box center [29, 272] width 13 height 13
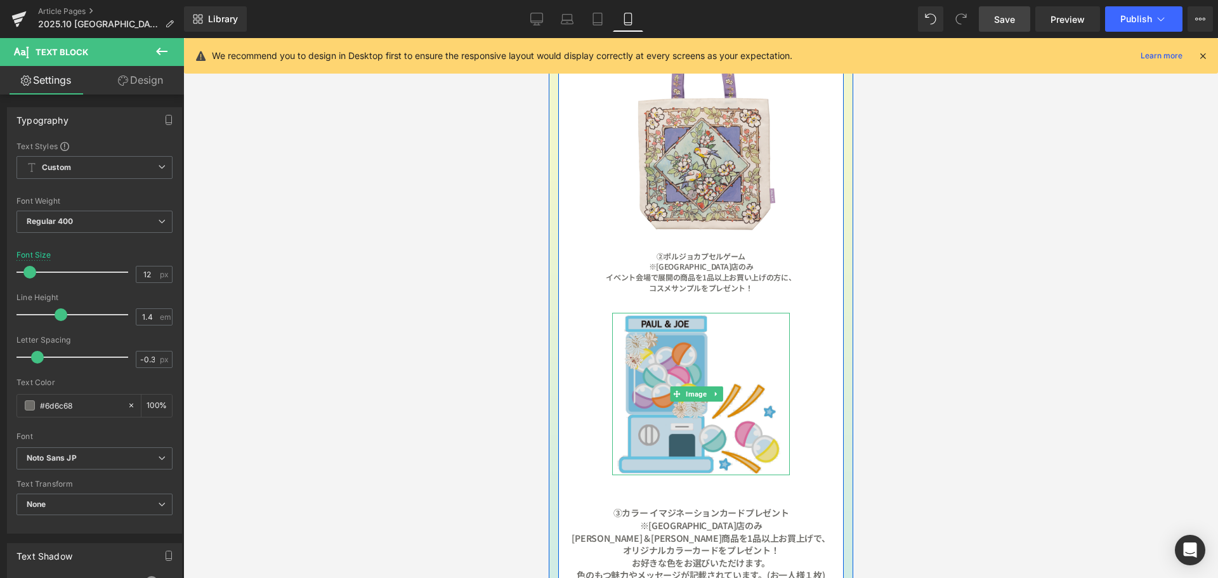
scroll to position [1078, 0]
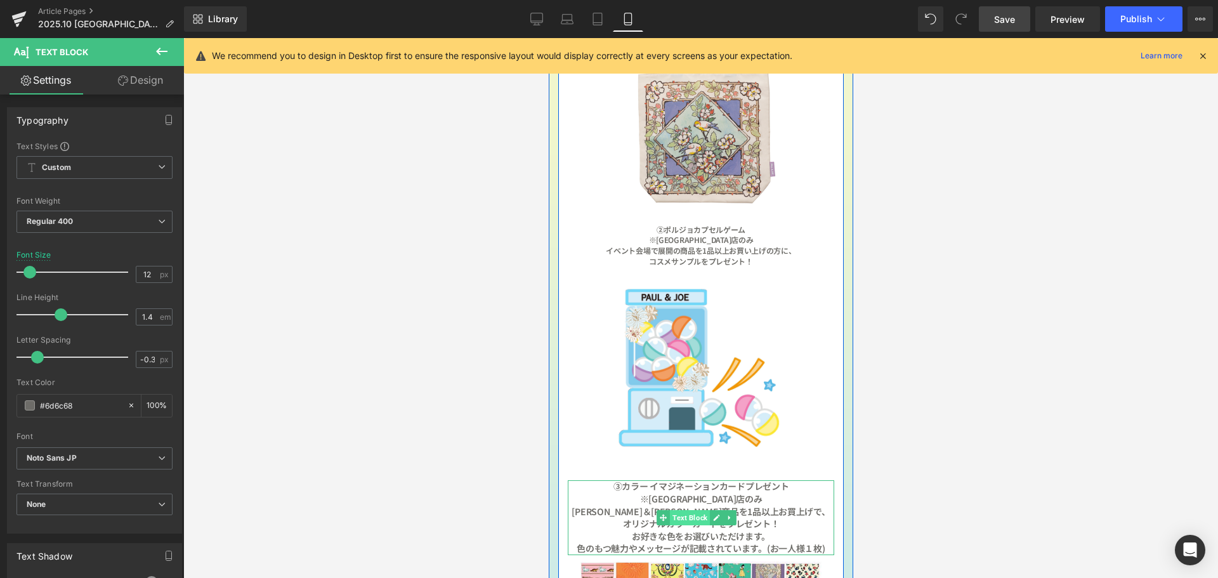
click at [687, 510] on span "Text Block" at bounding box center [689, 517] width 40 height 15
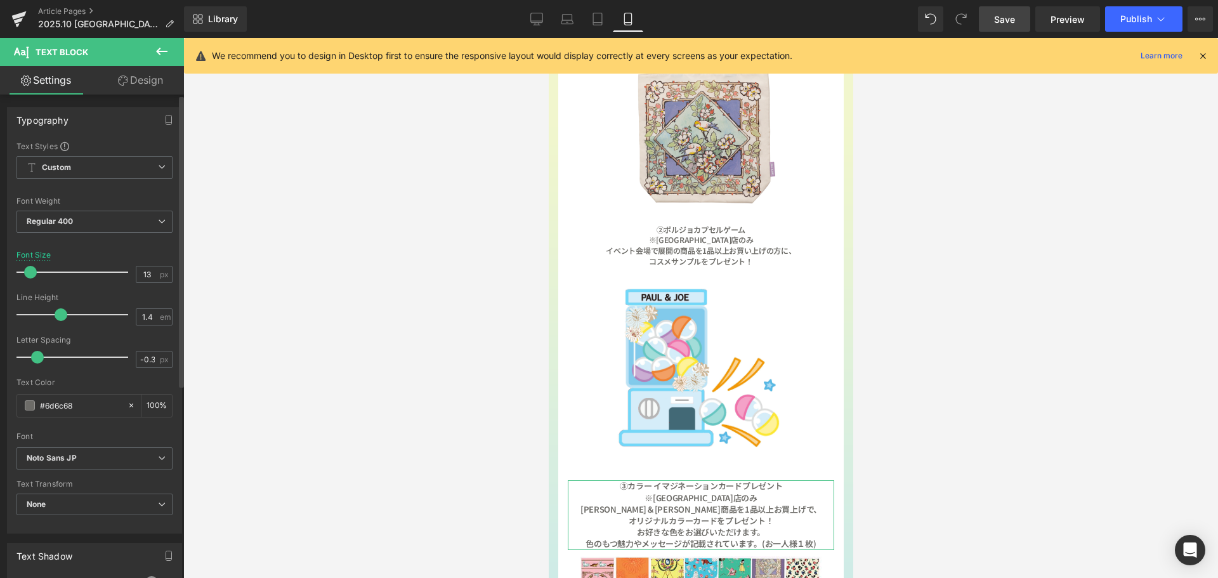
type input "12"
click at [26, 272] on span at bounding box center [29, 272] width 13 height 13
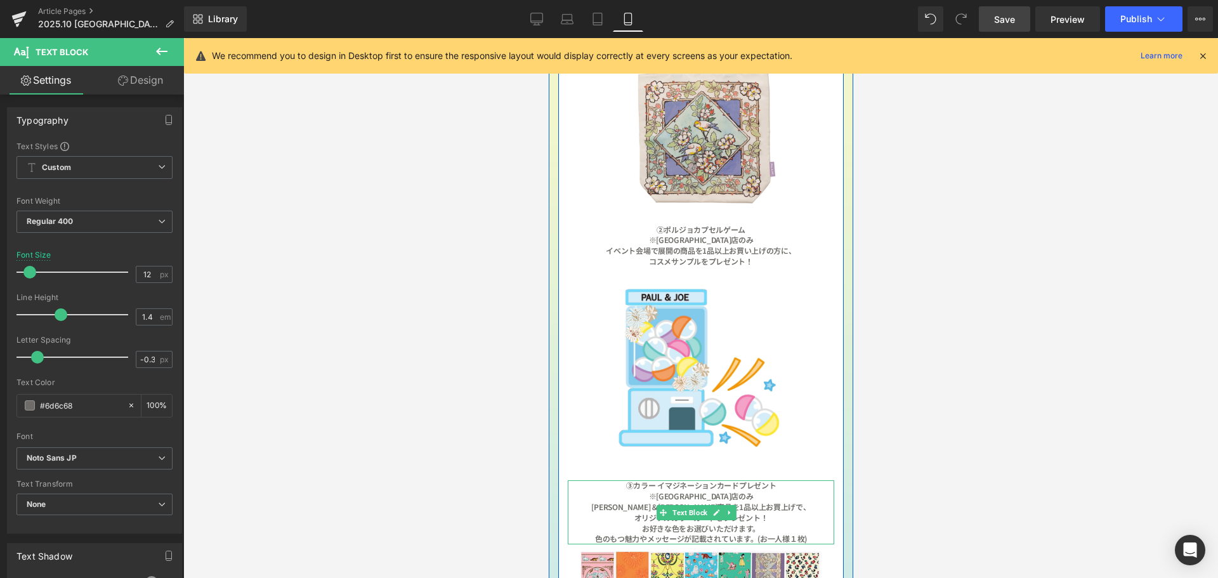
click at [736, 533] on b "色のもつ魅力やメッセージが記載されています。(お一人様１枚)" at bounding box center [700, 538] width 212 height 11
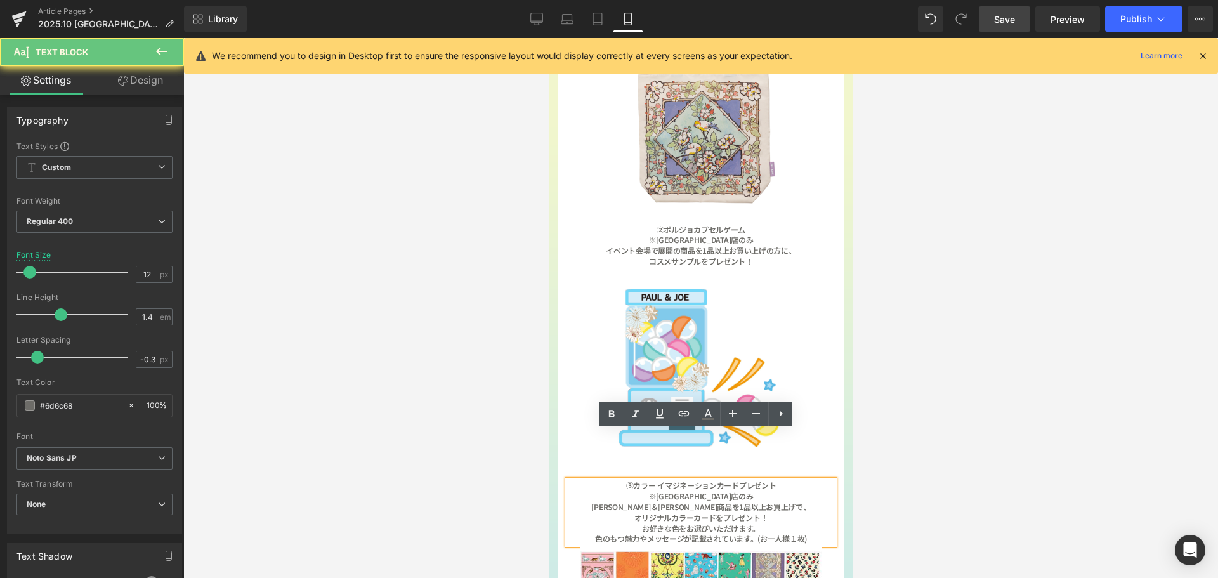
click at [749, 533] on b "色のもつ魅力やメッセージが記載されています。(お一人様１枚)" at bounding box center [700, 538] width 212 height 11
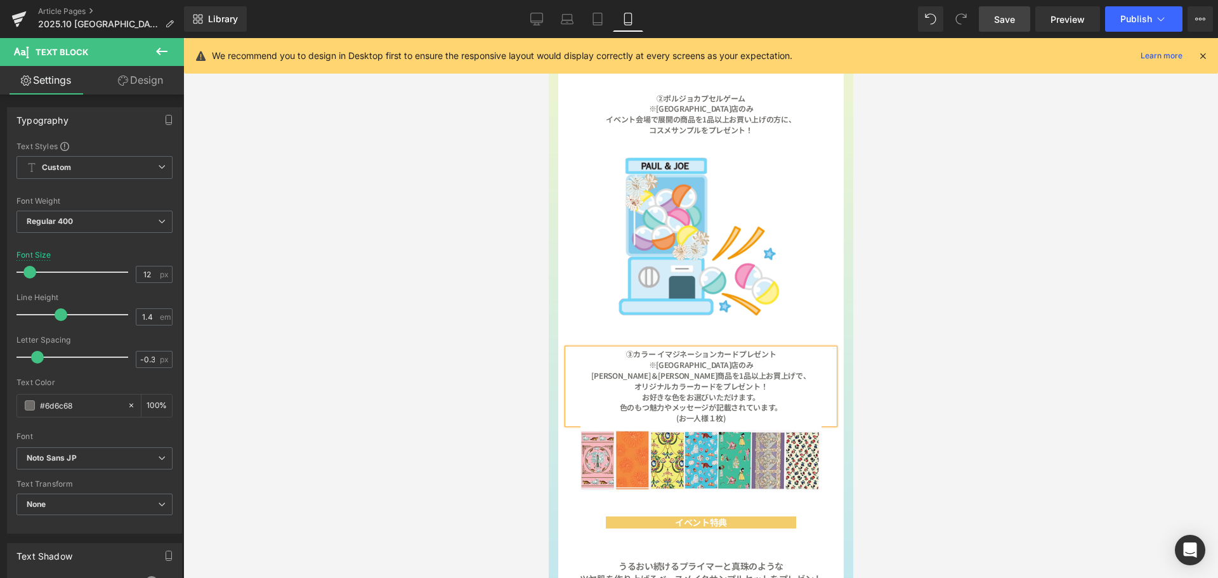
scroll to position [1332, 0]
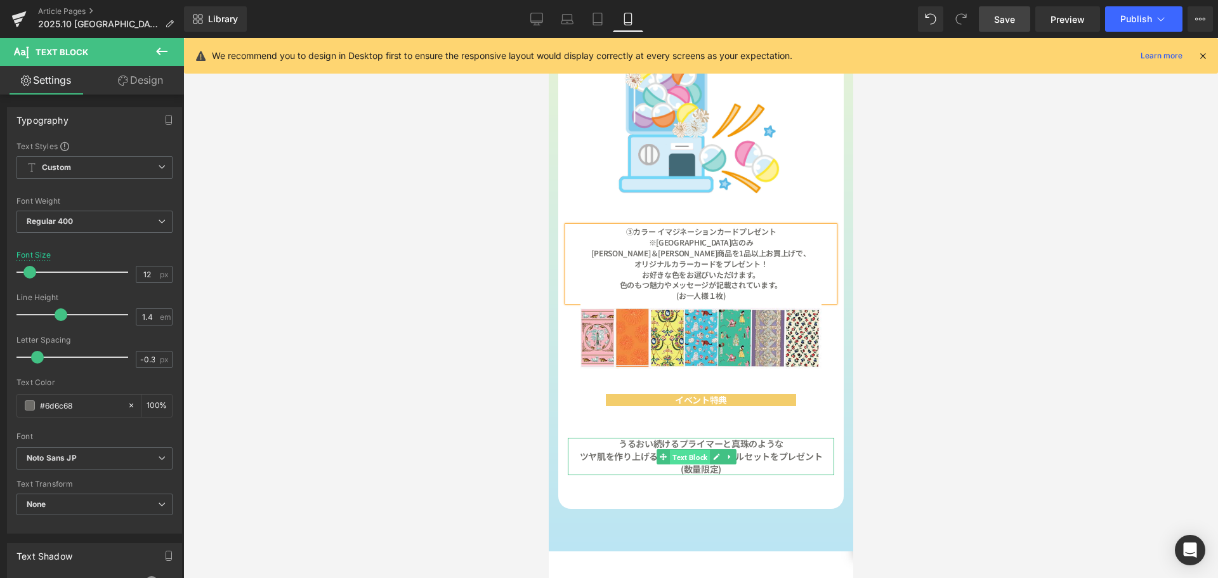
drag, startPoint x: 695, startPoint y: 403, endPoint x: 745, endPoint y: 348, distance: 73.6
click at [695, 450] on span "Text Block" at bounding box center [689, 457] width 40 height 15
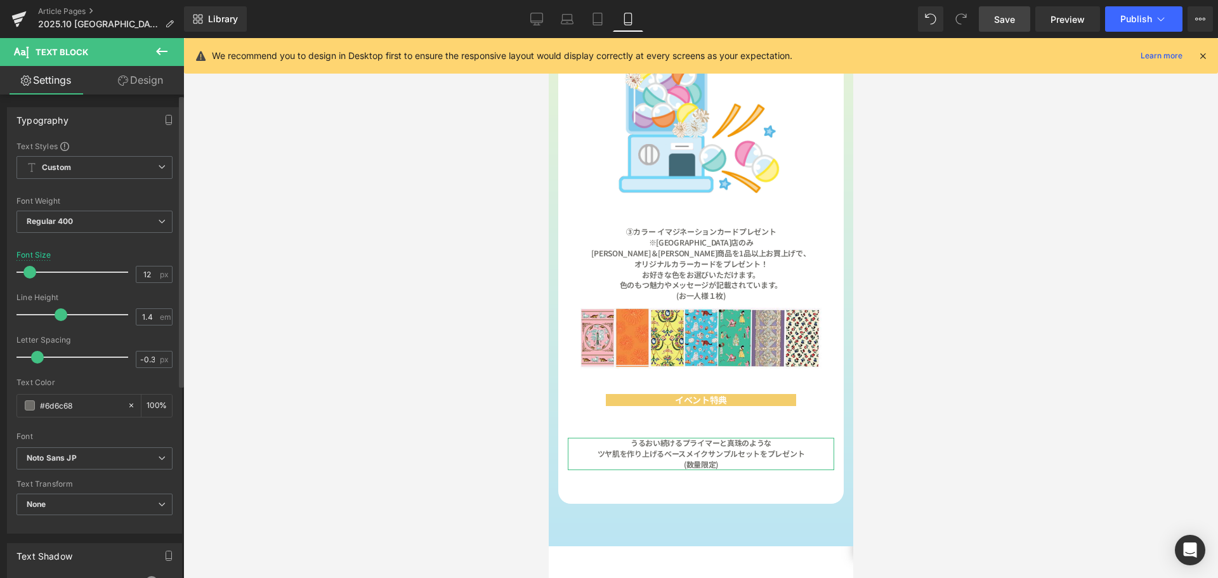
click at [33, 270] on span at bounding box center [29, 272] width 13 height 13
click at [537, 21] on icon at bounding box center [537, 21] width 12 height 0
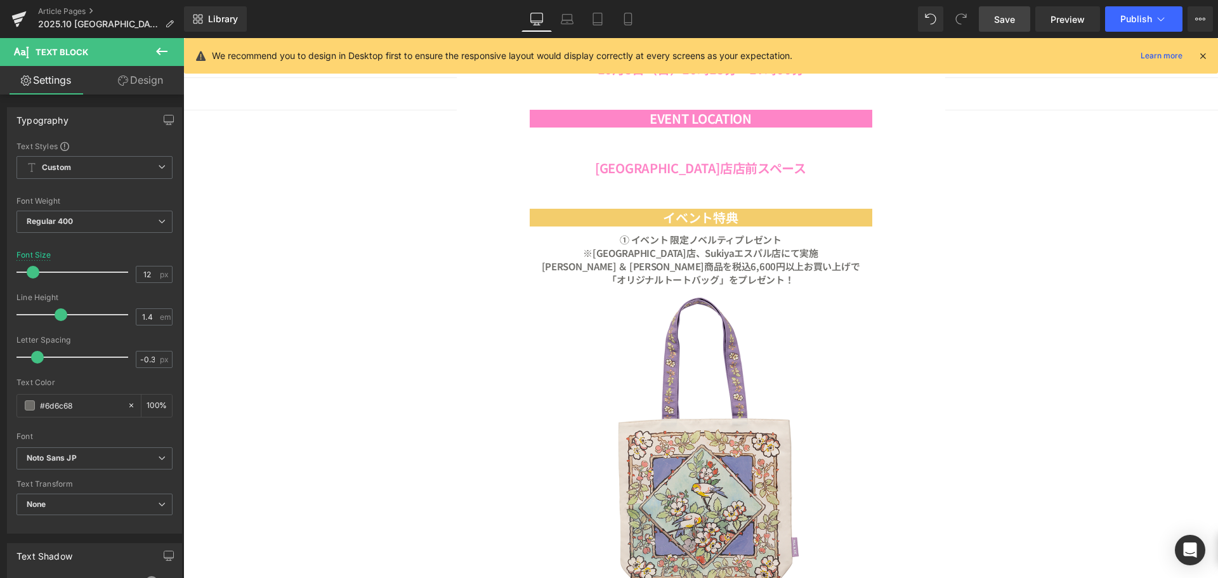
type input "15"
type input "100"
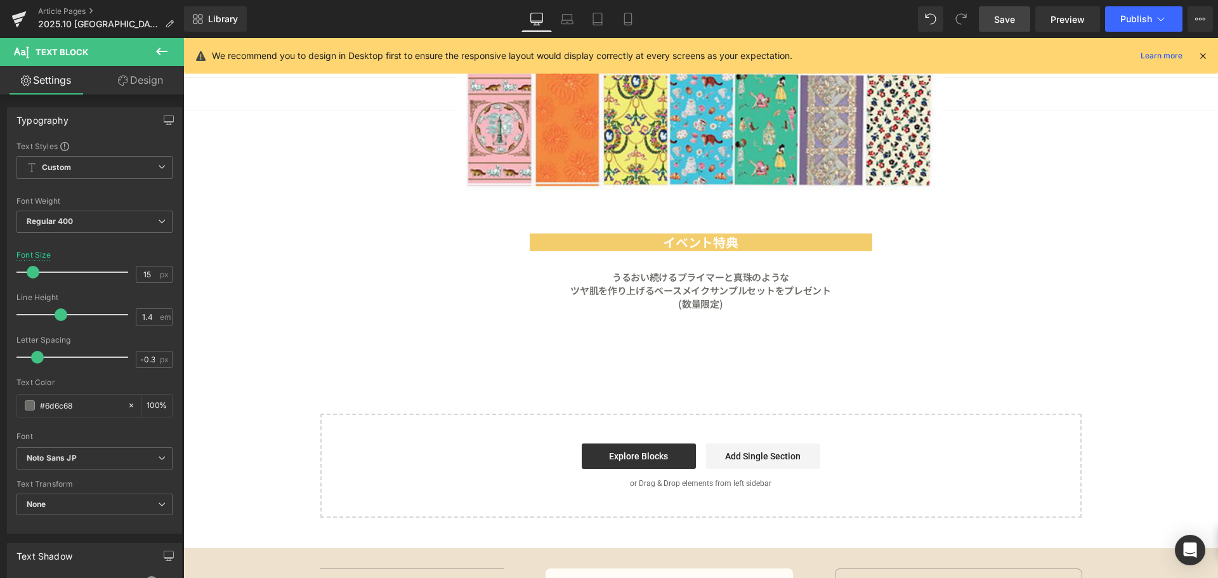
scroll to position [2295, 0]
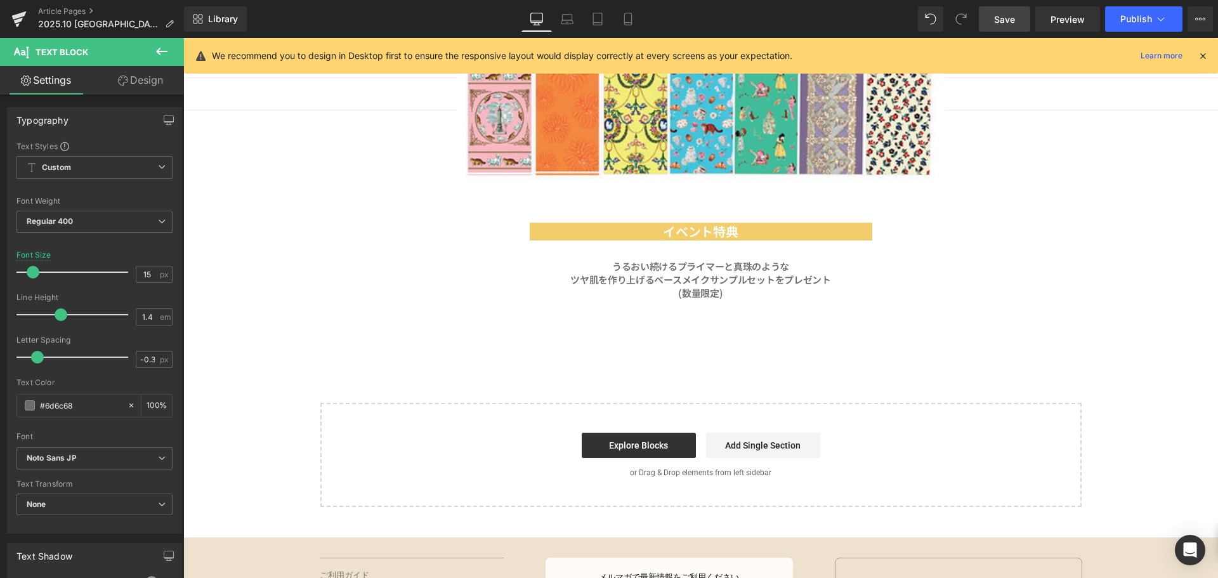
click at [1004, 24] on span "Save" at bounding box center [1004, 19] width 21 height 13
click at [626, 24] on icon at bounding box center [628, 19] width 13 height 13
type input "12"
type input "100"
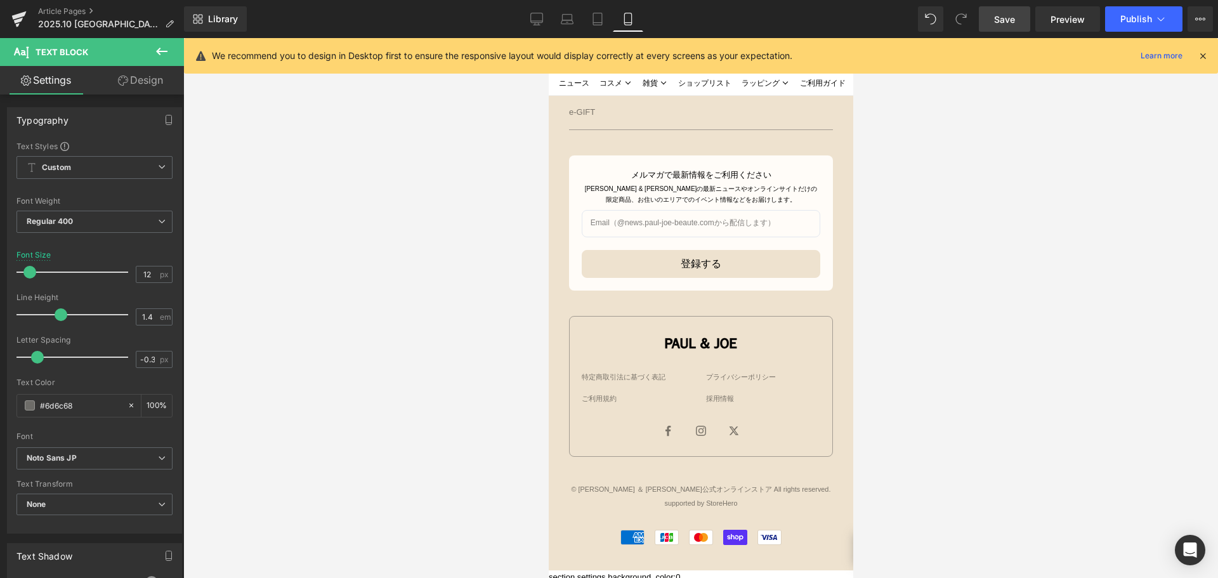
scroll to position [1459, 0]
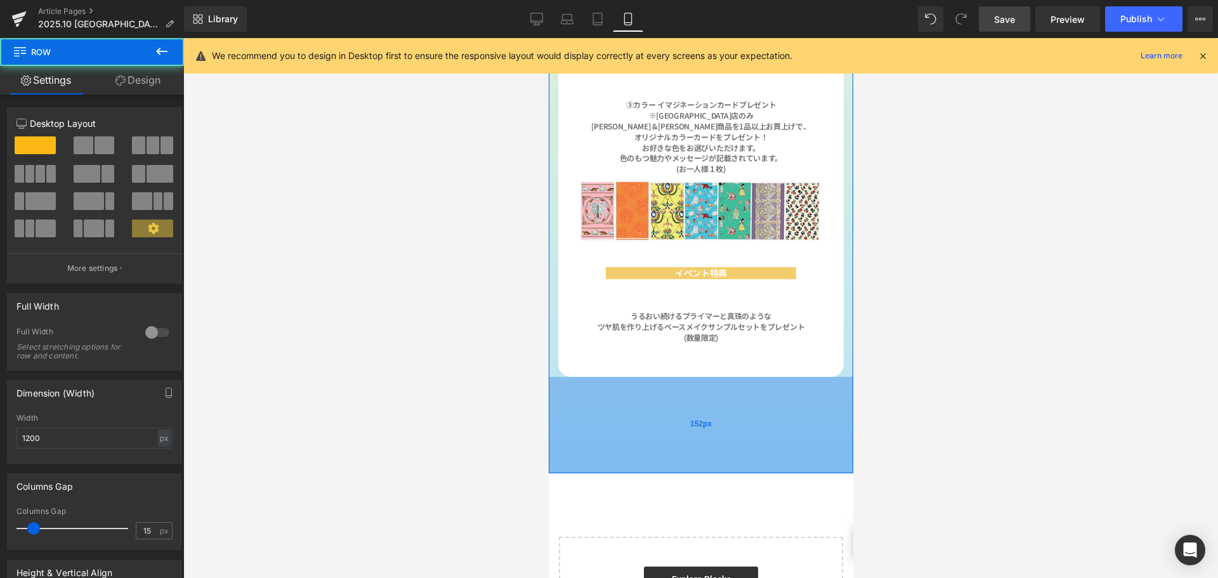
drag, startPoint x: 684, startPoint y: 367, endPoint x: 691, endPoint y: 422, distance: 55.0
click at [683, 422] on div "152px" at bounding box center [700, 425] width 304 height 96
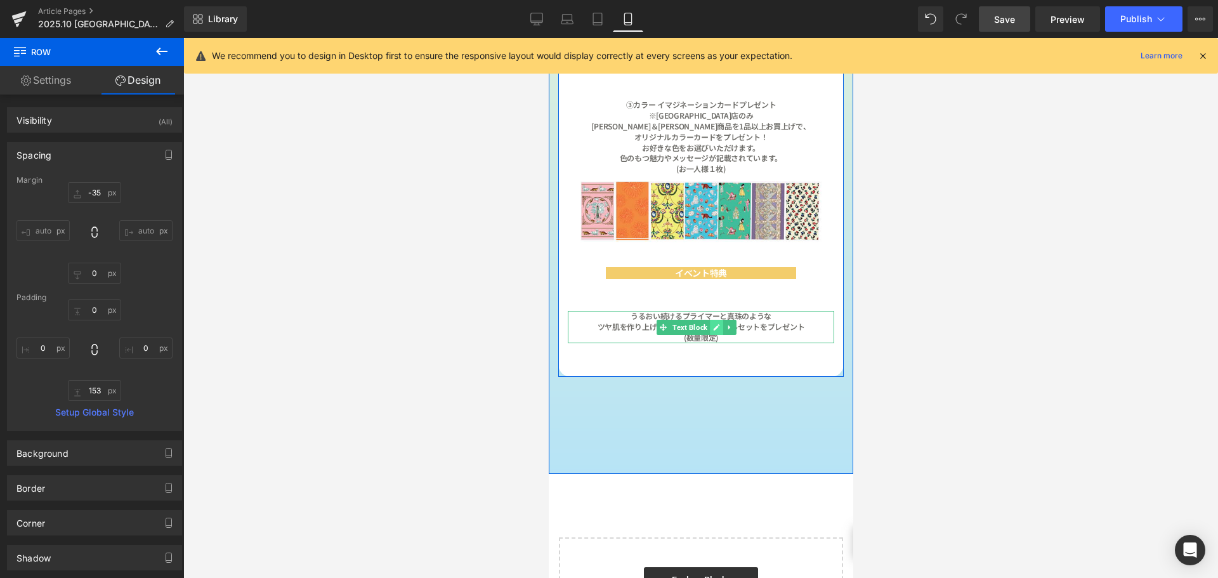
click at [713, 324] on icon at bounding box center [715, 328] width 7 height 8
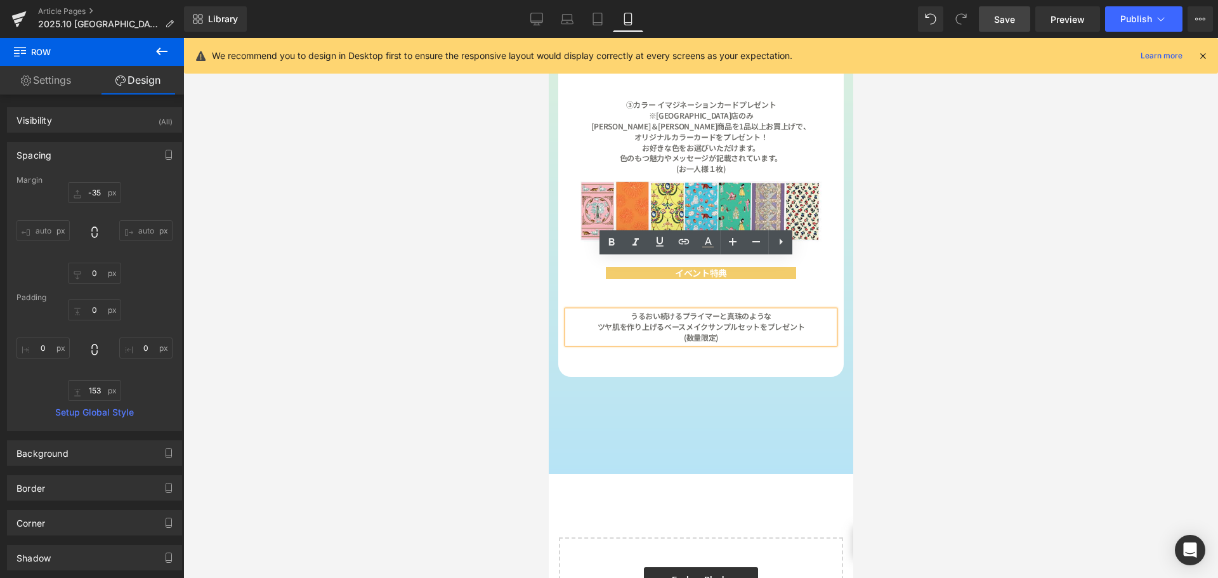
click at [597, 321] on b "ツヤ肌を作り上げるベースメイクサンプルセットをプレゼント" at bounding box center [700, 326] width 207 height 11
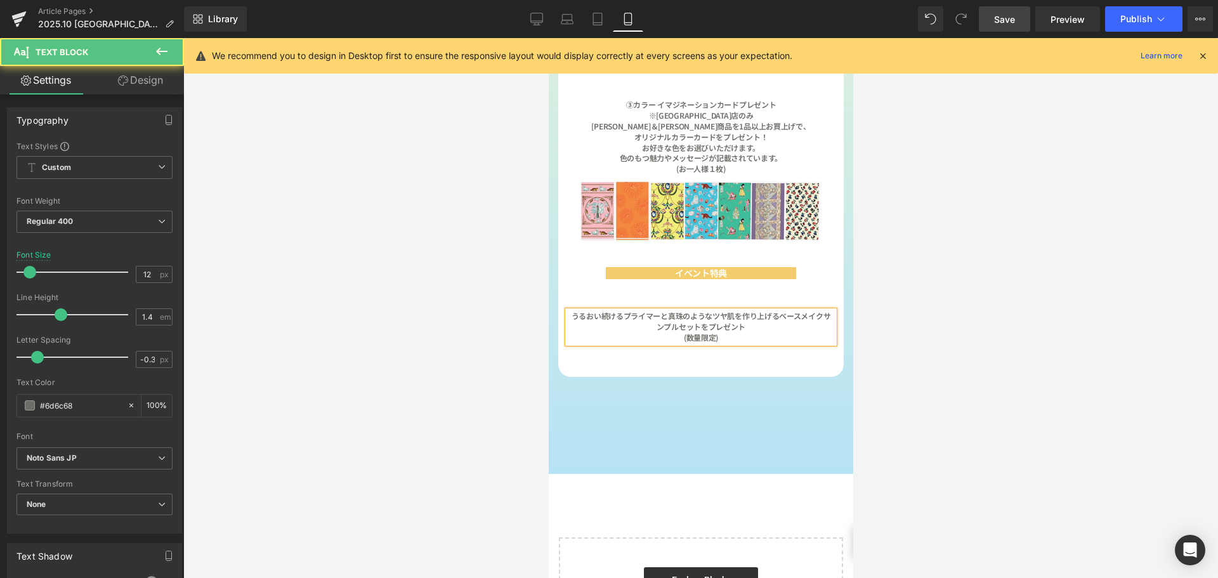
click at [742, 310] on b "ツヤ肌を作り上げるベースメイクサンプルセットをプレゼント" at bounding box center [743, 321] width 174 height 22
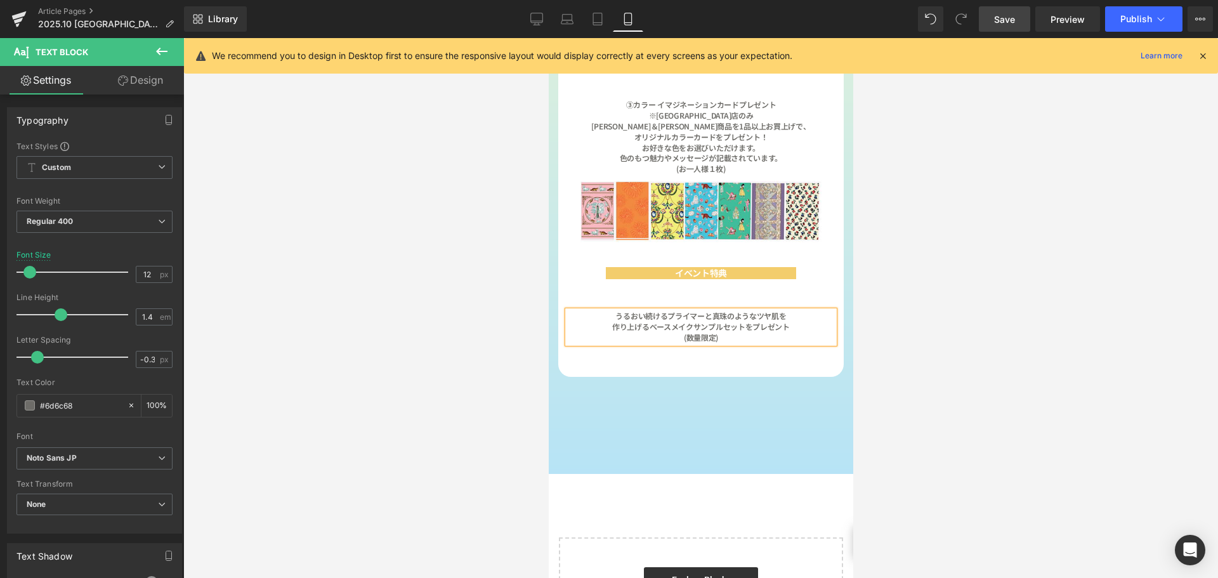
click at [994, 27] on link "Save" at bounding box center [1004, 18] width 51 height 25
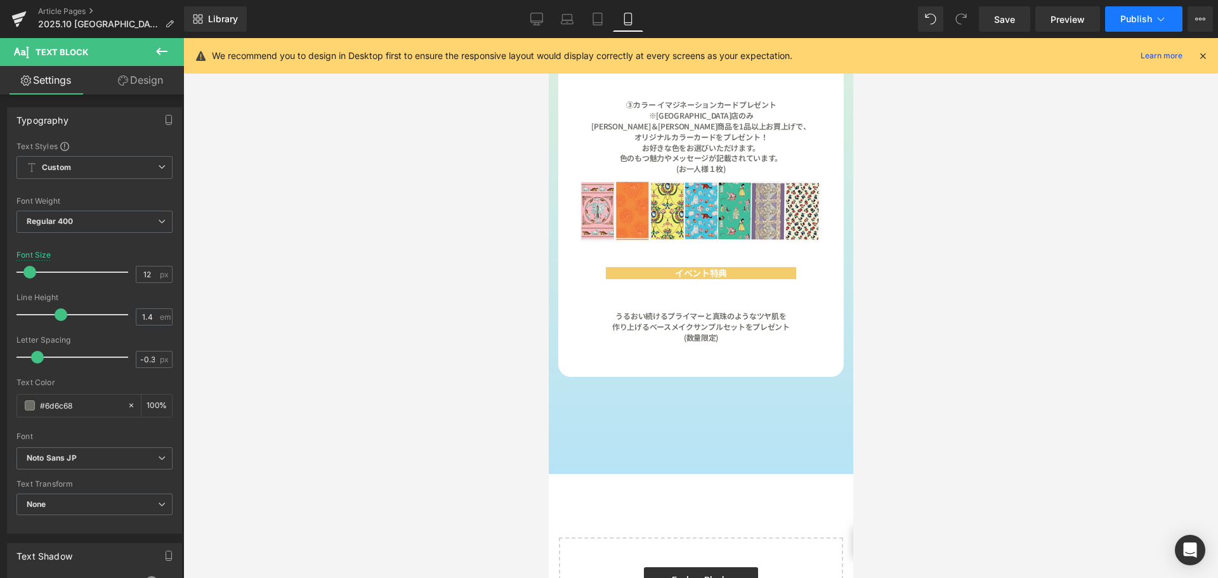
click at [1139, 20] on span "Publish" at bounding box center [1136, 19] width 32 height 10
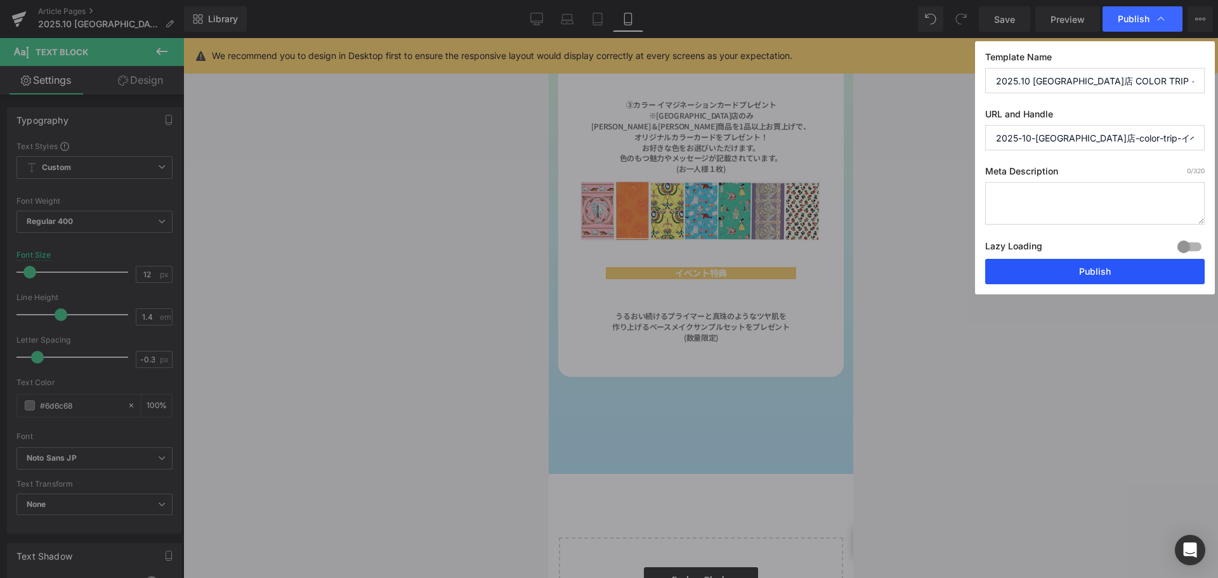
click at [1045, 276] on button "Publish" at bounding box center [1094, 271] width 219 height 25
